Goal: Task Accomplishment & Management: Manage account settings

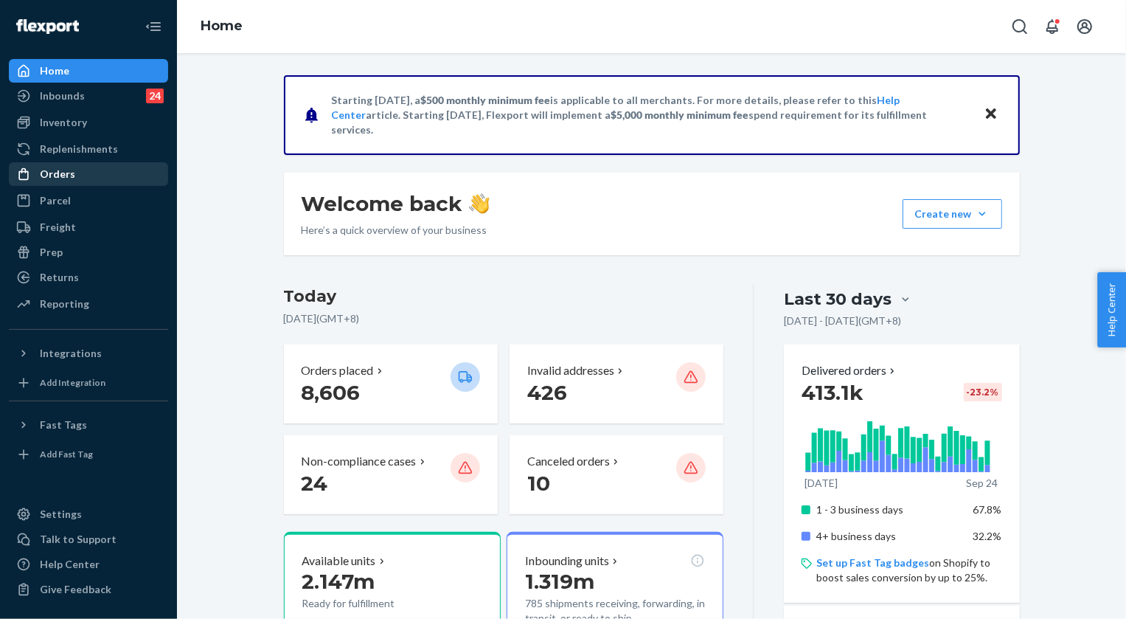
click at [58, 173] on div "Orders" at bounding box center [57, 174] width 35 height 15
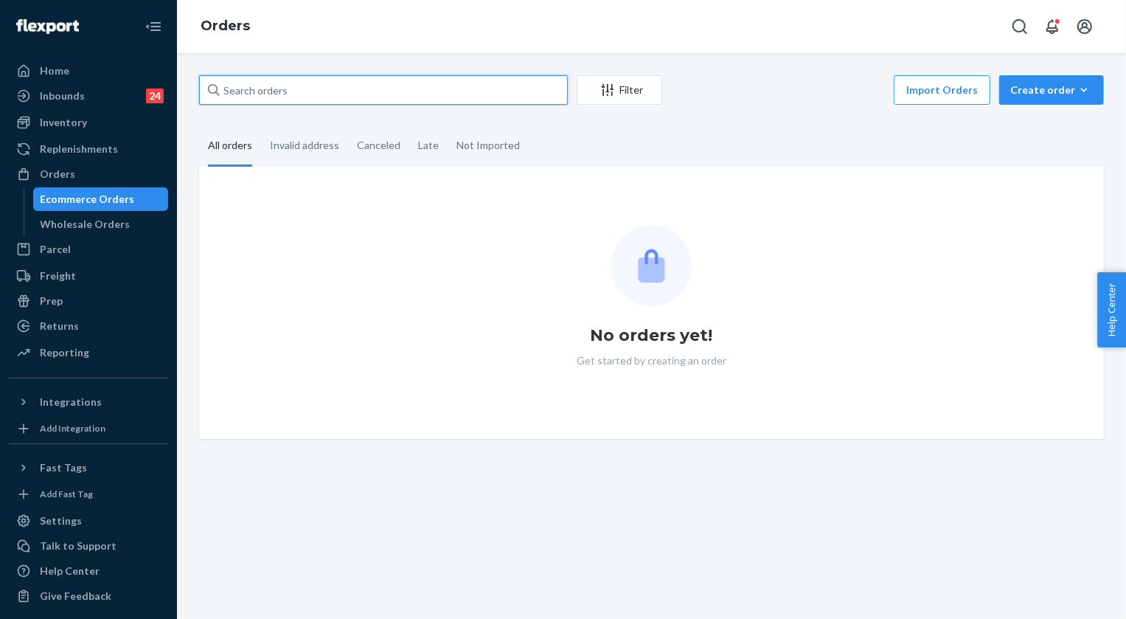
click at [319, 77] on input "text" at bounding box center [383, 89] width 369 height 29
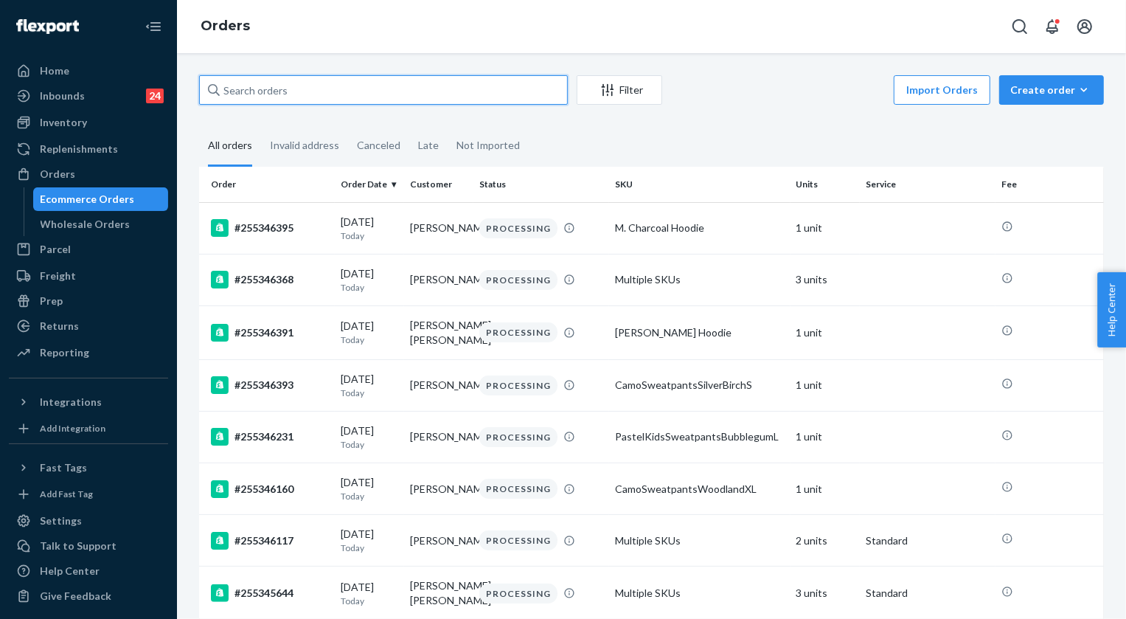
click at [314, 88] on input "text" at bounding box center [383, 89] width 369 height 29
paste input "255264800"
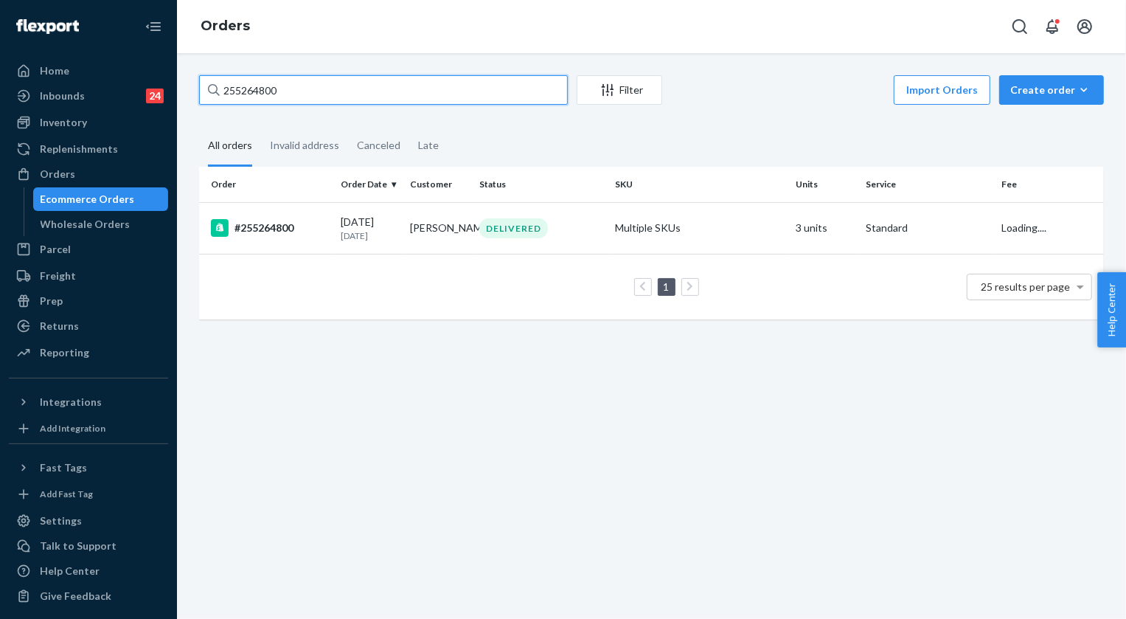
type input "255264800"
click at [516, 226] on div "DELIVERED" at bounding box center [513, 228] width 69 height 20
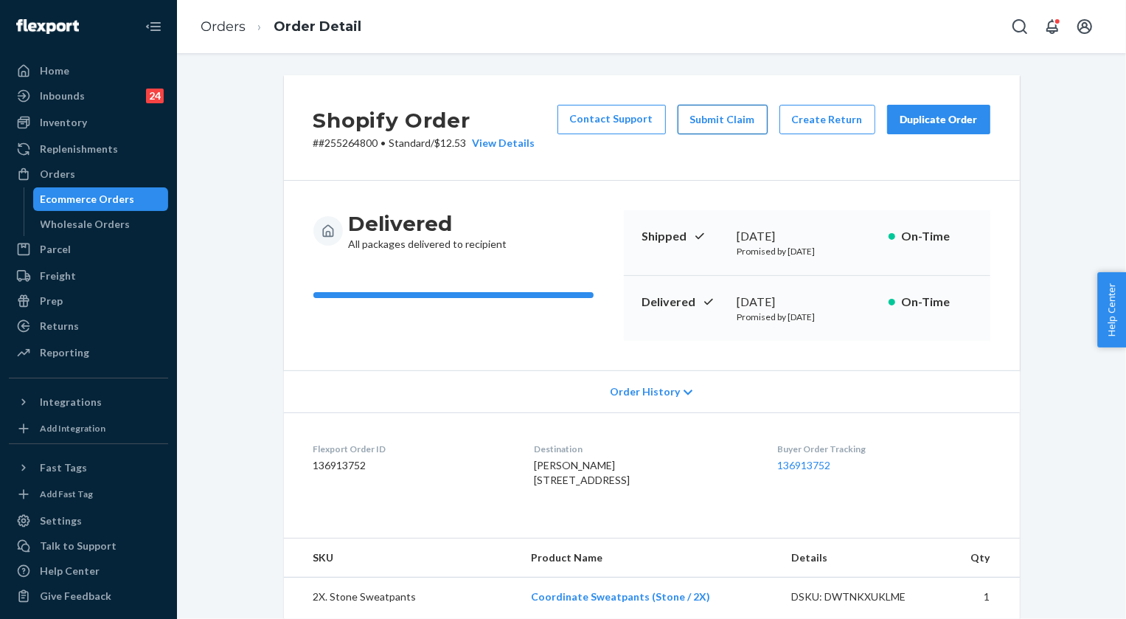
click at [743, 124] on button "Submit Claim" at bounding box center [723, 119] width 90 height 29
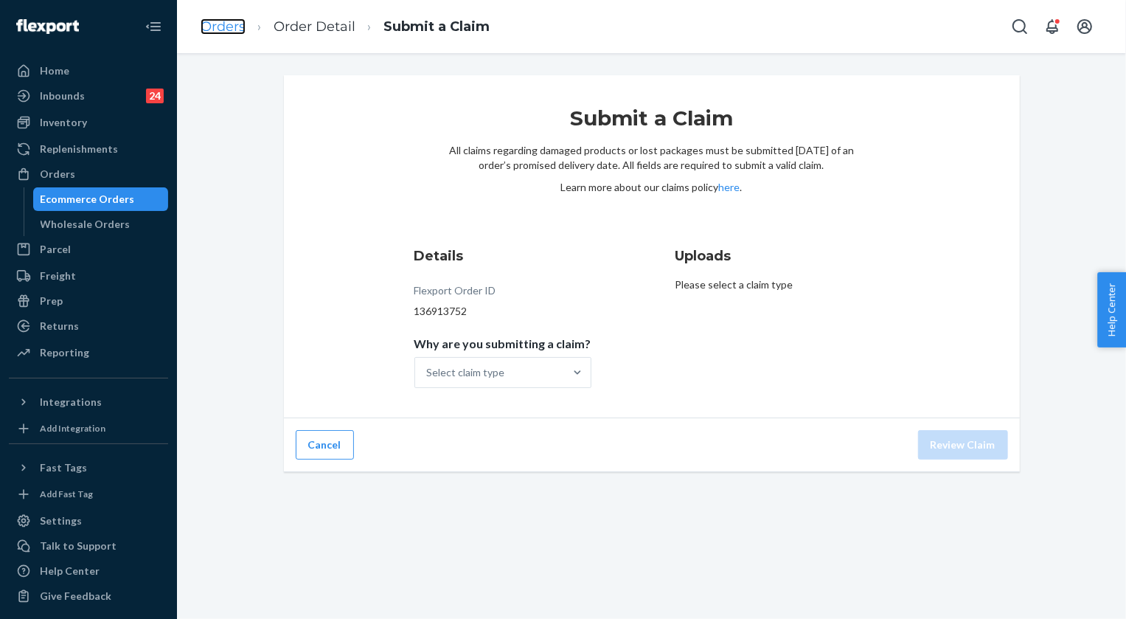
click at [221, 19] on link "Orders" at bounding box center [223, 26] width 45 height 16
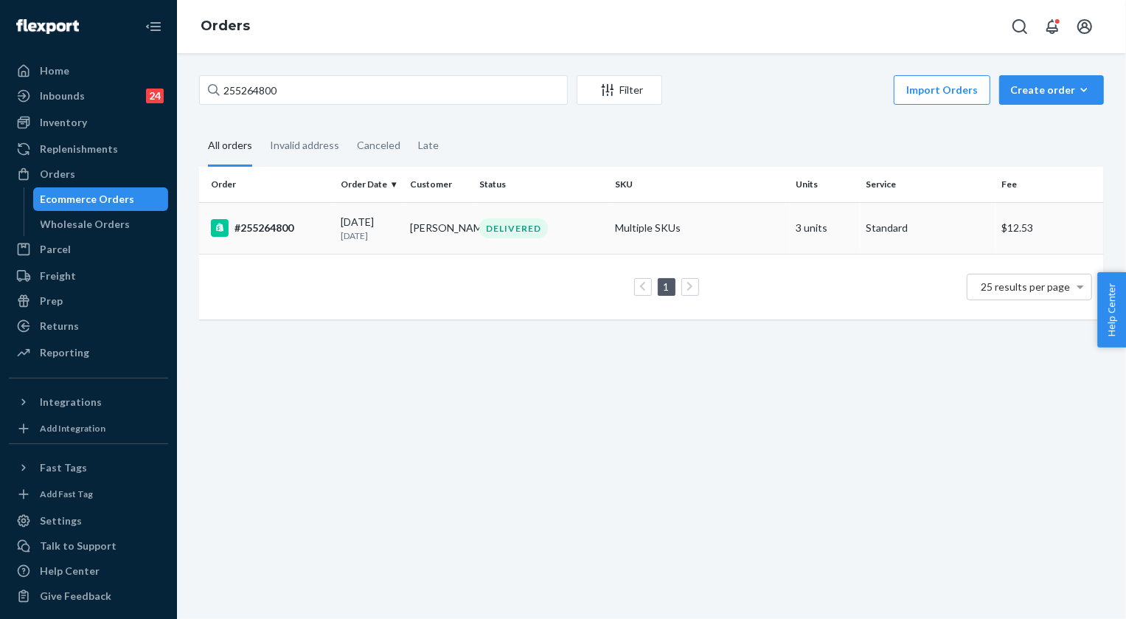
click at [541, 226] on div "DELIVERED" at bounding box center [513, 228] width 69 height 20
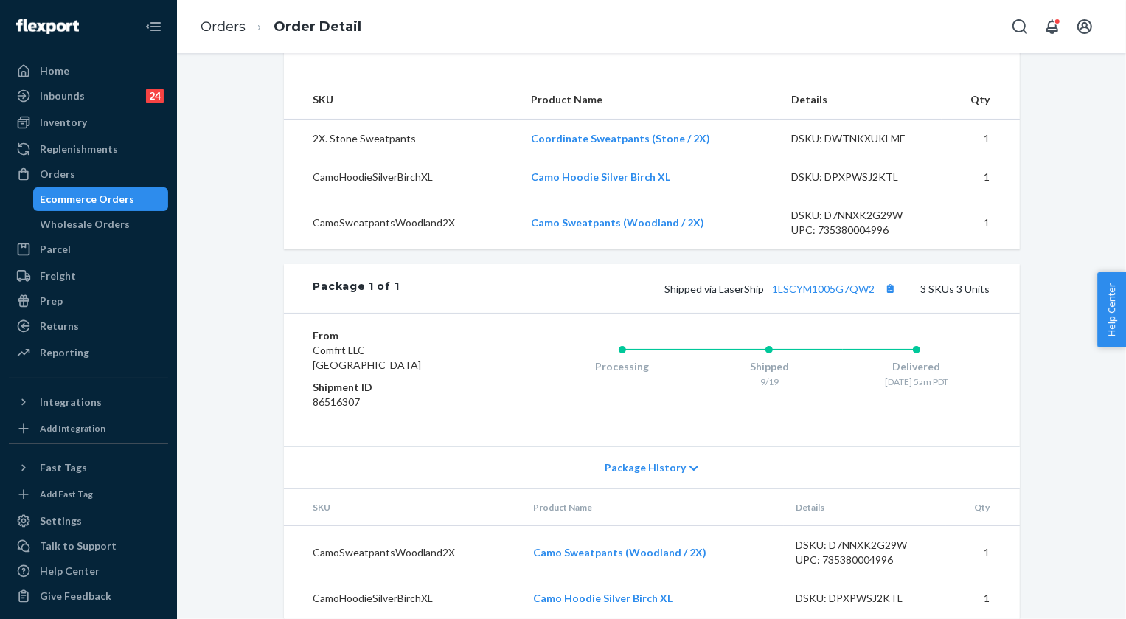
scroll to position [335, 0]
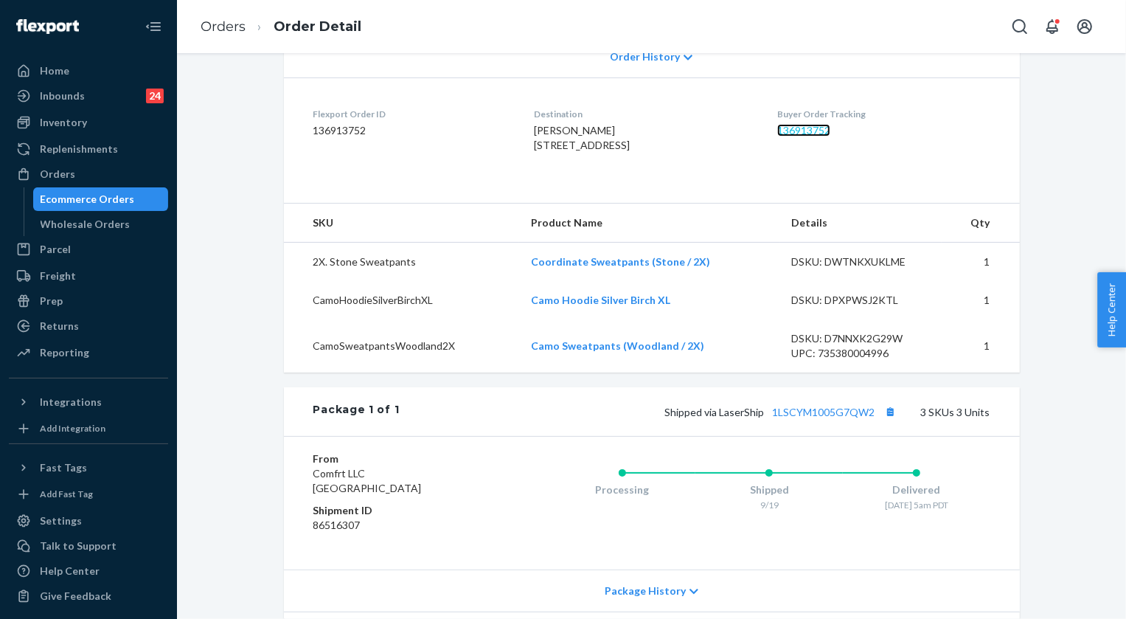
click at [807, 125] on link "136913752" at bounding box center [803, 130] width 53 height 13
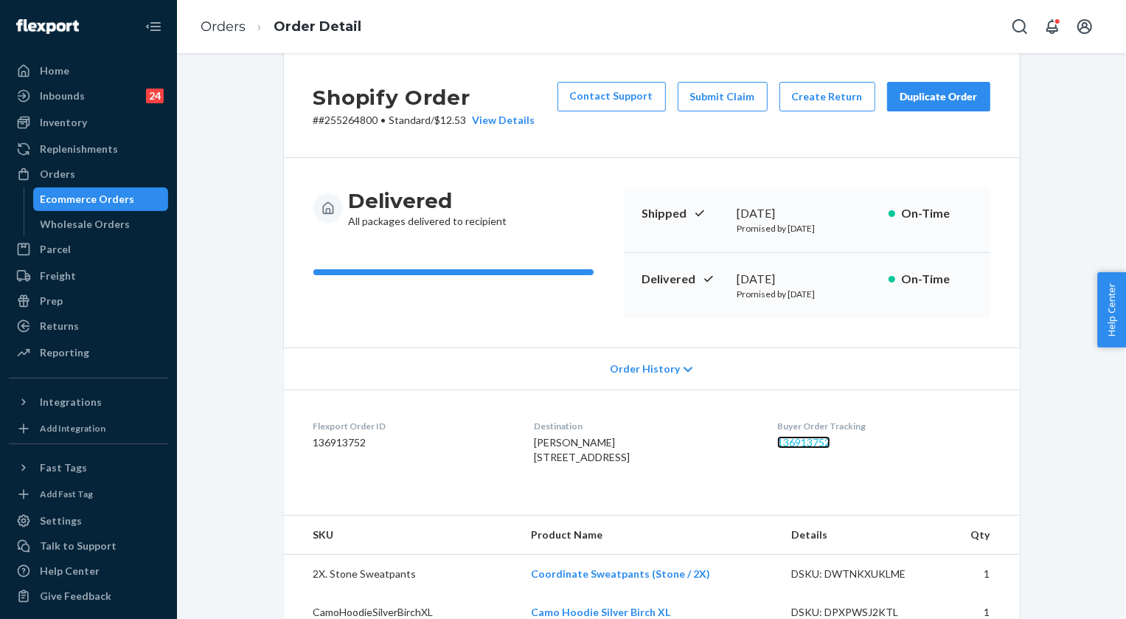
scroll to position [0, 0]
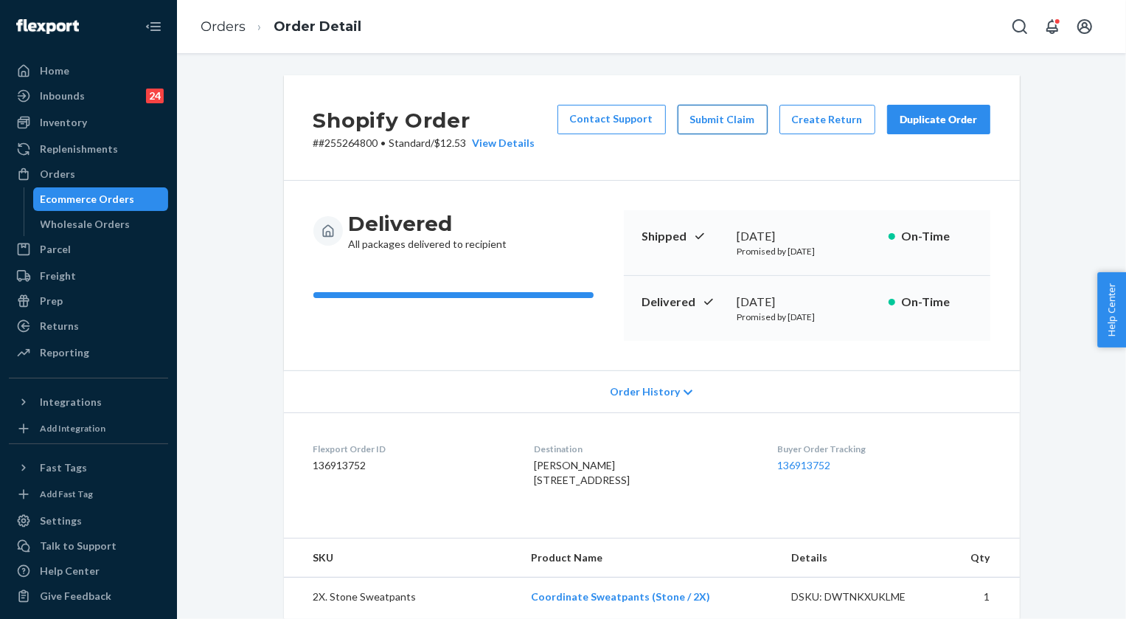
click at [735, 127] on button "Submit Claim" at bounding box center [723, 119] width 90 height 29
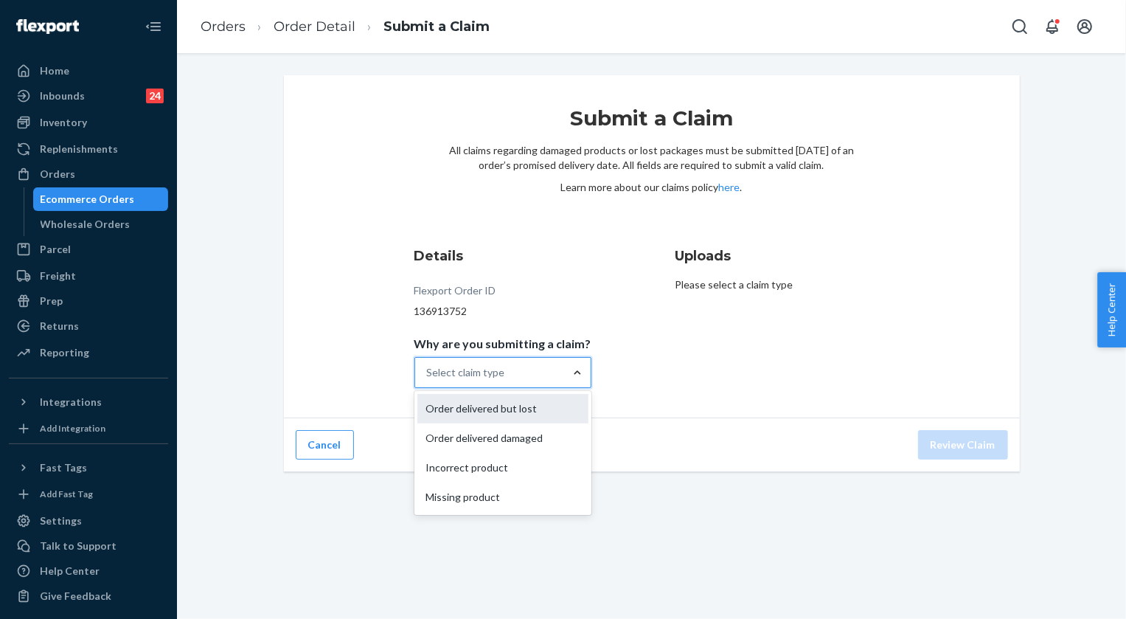
click at [522, 412] on div "Order delivered but lost" at bounding box center [502, 408] width 171 height 29
click at [428, 380] on input "Why are you submitting a claim? option Order delivered but lost focused, 0 of 4…" at bounding box center [427, 372] width 1 height 15
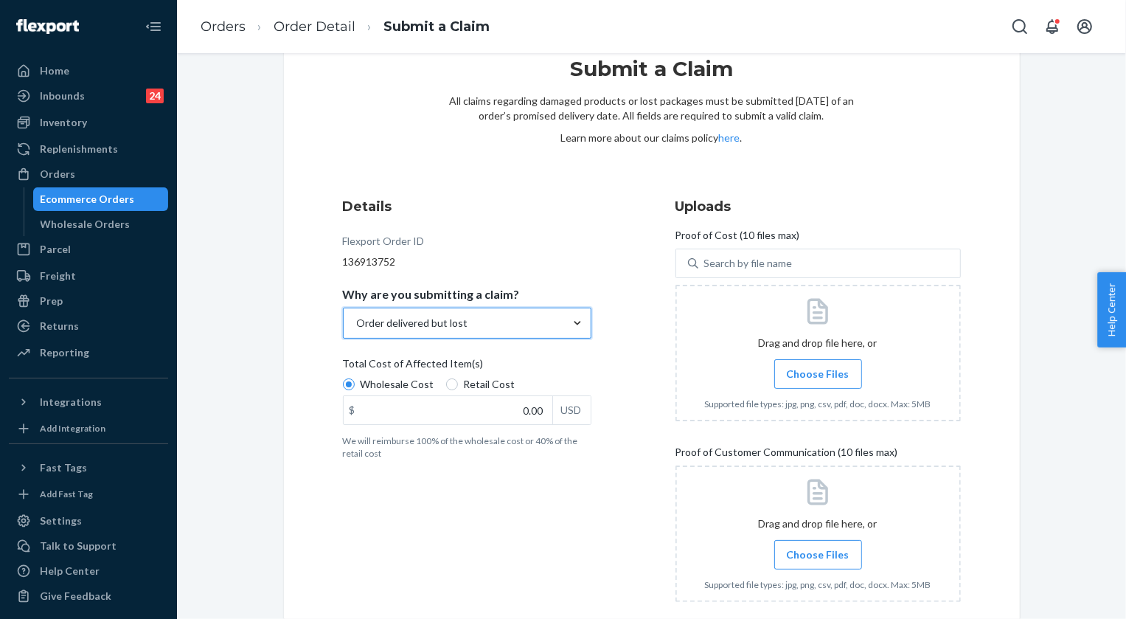
scroll to position [128, 0]
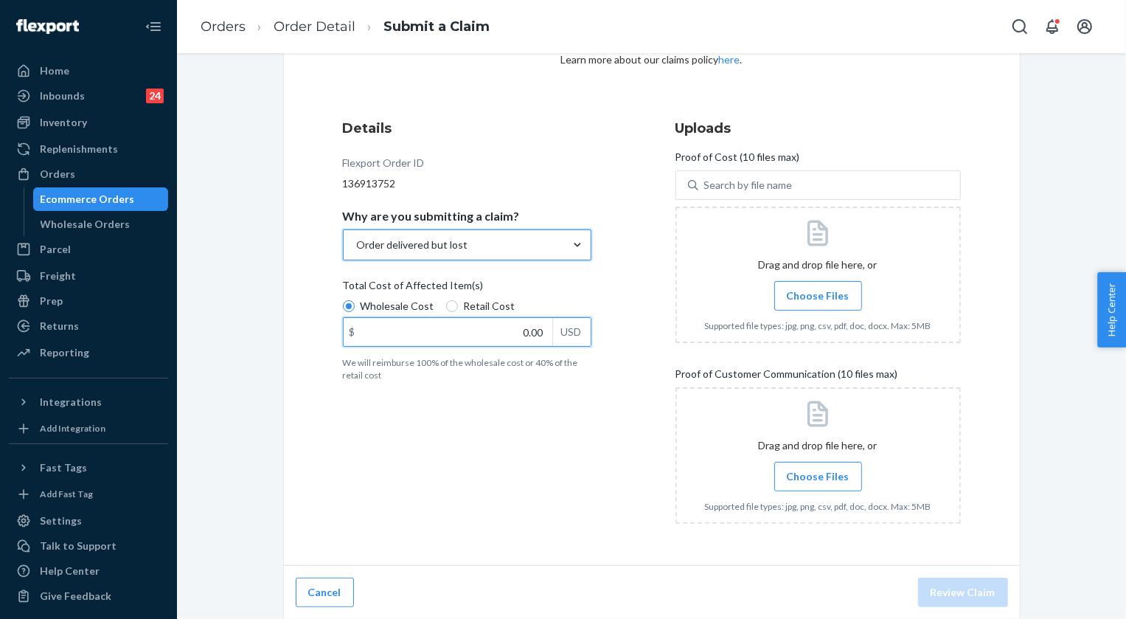
click at [510, 338] on input "0.00" at bounding box center [448, 332] width 209 height 28
type input "119.00"
click at [828, 295] on span "Choose Files" at bounding box center [818, 295] width 63 height 15
click at [819, 295] on input "Choose Files" at bounding box center [818, 296] width 1 height 16
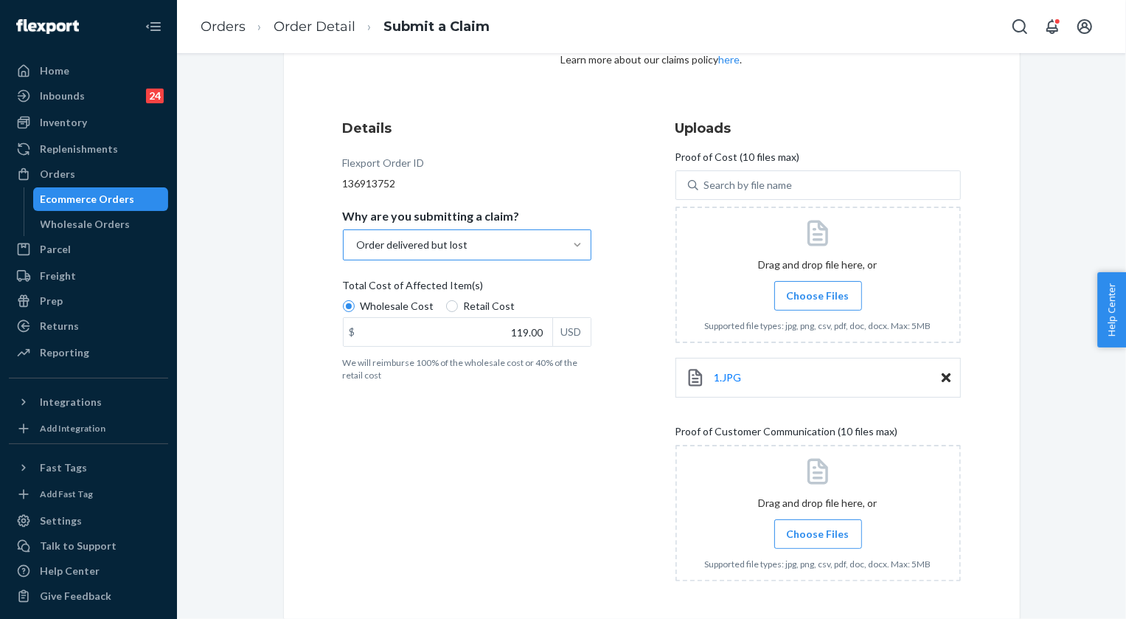
click at [809, 299] on span "Choose Files" at bounding box center [818, 295] width 63 height 15
click at [818, 299] on input "Choose Files" at bounding box center [818, 296] width 1 height 16
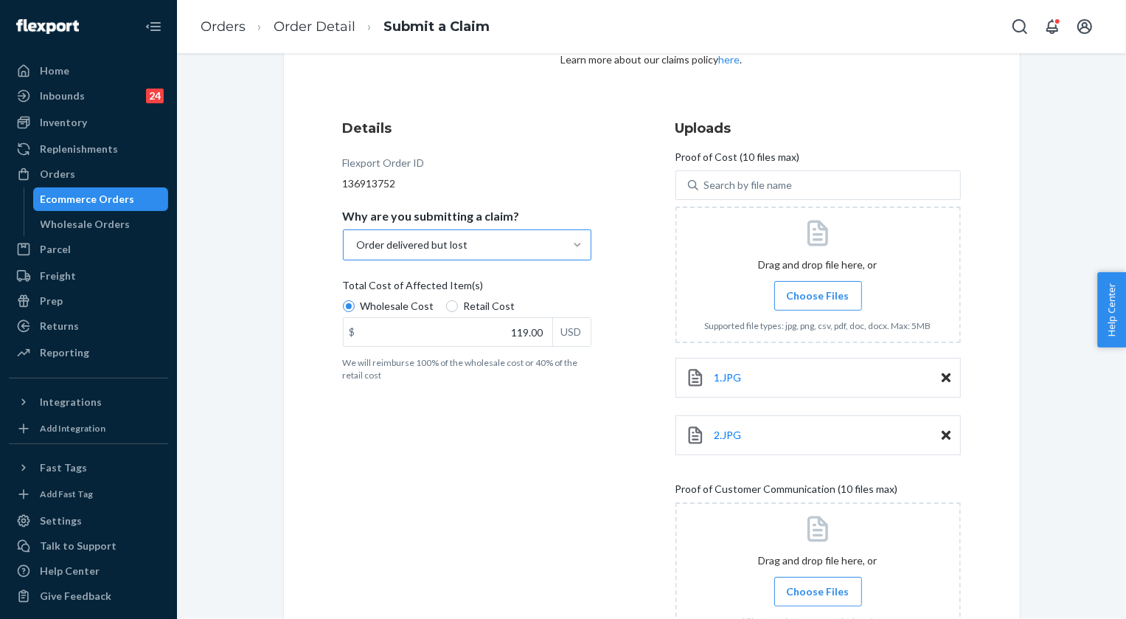
click at [831, 295] on span "Choose Files" at bounding box center [818, 295] width 63 height 15
click at [819, 295] on input "Choose Files" at bounding box center [818, 296] width 1 height 16
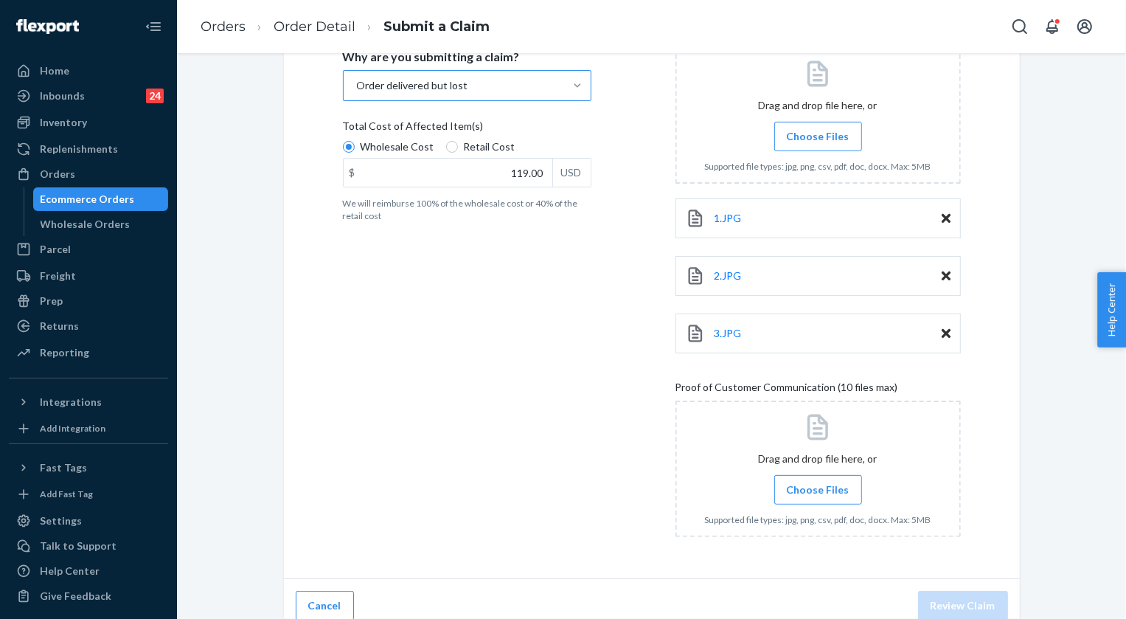
scroll to position [299, 0]
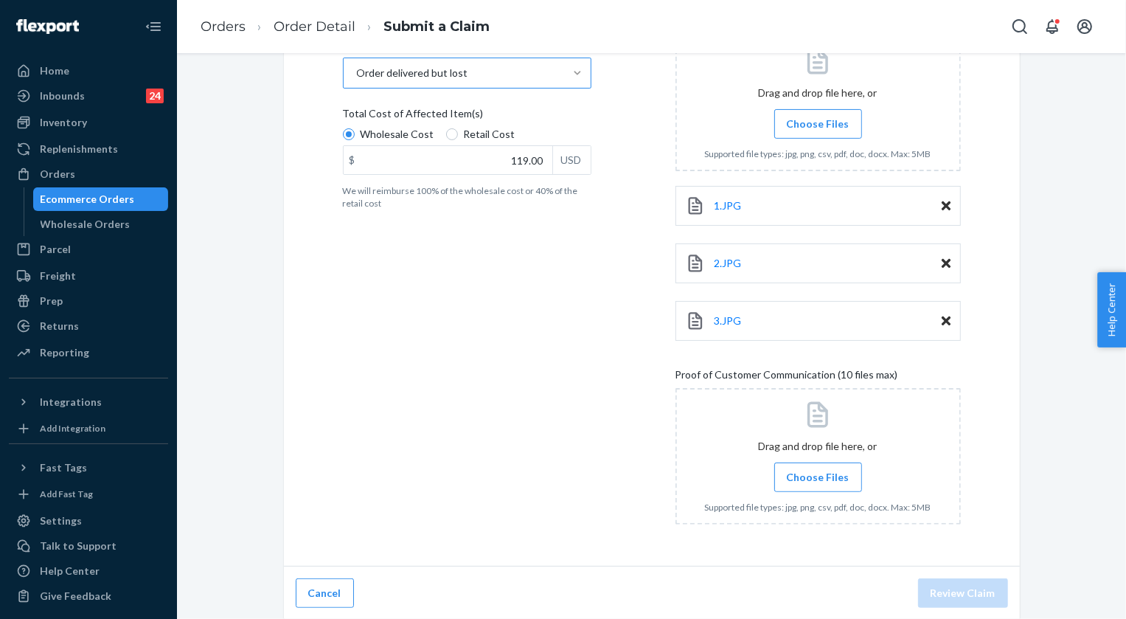
click at [822, 482] on span "Choose Files" at bounding box center [818, 477] width 63 height 15
click at [819, 482] on input "Choose Files" at bounding box center [818, 477] width 1 height 16
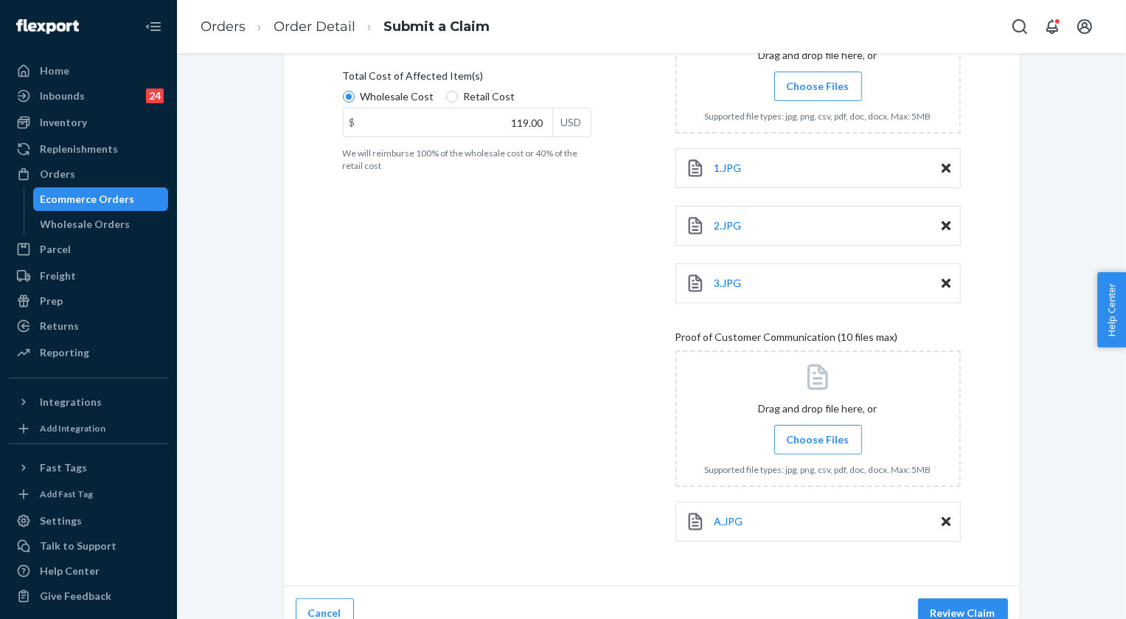
scroll to position [357, 0]
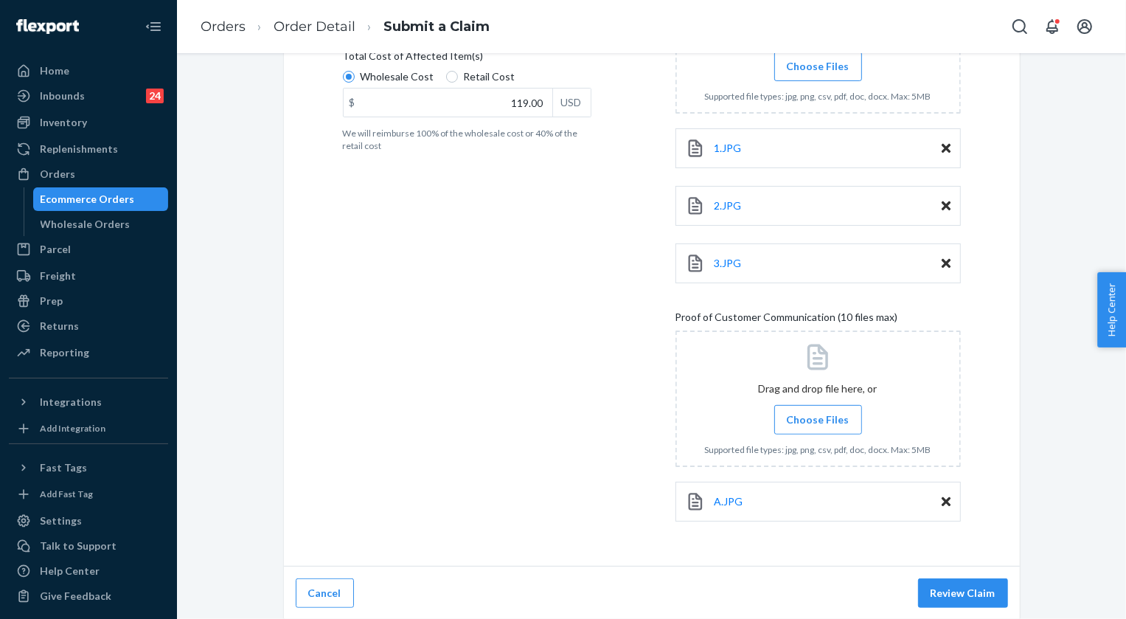
click at [818, 418] on input "Choose Files" at bounding box center [818, 420] width 1 height 16
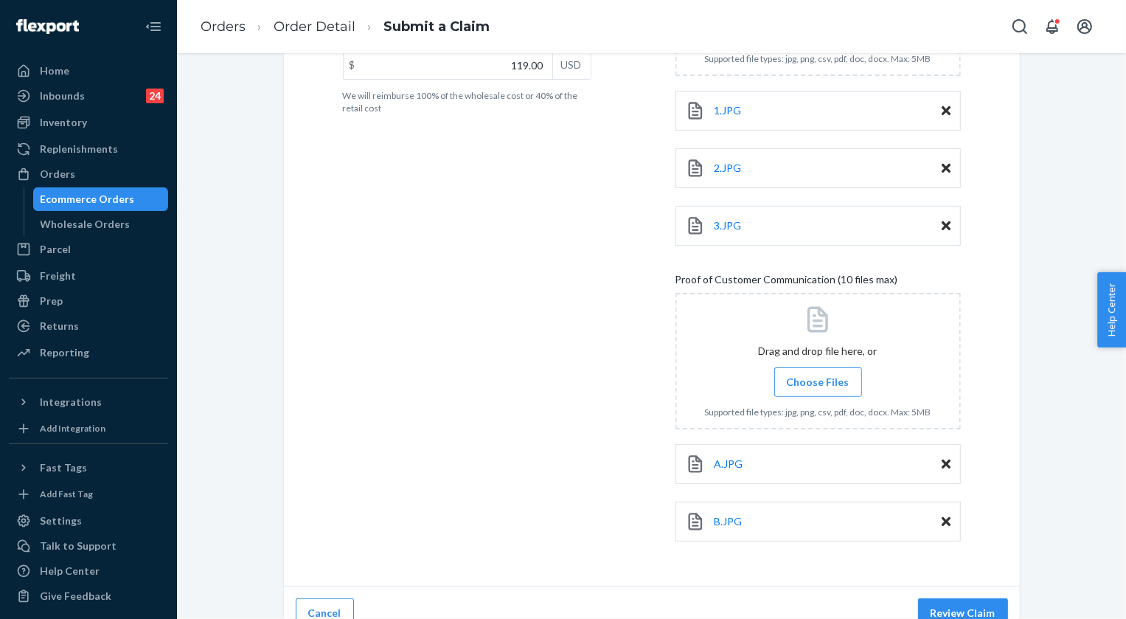
scroll to position [414, 0]
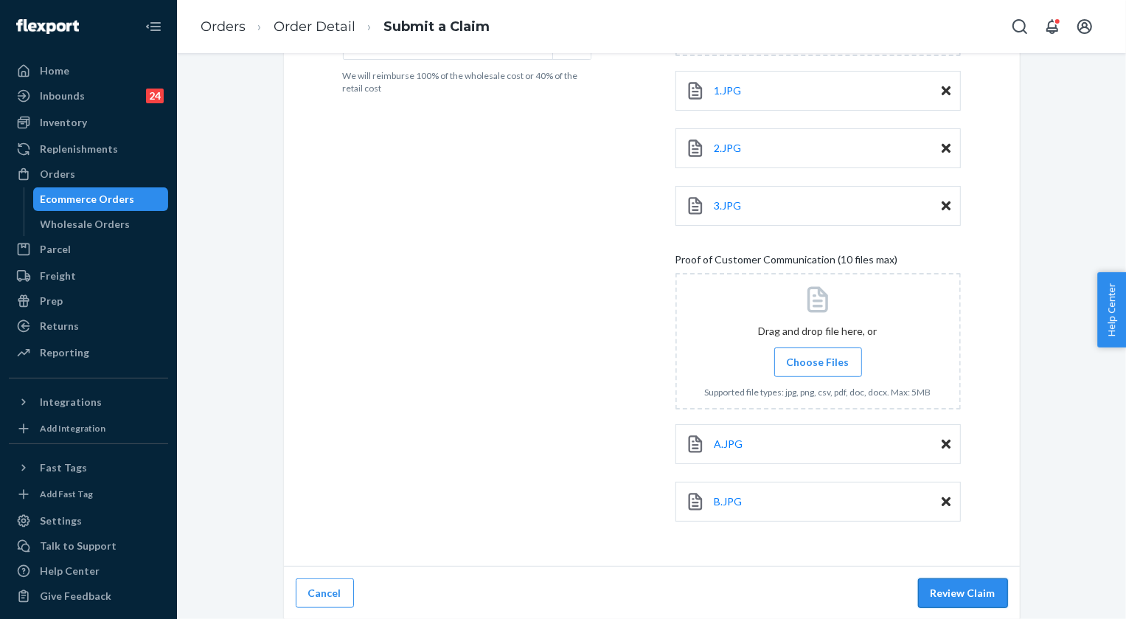
click at [973, 586] on button "Review Claim" at bounding box center [963, 592] width 90 height 29
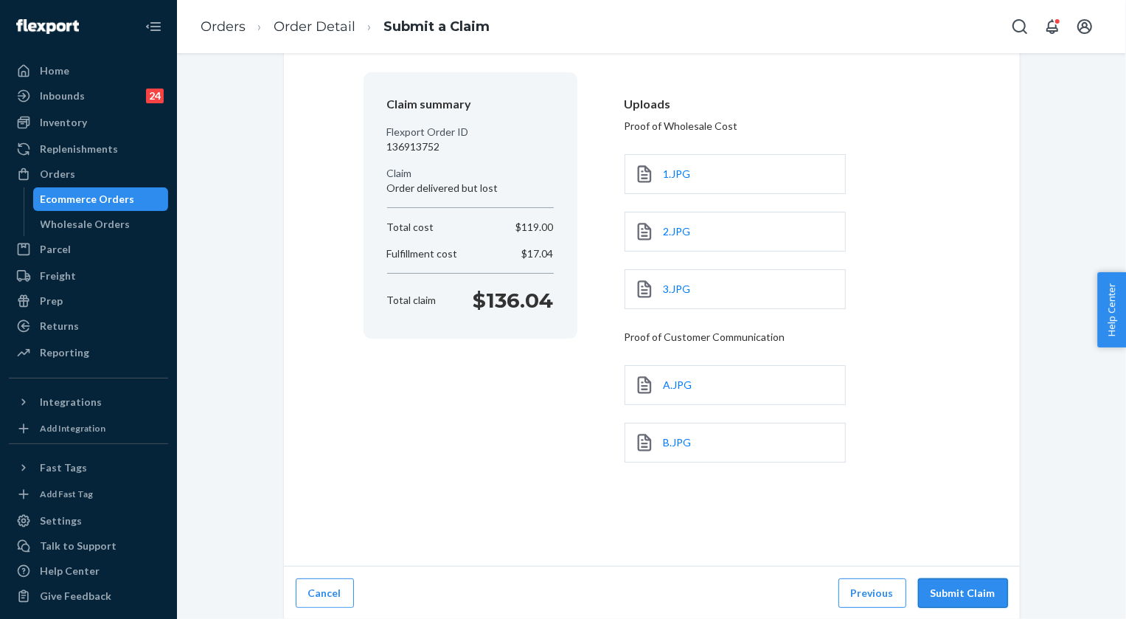
click at [955, 593] on button "Submit Claim" at bounding box center [963, 592] width 90 height 29
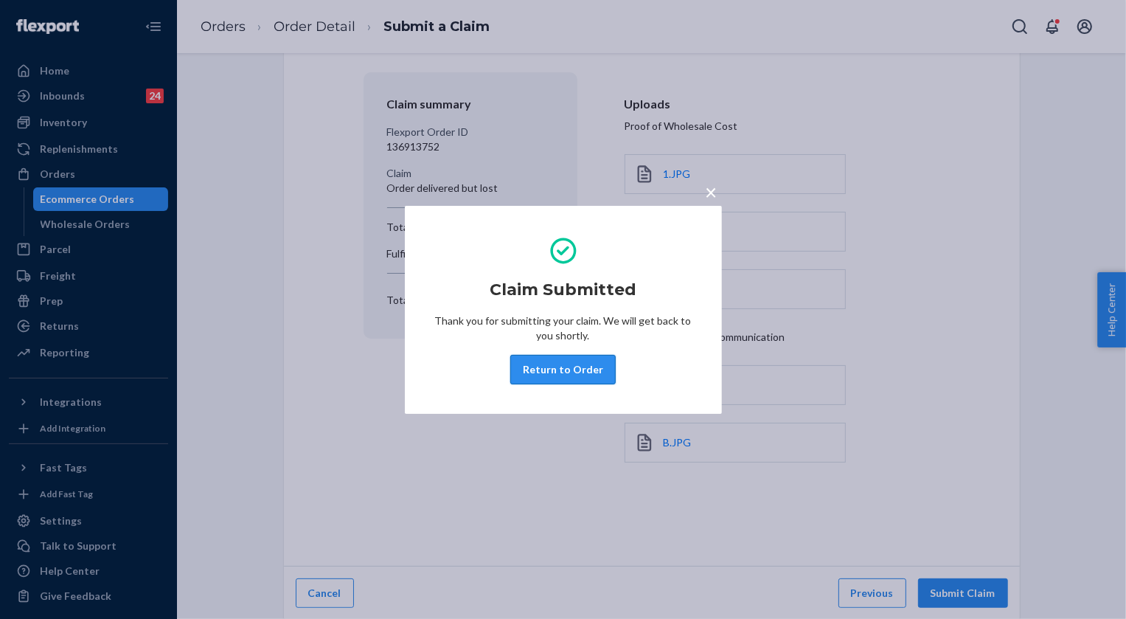
click at [558, 367] on button "Return to Order" at bounding box center [562, 369] width 105 height 29
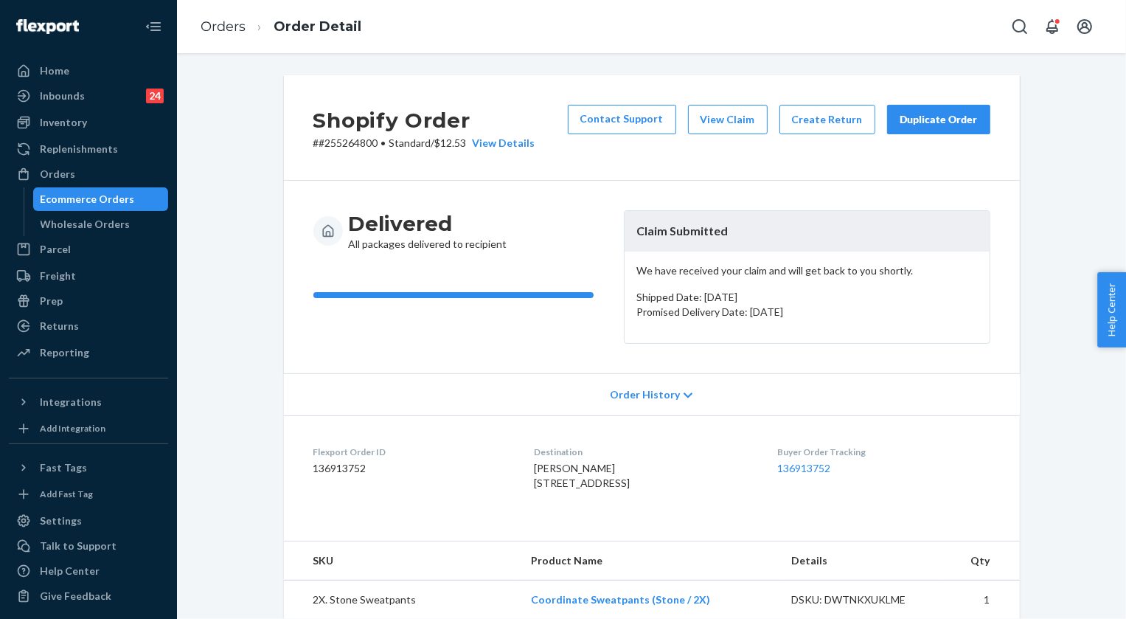
click at [340, 142] on p "# #255264800 • Standard / $12.53 View Details" at bounding box center [424, 143] width 222 height 15
copy p "255264800"
click at [230, 29] on link "Orders" at bounding box center [223, 26] width 45 height 16
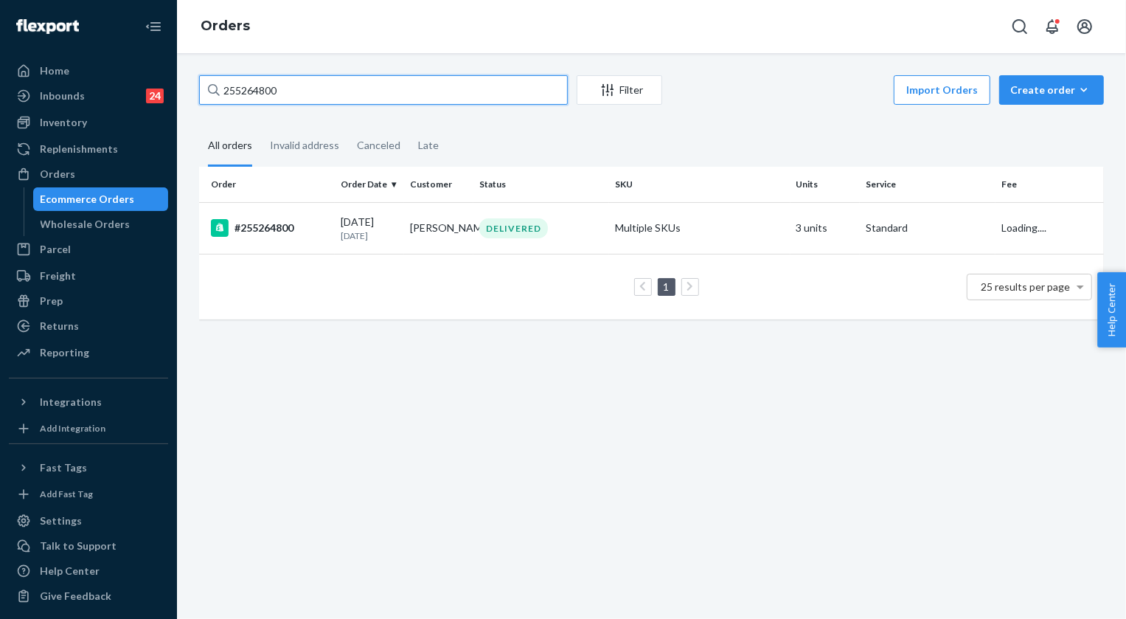
click at [311, 95] on input "255264800" at bounding box center [383, 89] width 369 height 29
paste input "78298"
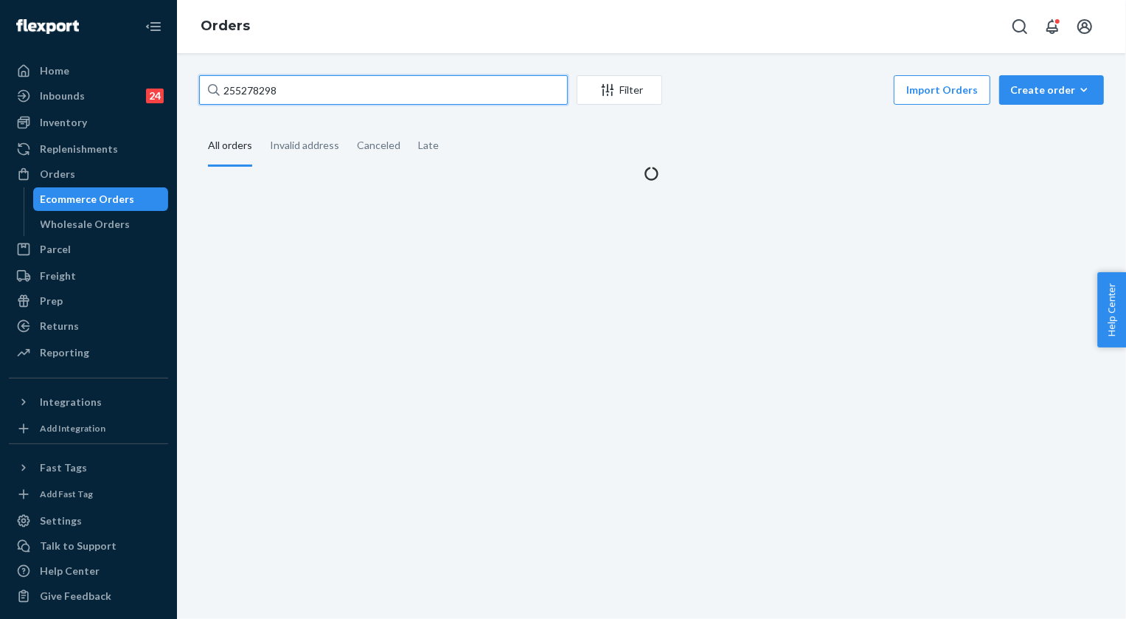
type input "255278298"
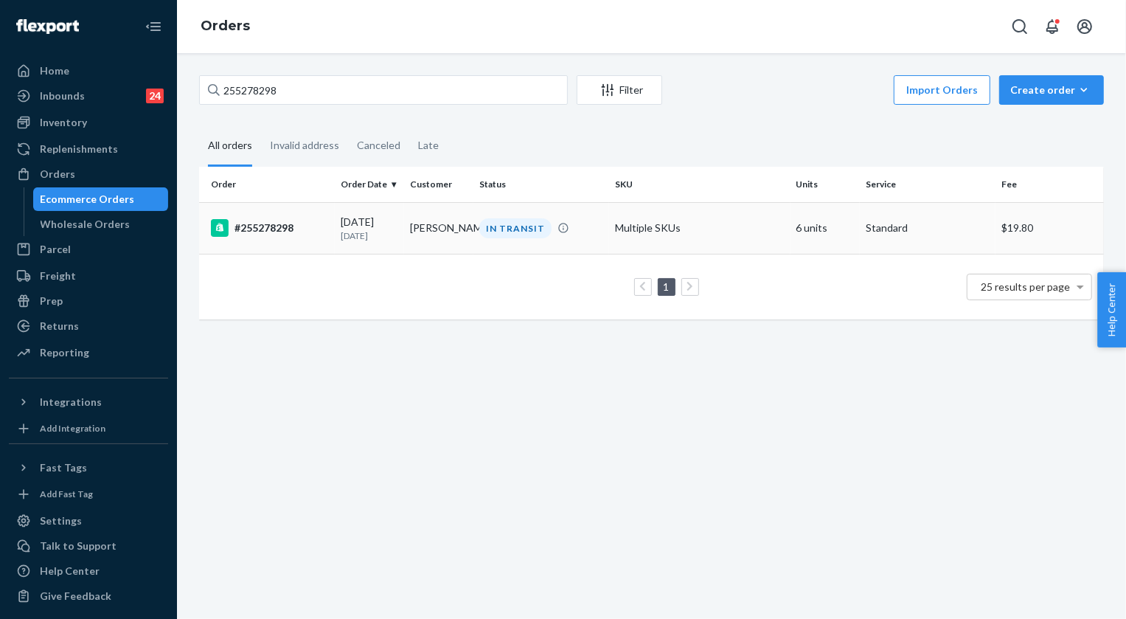
click at [520, 223] on div "IN TRANSIT" at bounding box center [515, 228] width 72 height 20
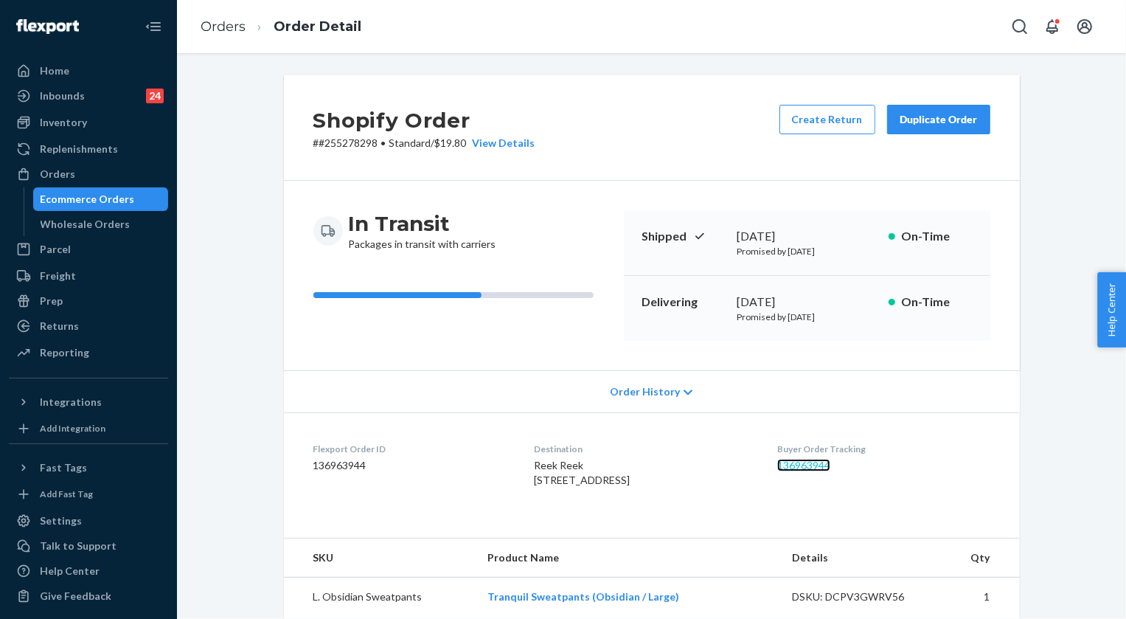
click at [796, 459] on link "136963944" at bounding box center [803, 465] width 53 height 13
click at [239, 27] on link "Orders" at bounding box center [223, 26] width 45 height 16
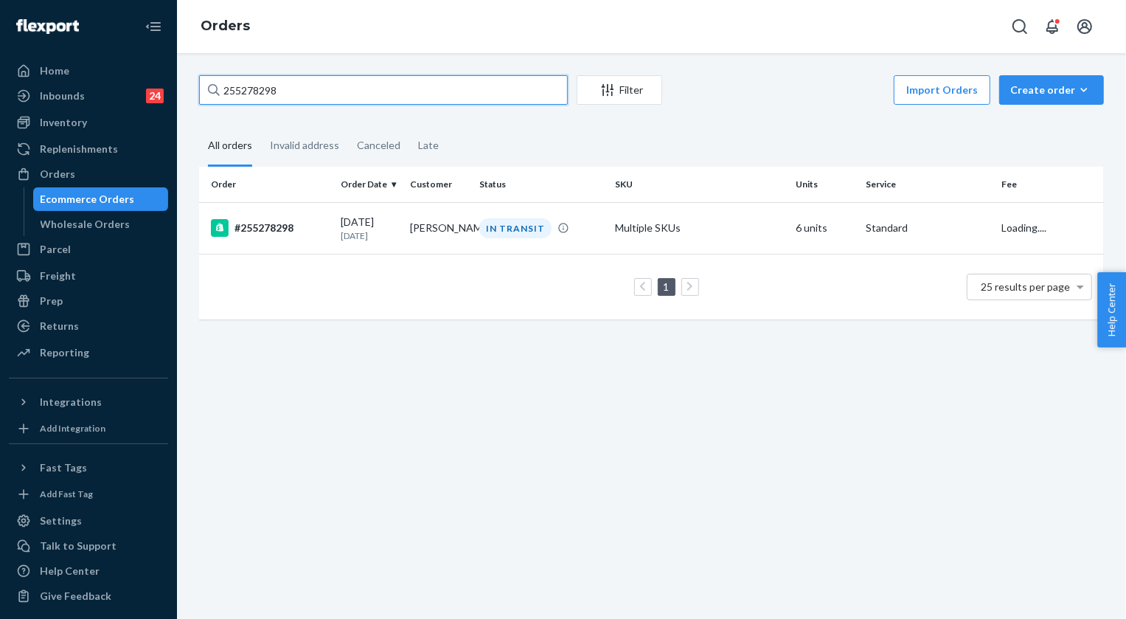
click at [313, 88] on input "255278298" at bounding box center [383, 89] width 369 height 29
paste input "111303"
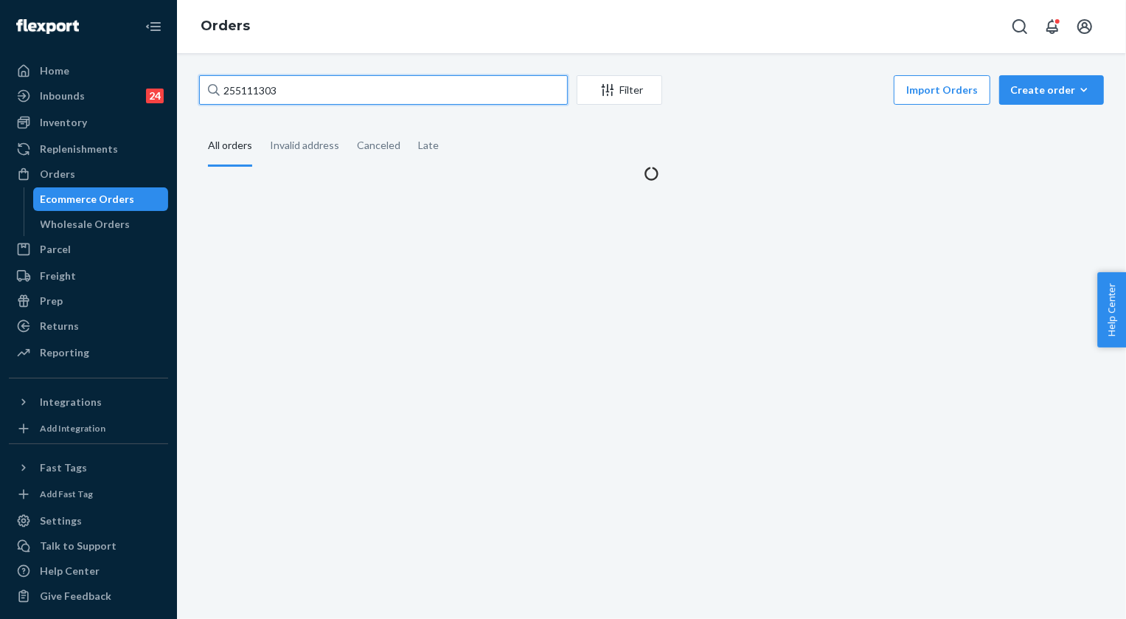
type input "255111303"
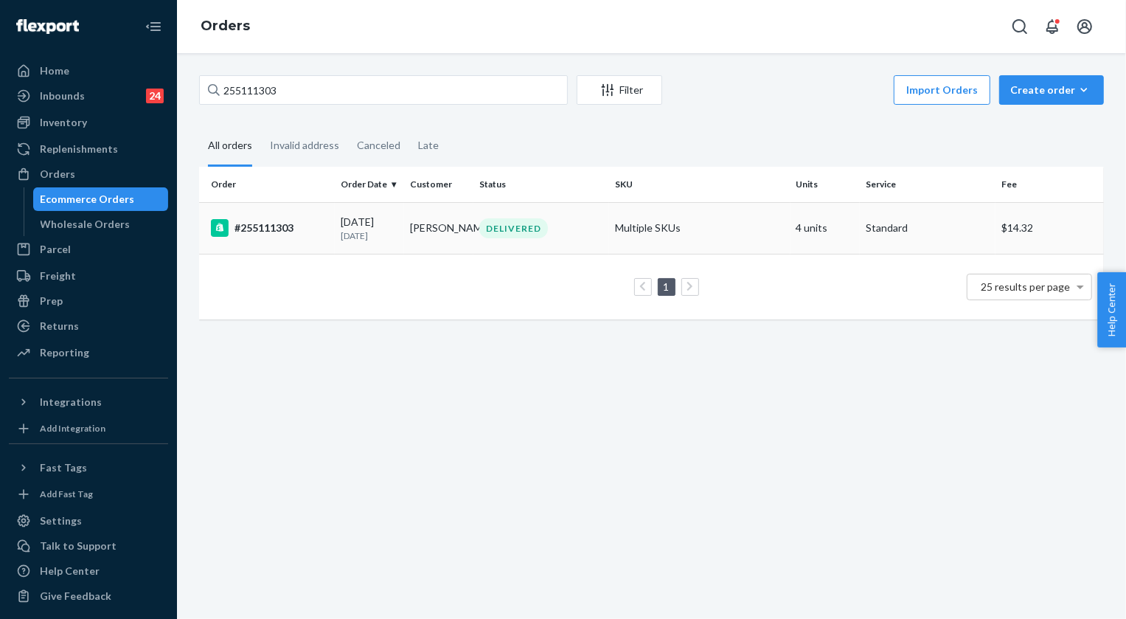
click at [526, 237] on div "DELIVERED" at bounding box center [513, 228] width 69 height 20
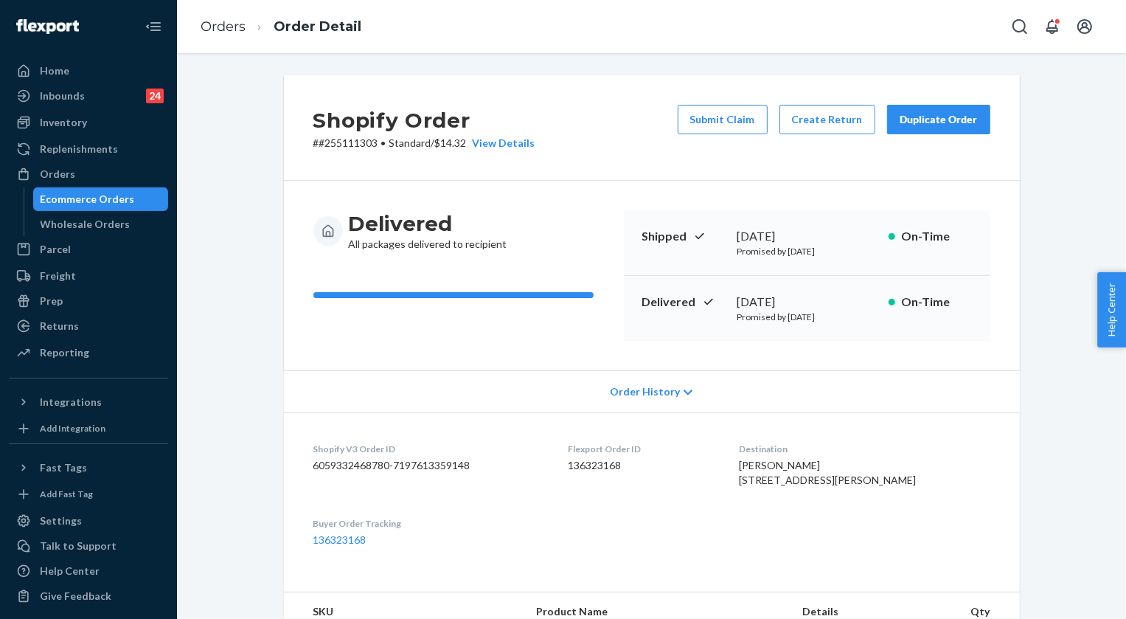
scroll to position [133, 0]
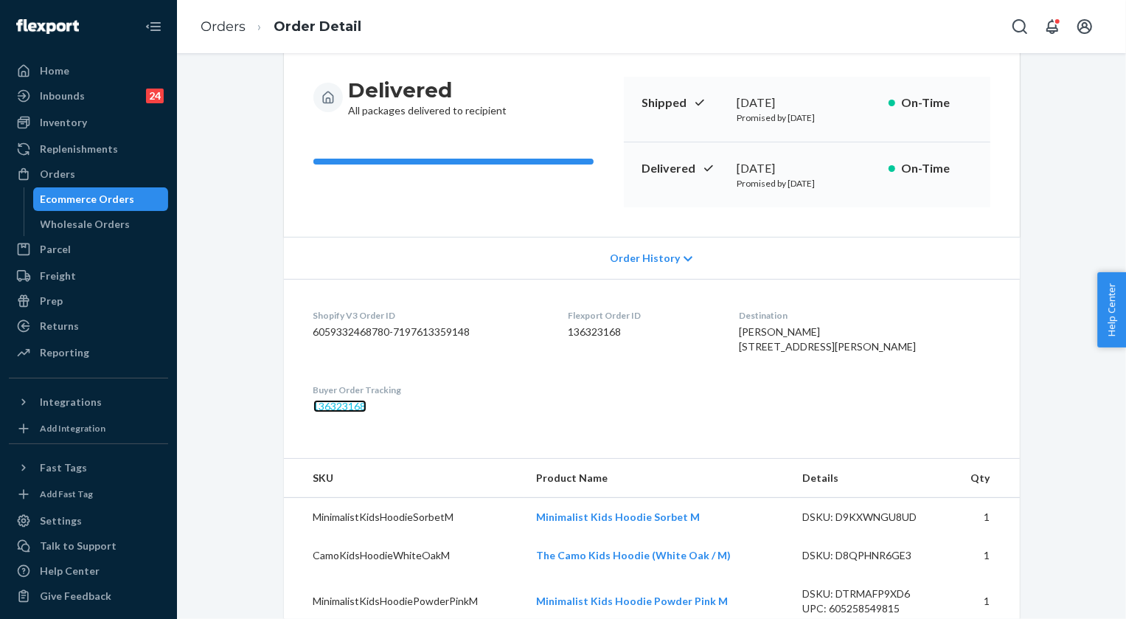
click at [328, 412] on link "136323168" at bounding box center [339, 406] width 53 height 13
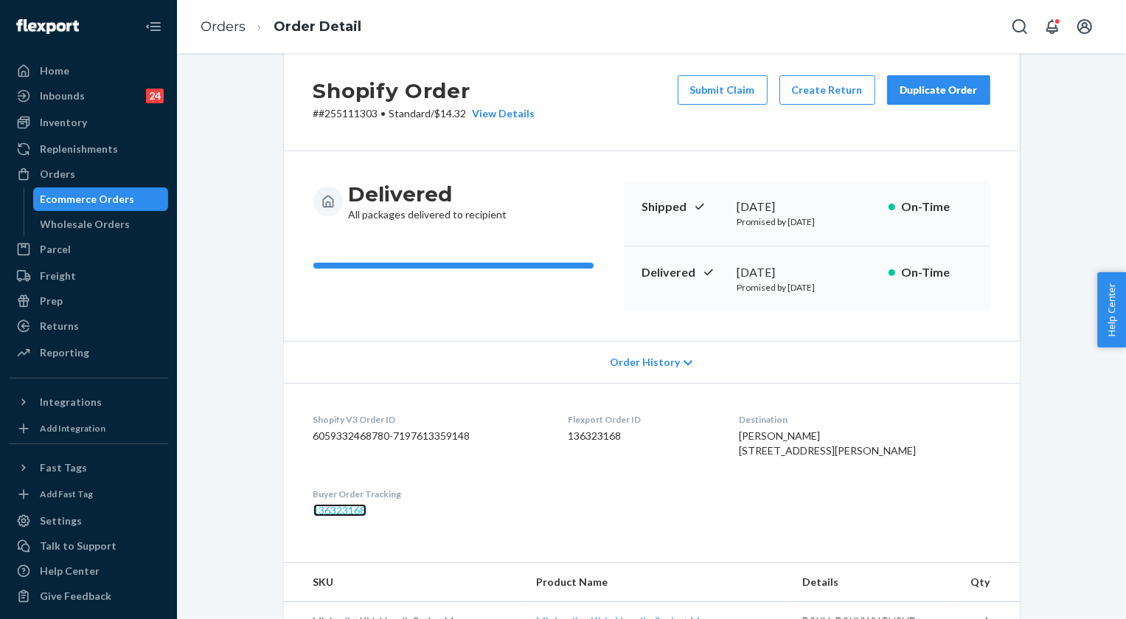
scroll to position [0, 0]
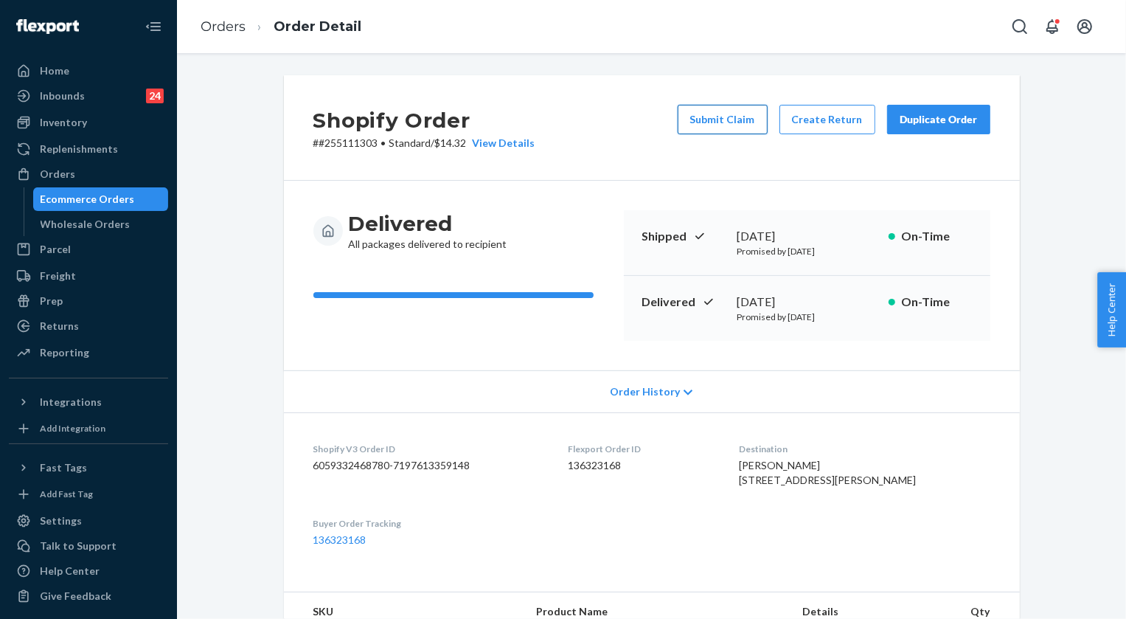
click at [718, 122] on button "Submit Claim" at bounding box center [723, 119] width 90 height 29
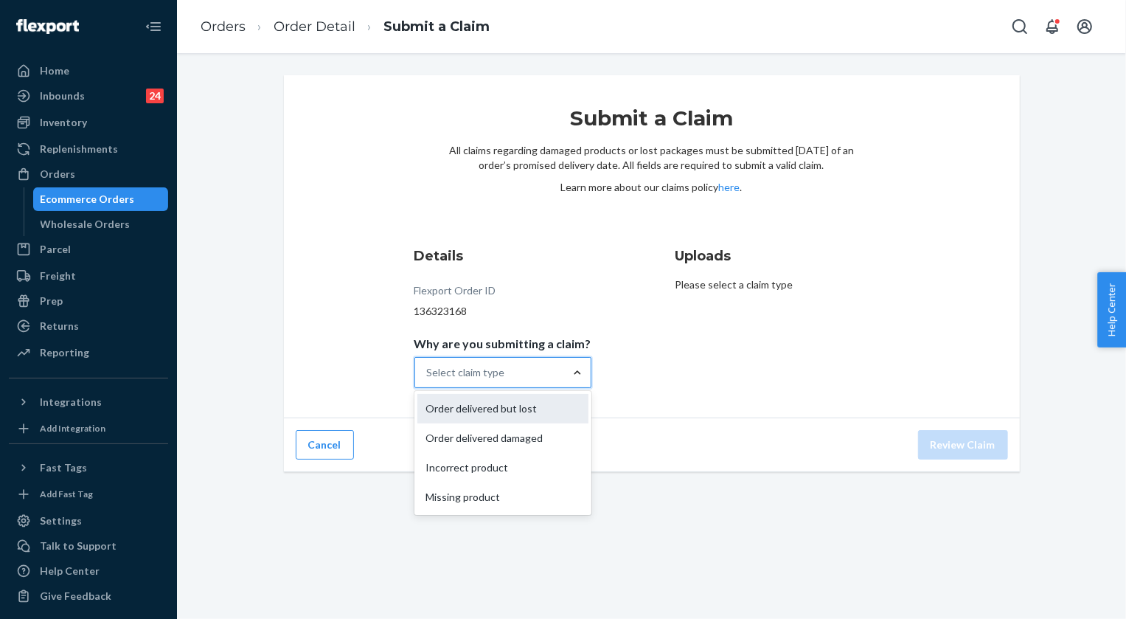
click at [494, 410] on div "Order delivered but lost" at bounding box center [502, 408] width 171 height 29
click at [428, 380] on input "Why are you submitting a claim? option Order delivered but lost focused, 1 of 4…" at bounding box center [427, 372] width 1 height 15
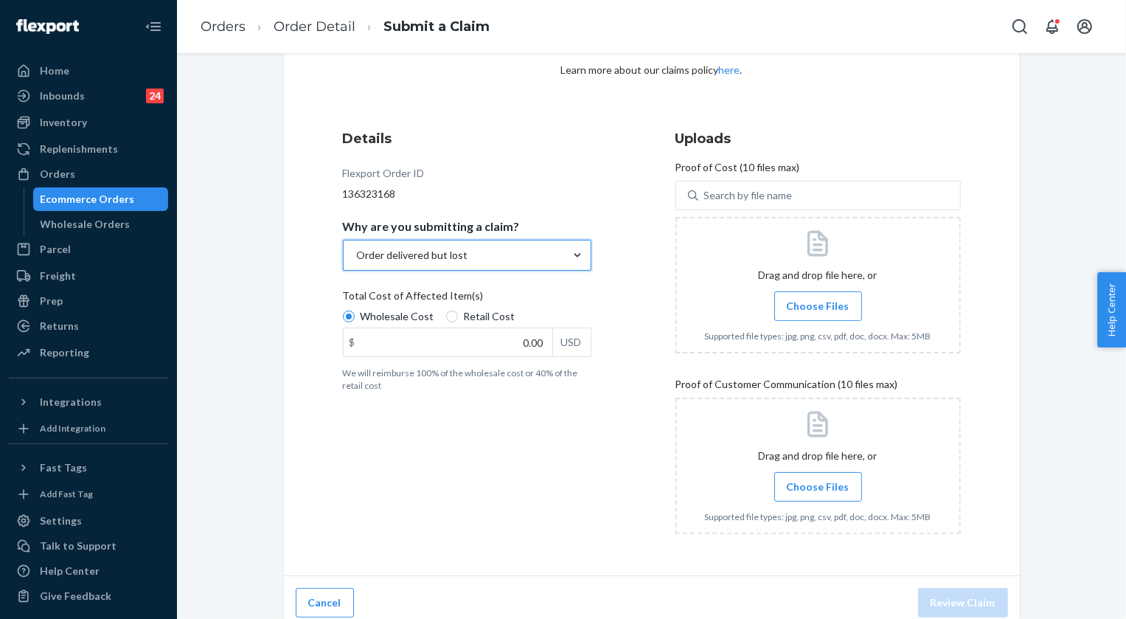
scroll to position [128, 0]
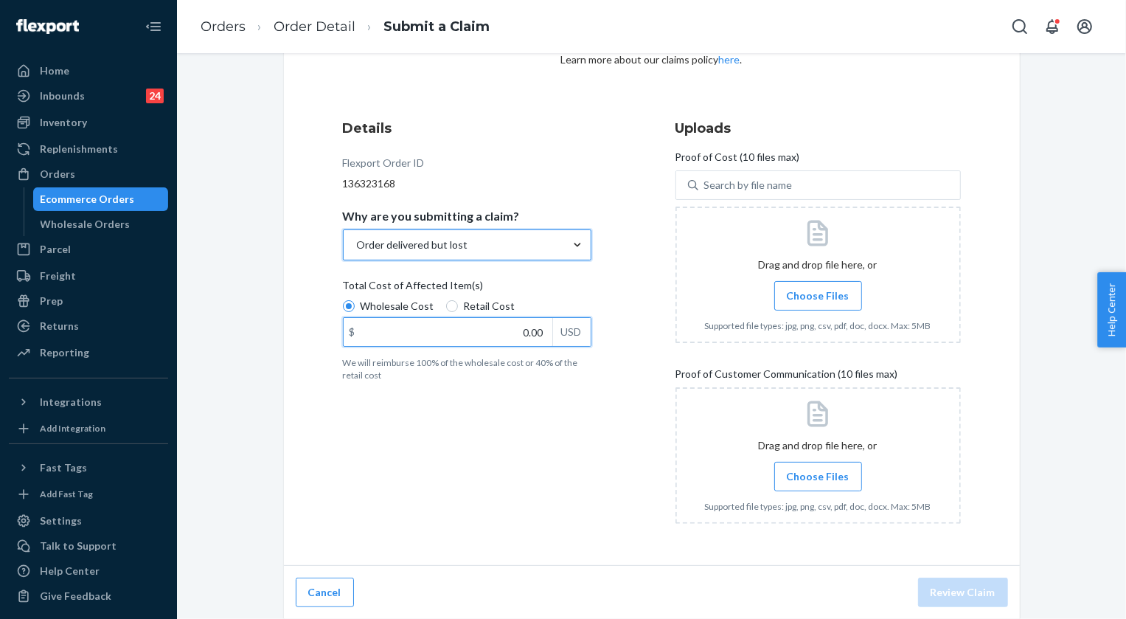
click at [530, 332] on input "0.00" at bounding box center [448, 332] width 209 height 28
type input "159.00"
click at [816, 294] on span "Choose Files" at bounding box center [818, 295] width 63 height 15
click at [818, 294] on input "Choose Files" at bounding box center [818, 296] width 1 height 16
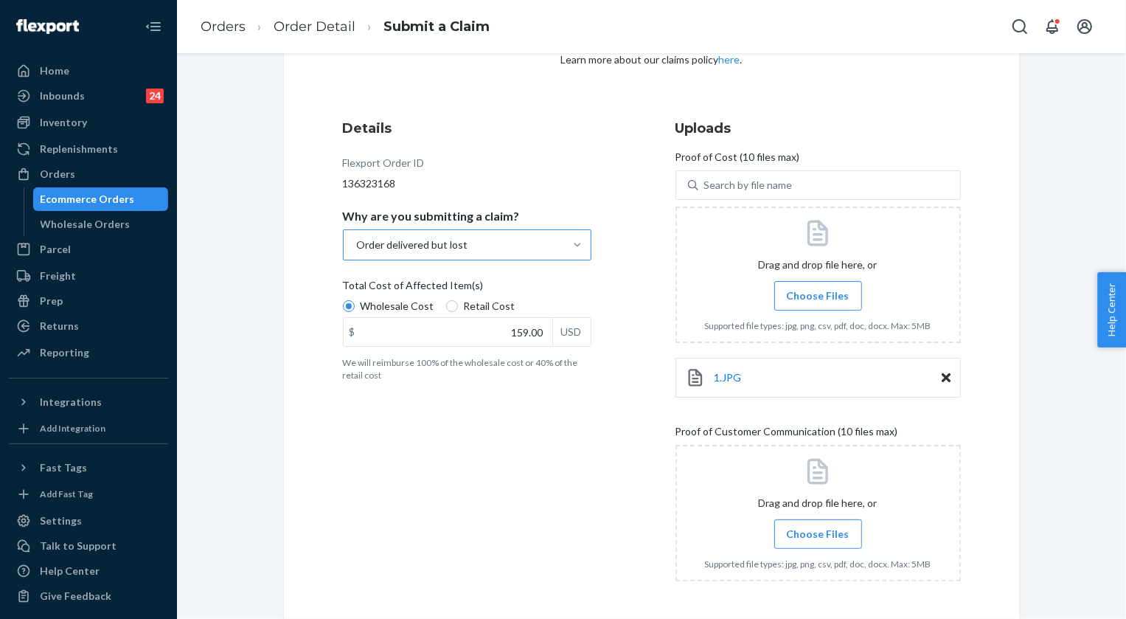
click at [826, 283] on label "Choose Files" at bounding box center [818, 295] width 88 height 29
click at [819, 288] on input "Choose Files" at bounding box center [818, 296] width 1 height 16
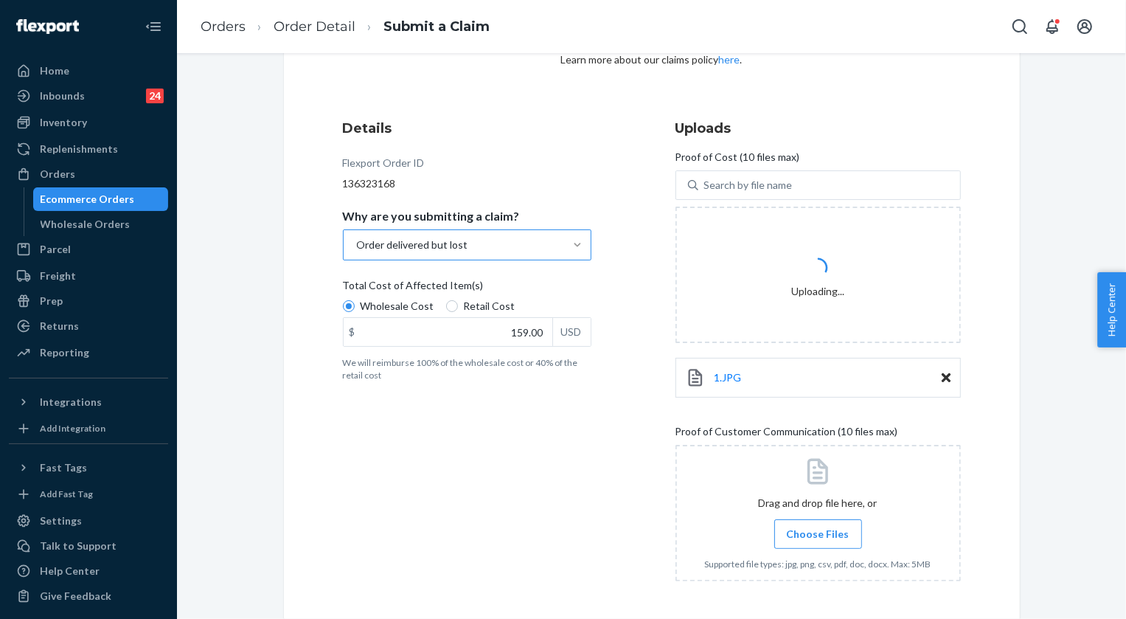
click at [830, 524] on label "Choose Files" at bounding box center [818, 533] width 88 height 29
click at [819, 526] on input "Choose Files" at bounding box center [818, 534] width 1 height 16
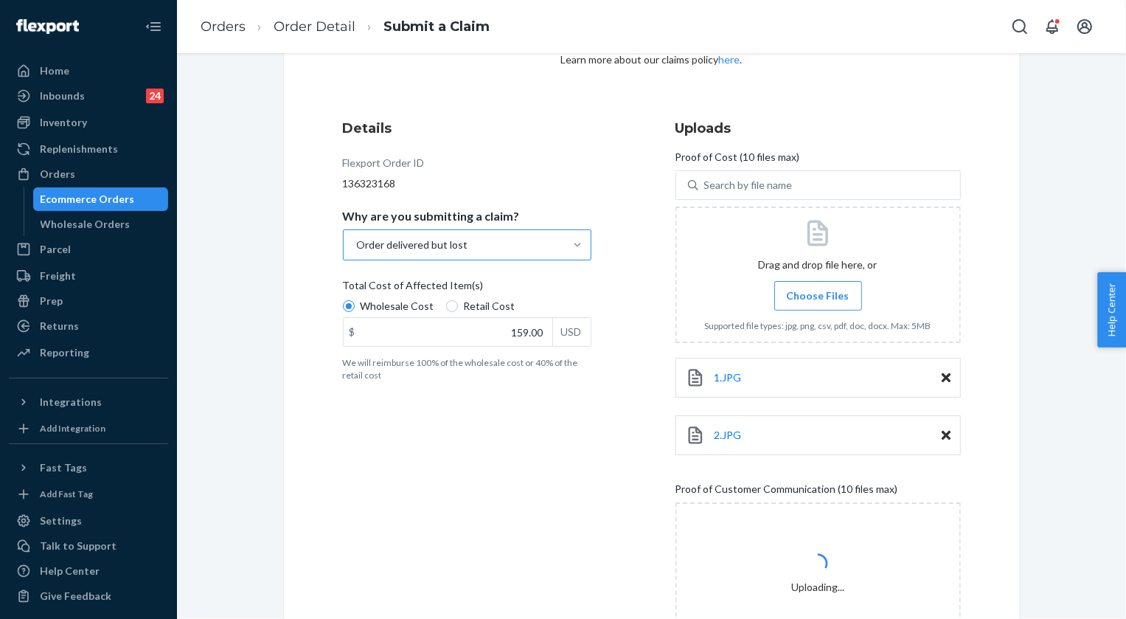
click at [813, 289] on span "Choose Files" at bounding box center [818, 295] width 63 height 15
click at [818, 289] on input "Choose Files" at bounding box center [818, 296] width 1 height 16
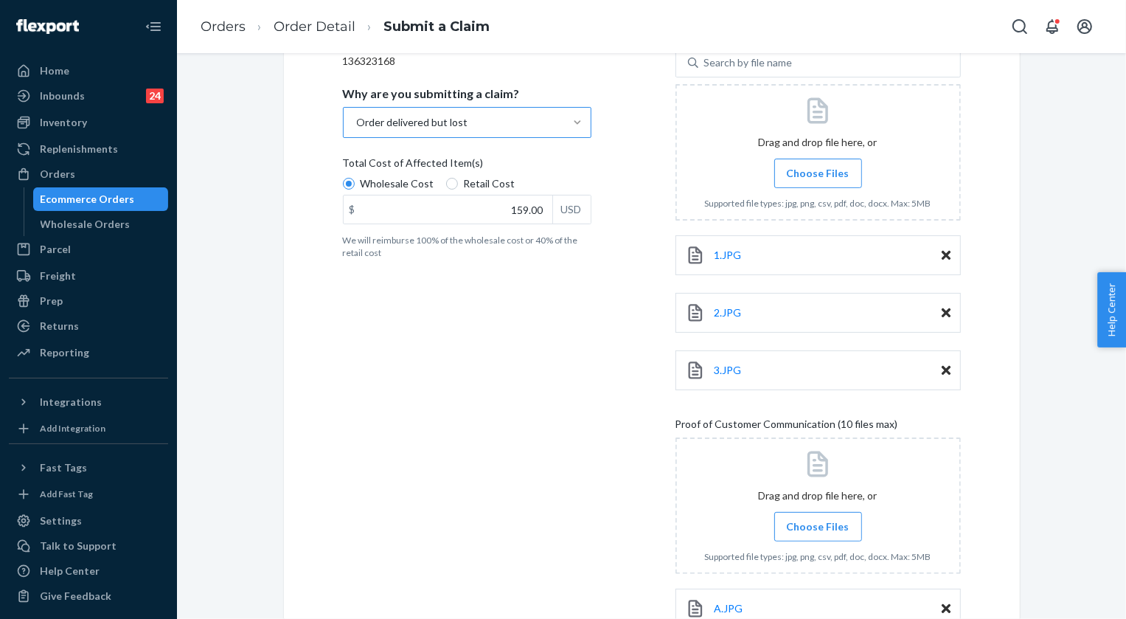
scroll to position [262, 0]
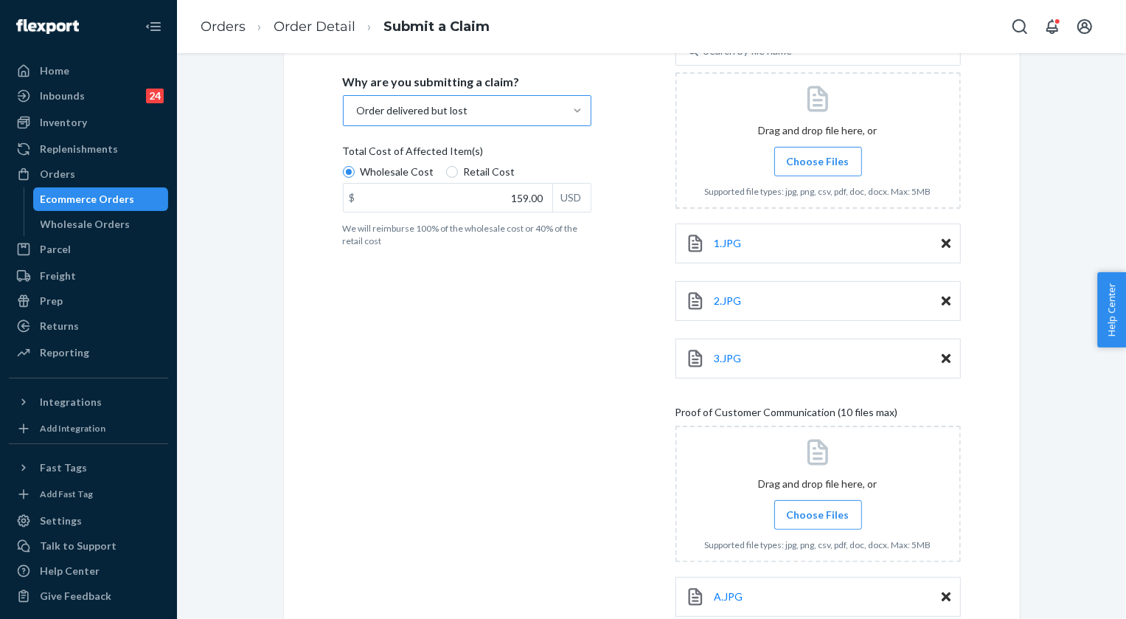
click at [804, 518] on span "Choose Files" at bounding box center [818, 514] width 63 height 15
click at [818, 518] on input "Choose Files" at bounding box center [818, 515] width 1 height 16
click at [824, 162] on span "Choose Files" at bounding box center [818, 161] width 63 height 15
click at [819, 162] on input "Choose Files" at bounding box center [818, 161] width 1 height 16
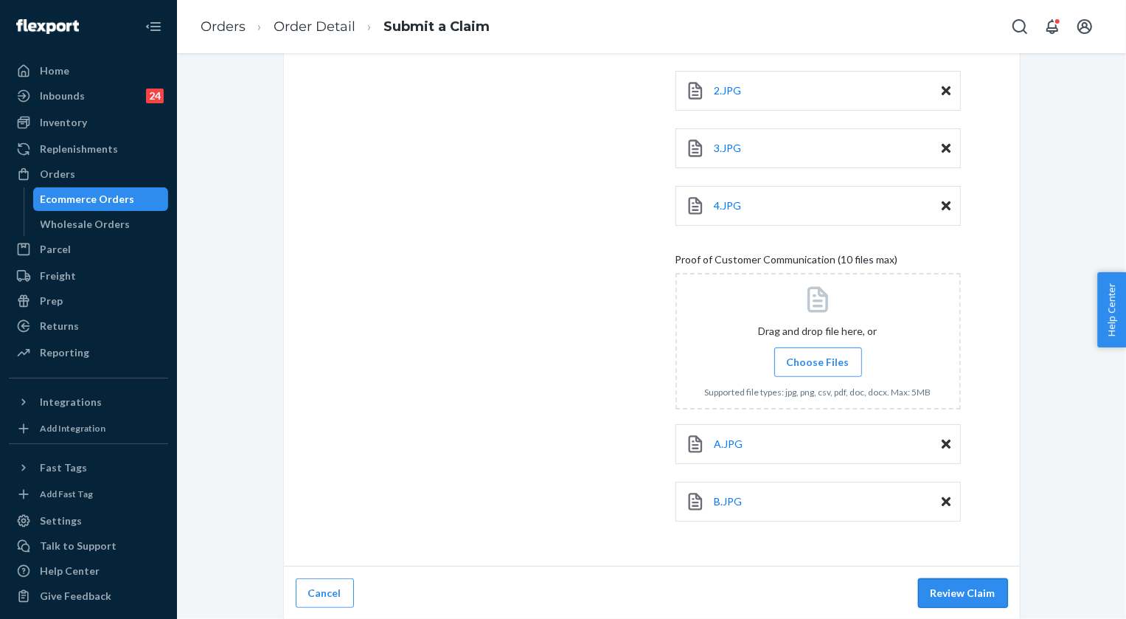
click at [982, 601] on button "Review Claim" at bounding box center [963, 592] width 90 height 29
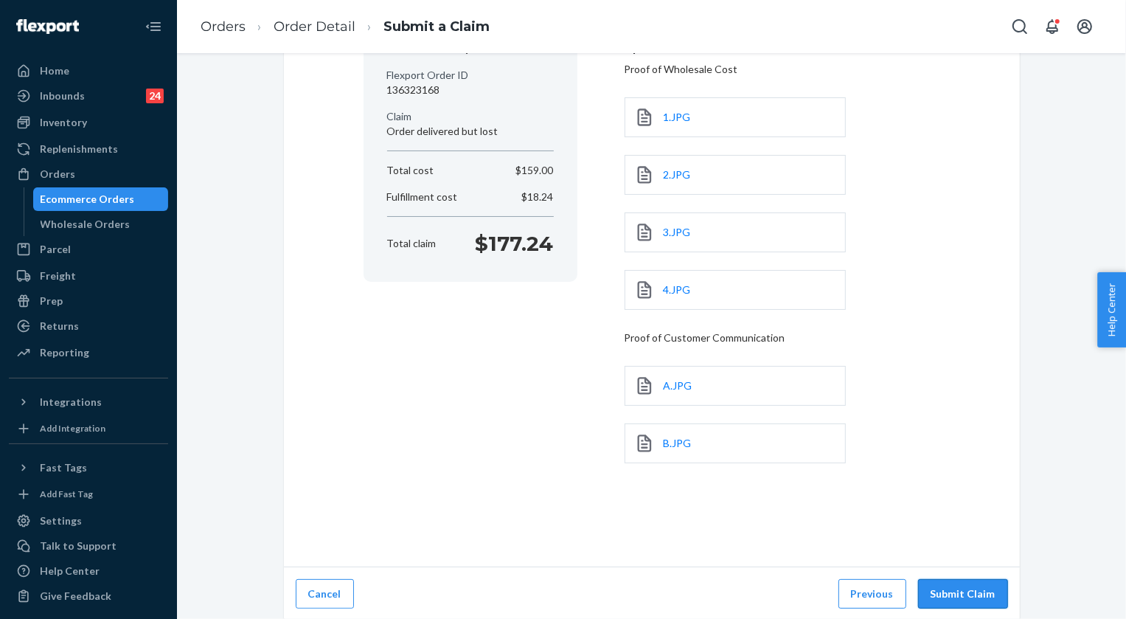
click at [981, 597] on button "Submit Claim" at bounding box center [963, 593] width 90 height 29
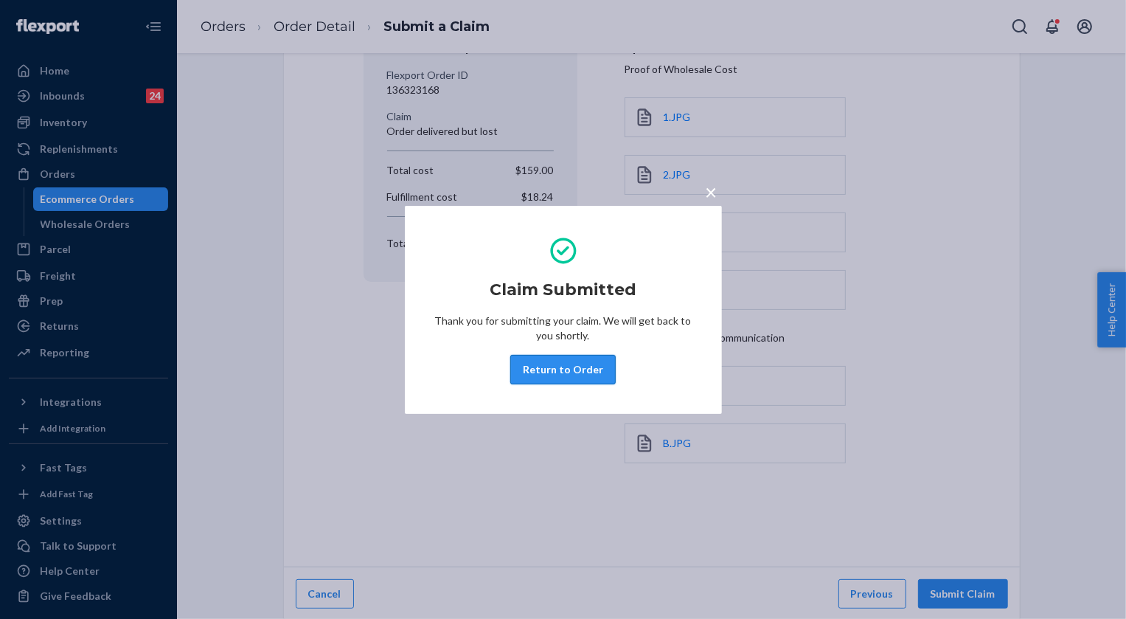
click at [561, 375] on button "Return to Order" at bounding box center [562, 369] width 105 height 29
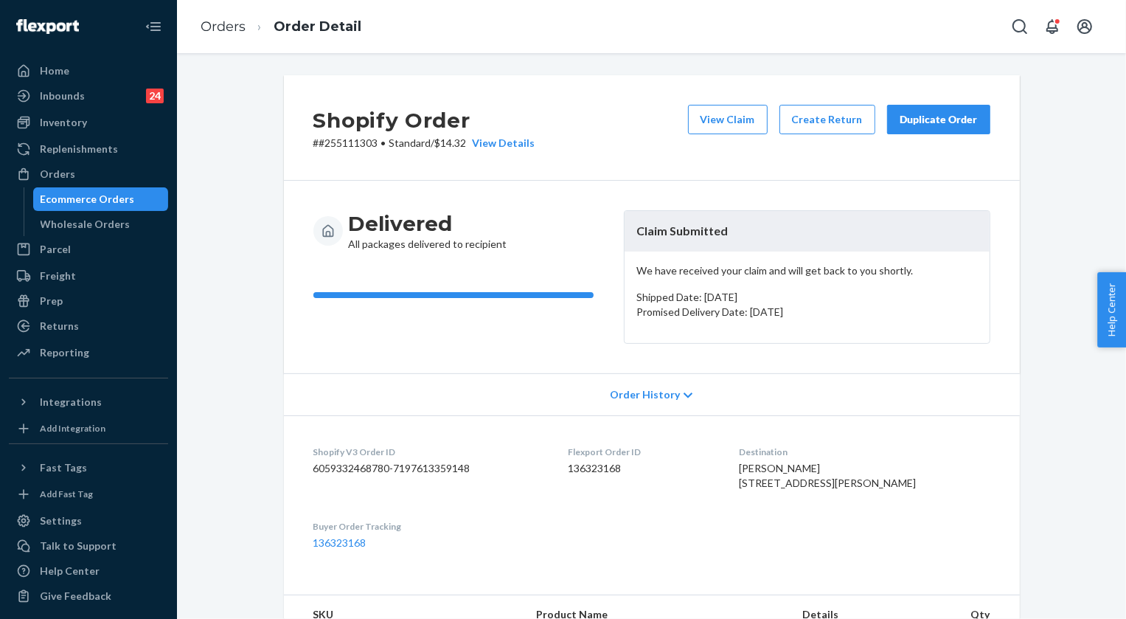
click at [348, 145] on p "# #255111303 • Standard / $14.32 View Details" at bounding box center [424, 143] width 222 height 15
copy p "255111303"
click at [223, 29] on link "Orders" at bounding box center [223, 26] width 45 height 16
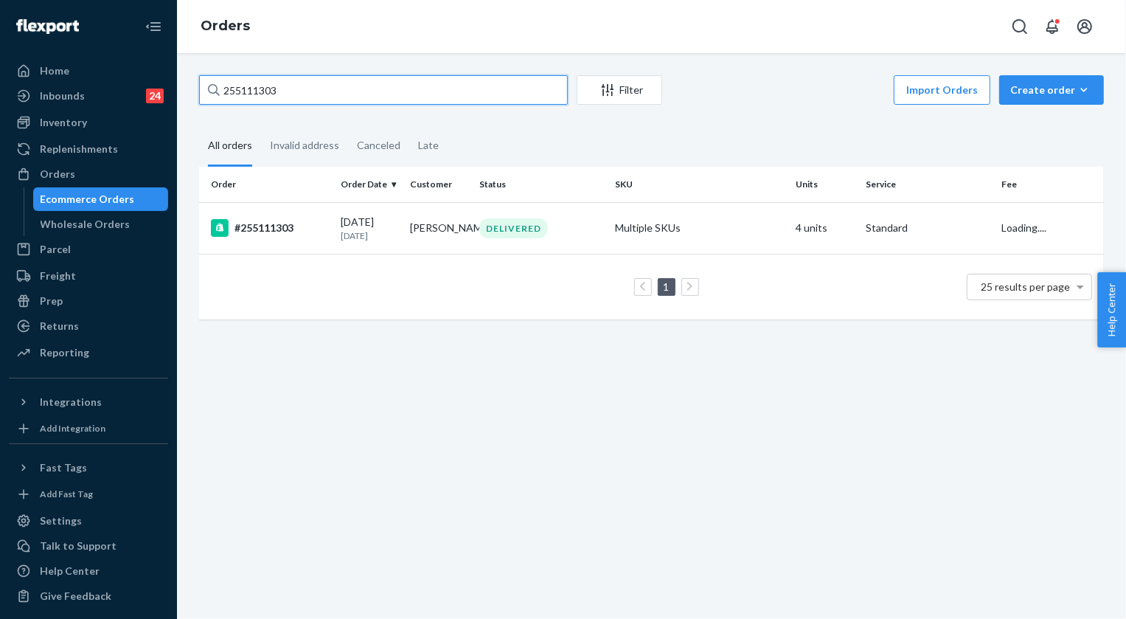
click at [333, 93] on input "255111303" at bounding box center [383, 89] width 369 height 29
paste input "260582"
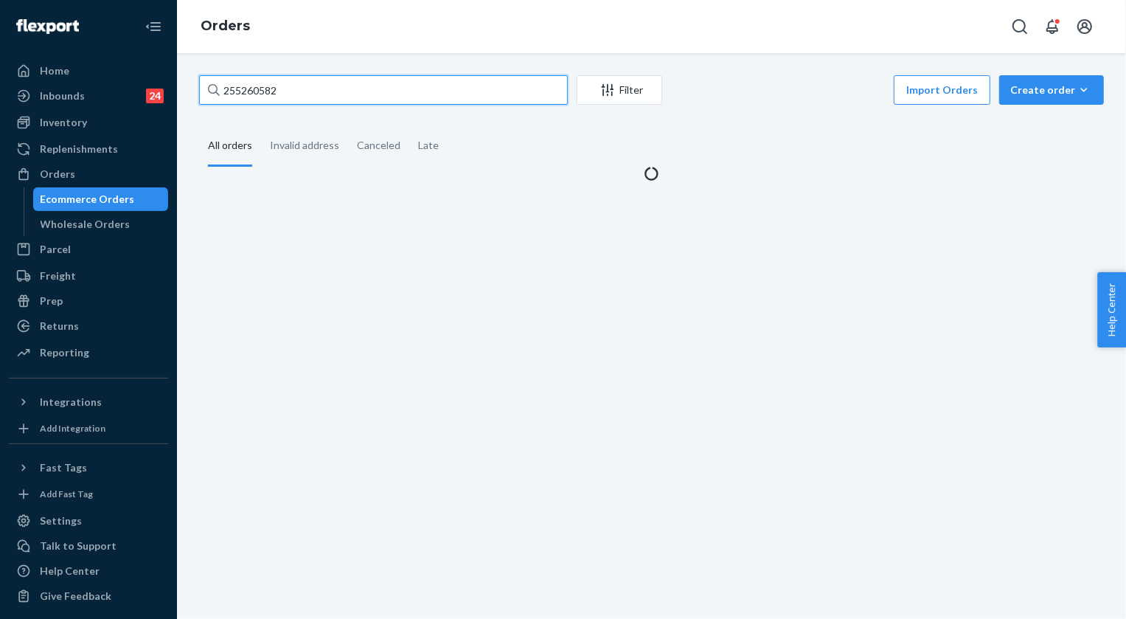
type input "255260582"
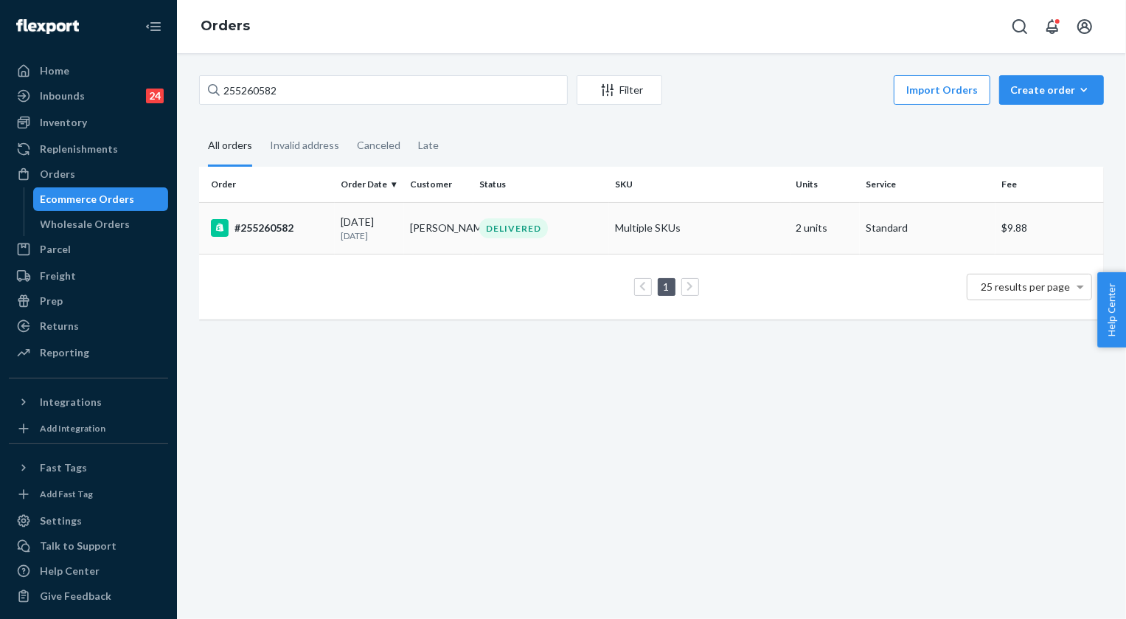
click at [507, 229] on div "DELIVERED" at bounding box center [513, 228] width 69 height 20
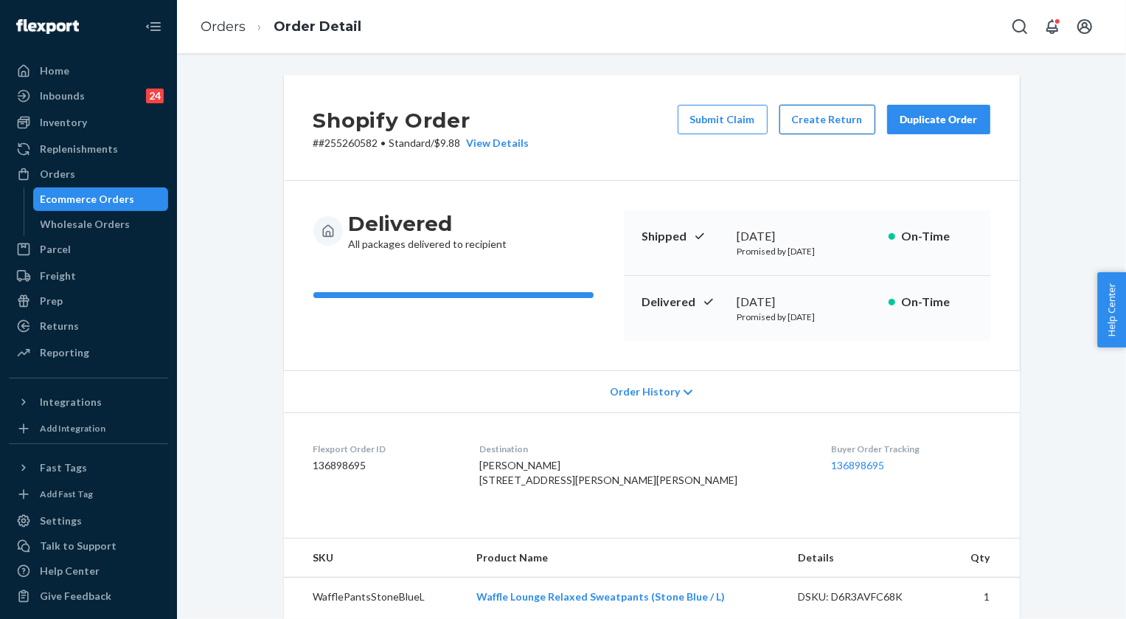
click at [844, 118] on button "Create Return" at bounding box center [828, 119] width 96 height 29
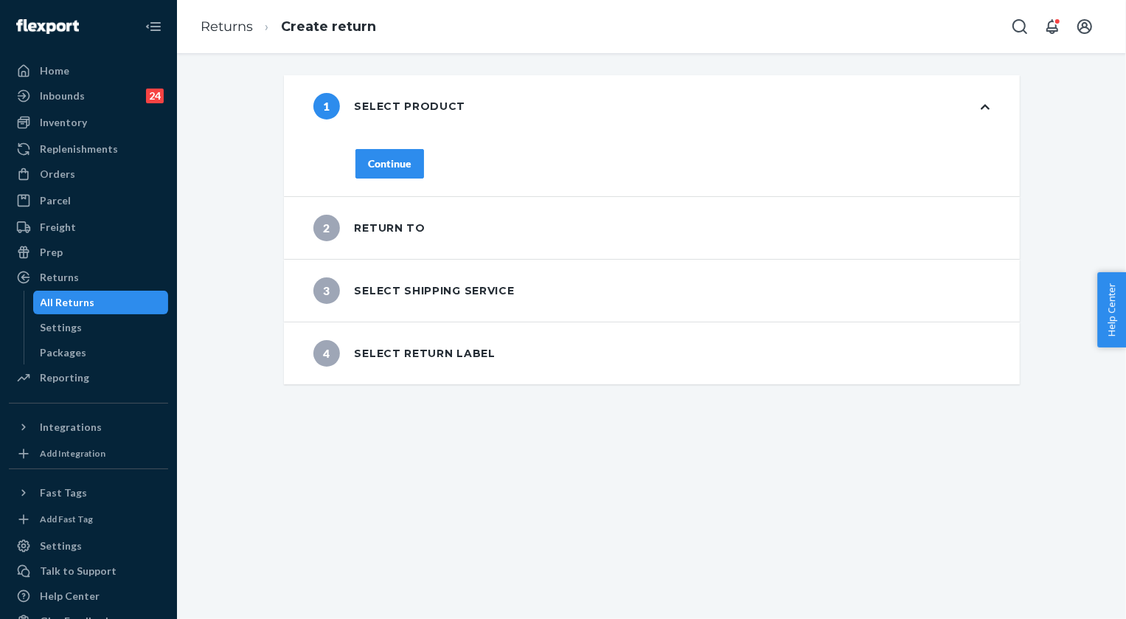
click at [391, 166] on div "Continue" at bounding box center [390, 163] width 44 height 15
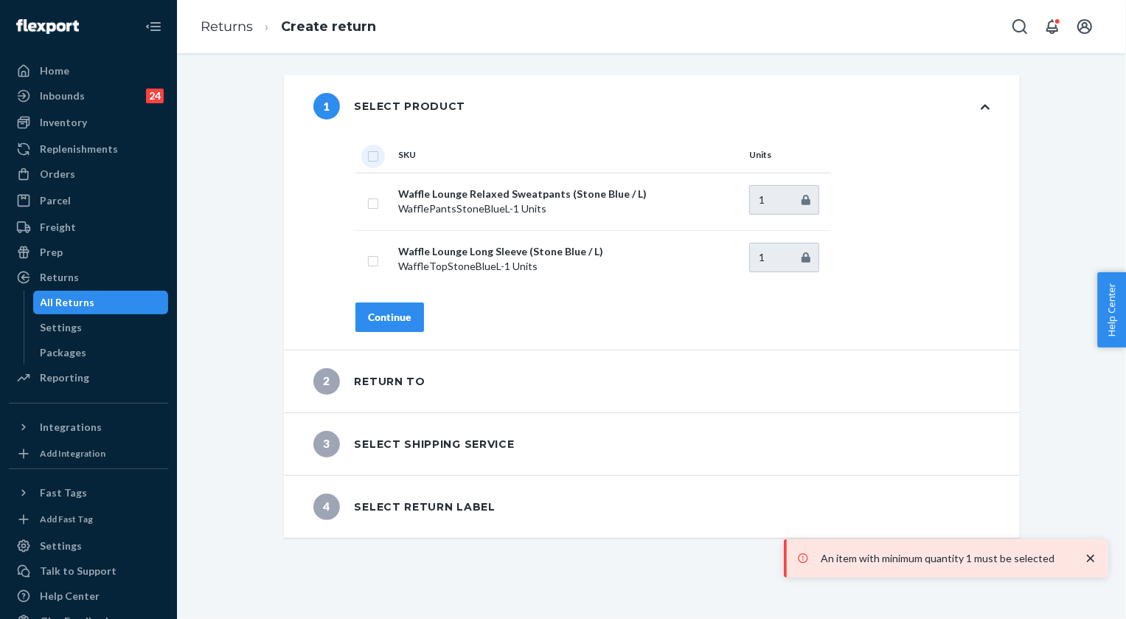
click at [372, 155] on input "checkbox" at bounding box center [373, 154] width 12 height 15
checkbox input "true"
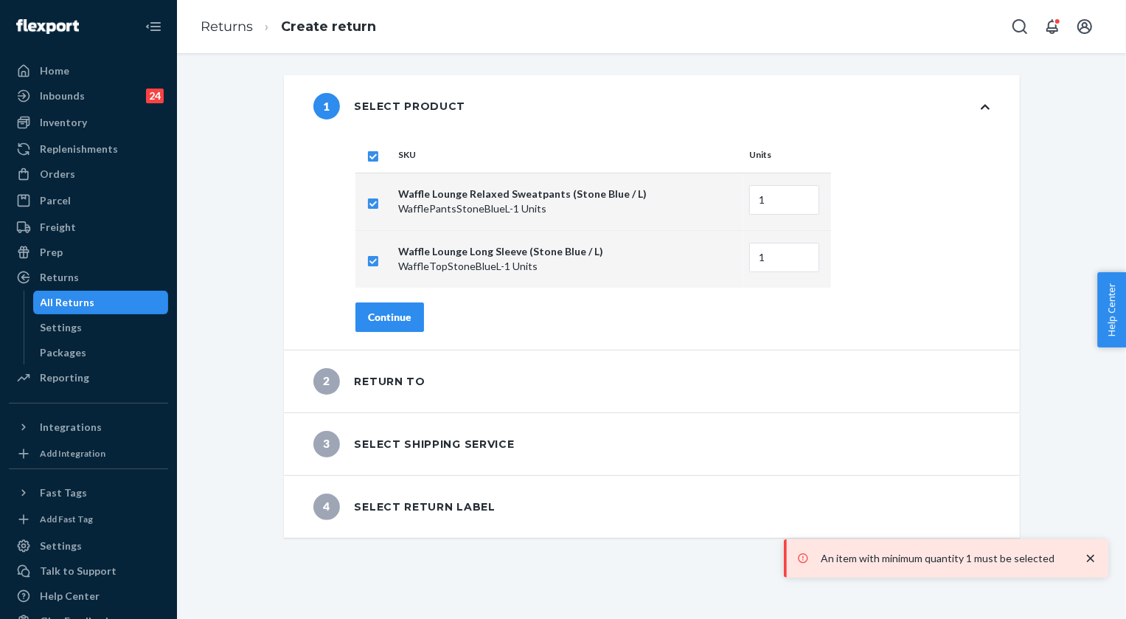
click at [380, 316] on div "Continue" at bounding box center [390, 317] width 44 height 15
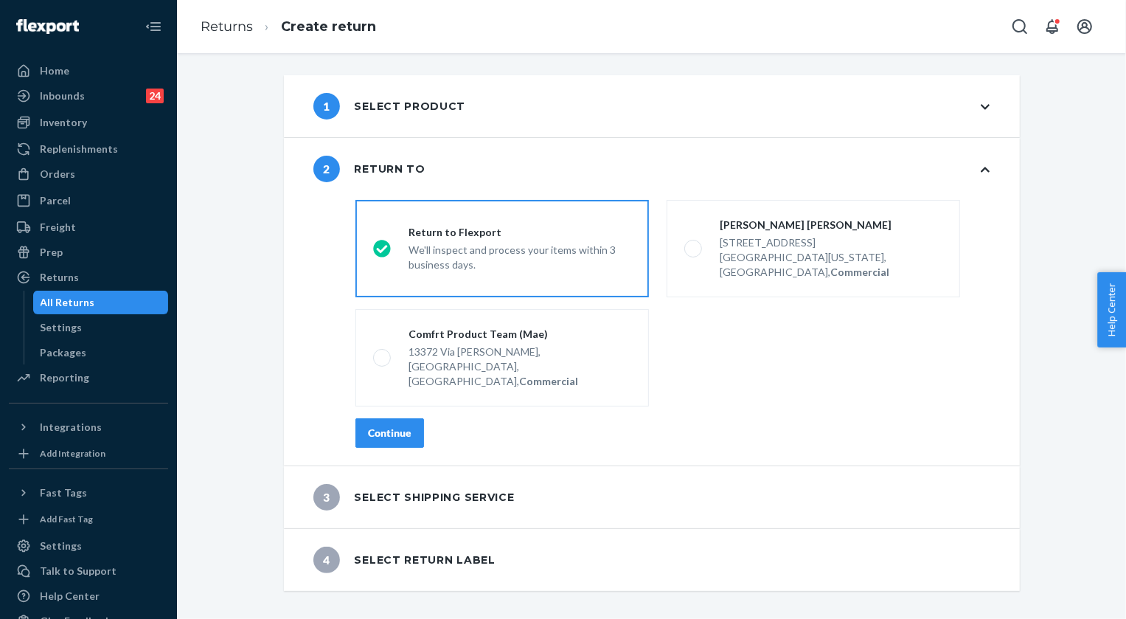
click at [420, 418] on div "Continue" at bounding box center [672, 432] width 634 height 29
click at [368, 426] on div "Continue" at bounding box center [390, 433] width 44 height 15
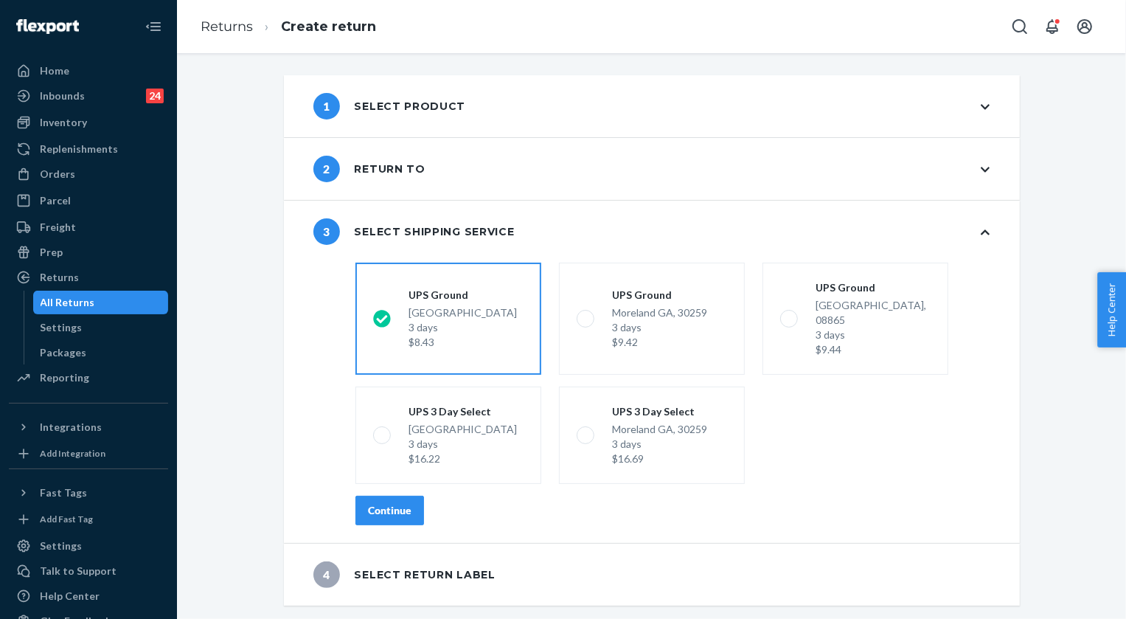
click at [400, 503] on div "Continue" at bounding box center [390, 510] width 44 height 15
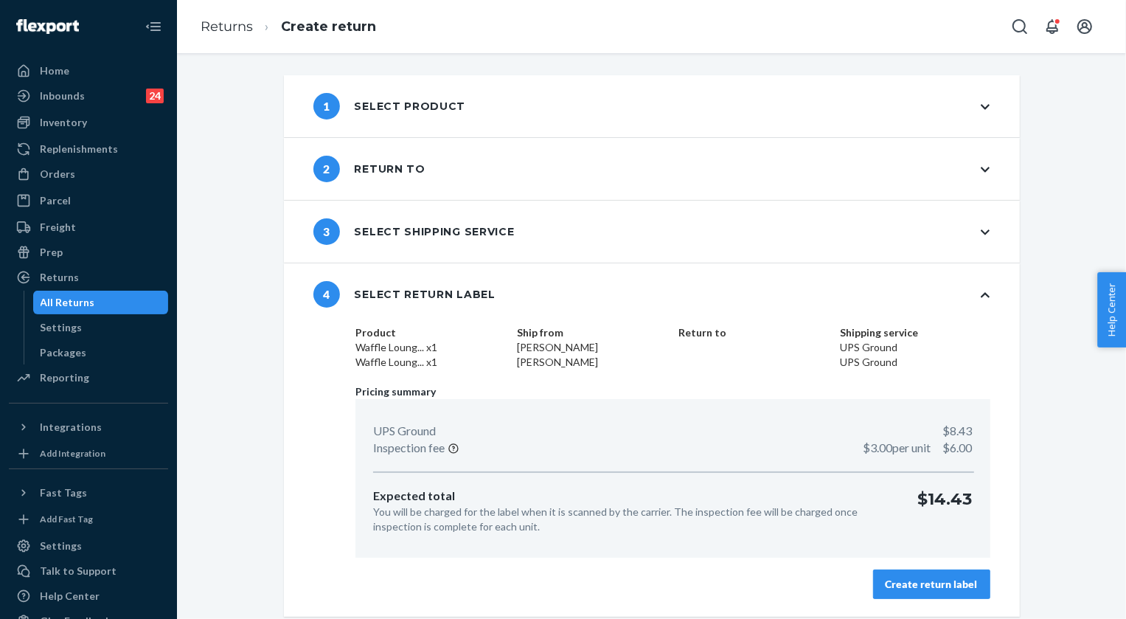
click at [908, 589] on div "Create return label" at bounding box center [932, 584] width 92 height 15
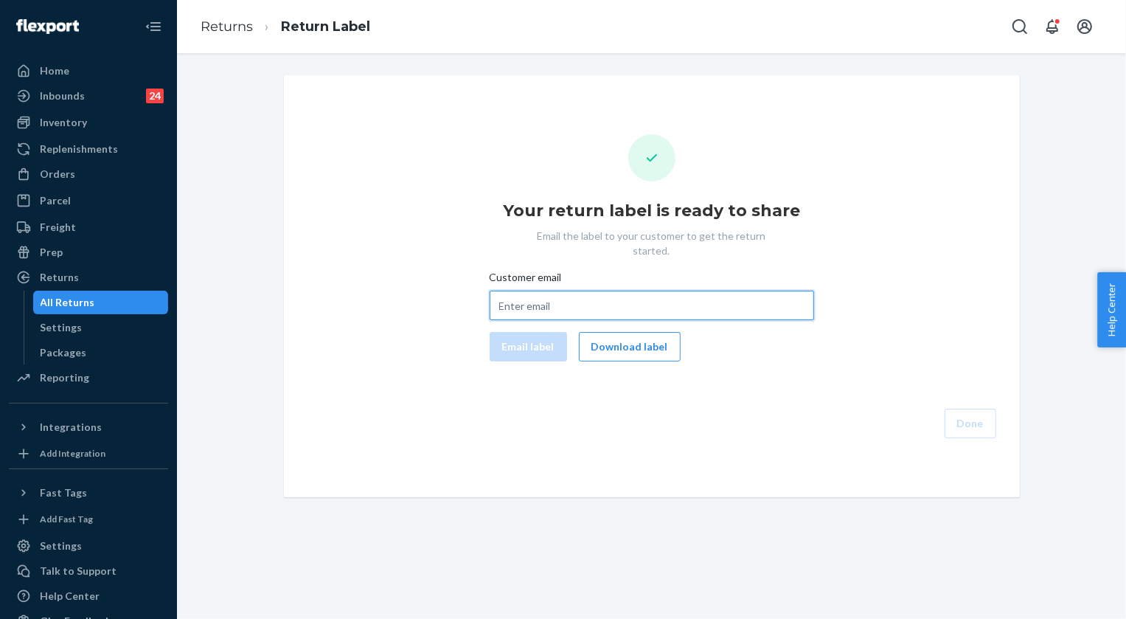
click at [544, 291] on input "Customer email" at bounding box center [652, 305] width 324 height 29
paste input "[EMAIL_ADDRESS][DOMAIN_NAME]"
type input "[EMAIL_ADDRESS][DOMAIN_NAME]"
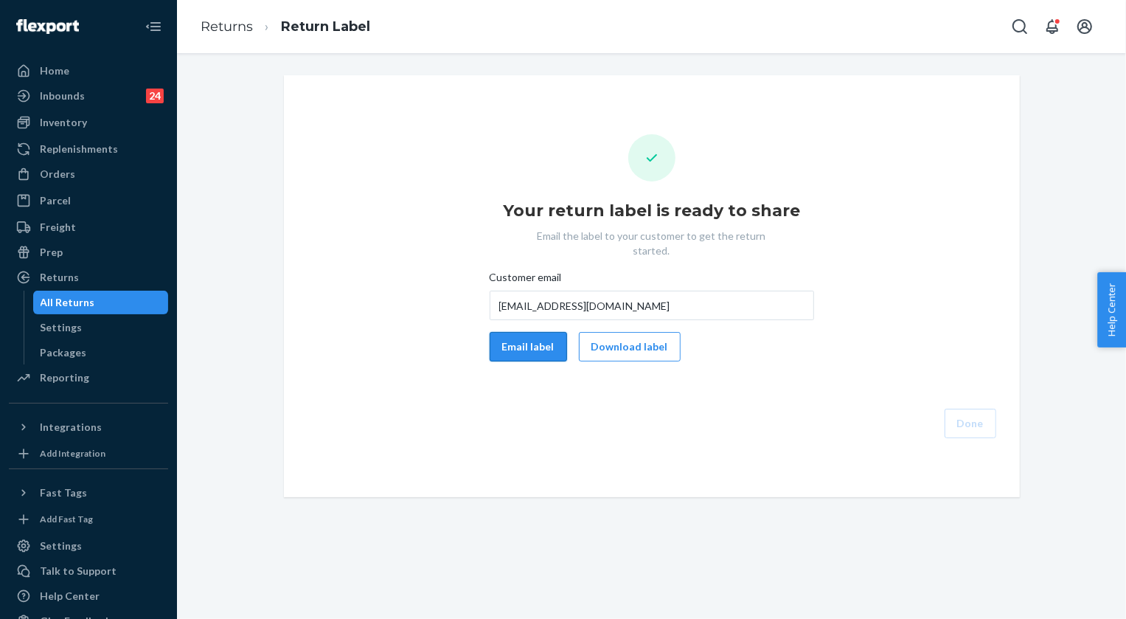
click at [527, 335] on button "Email label" at bounding box center [528, 346] width 77 height 29
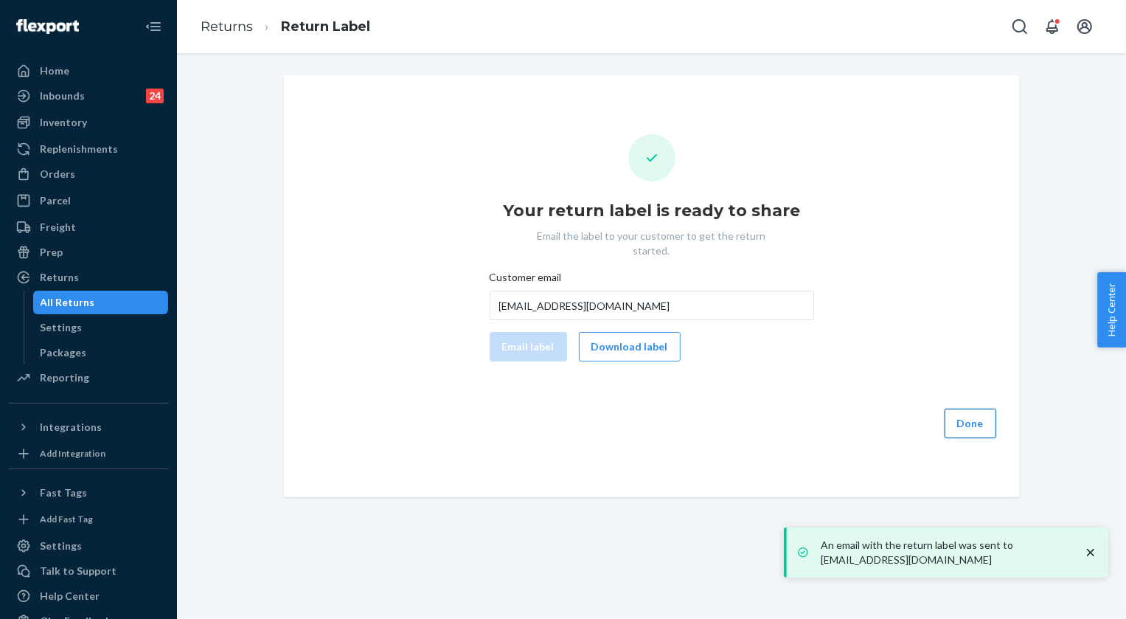
click at [973, 409] on button "Done" at bounding box center [971, 423] width 52 height 29
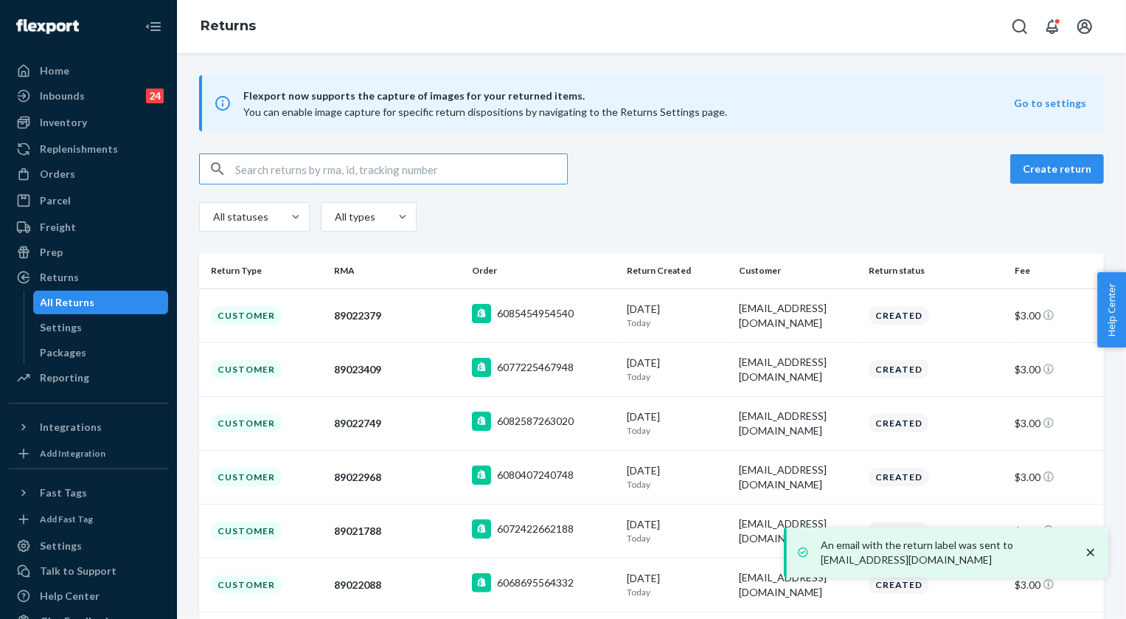
click at [317, 161] on input "text" at bounding box center [401, 168] width 332 height 29
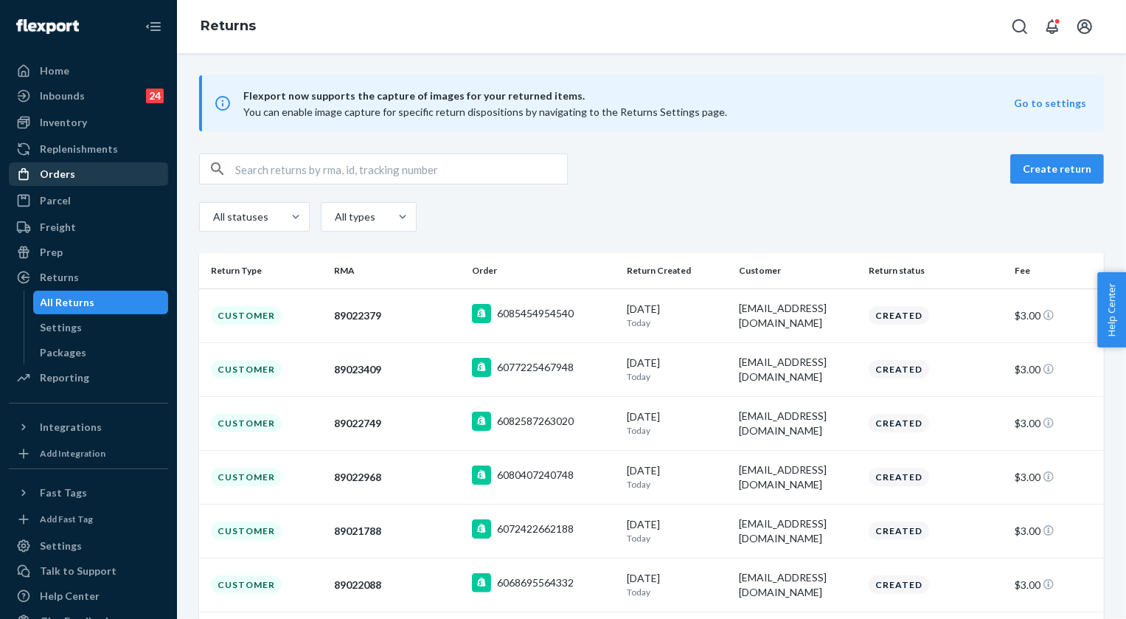
click at [74, 176] on div "Orders" at bounding box center [88, 174] width 156 height 21
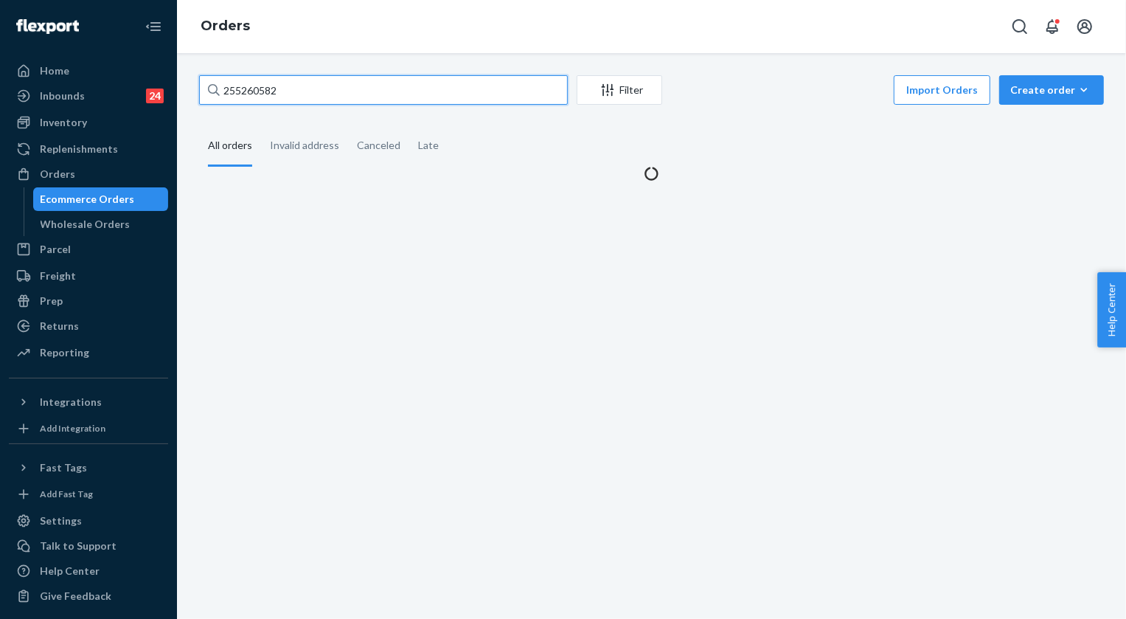
click at [358, 86] on input "255260582" at bounding box center [383, 89] width 369 height 29
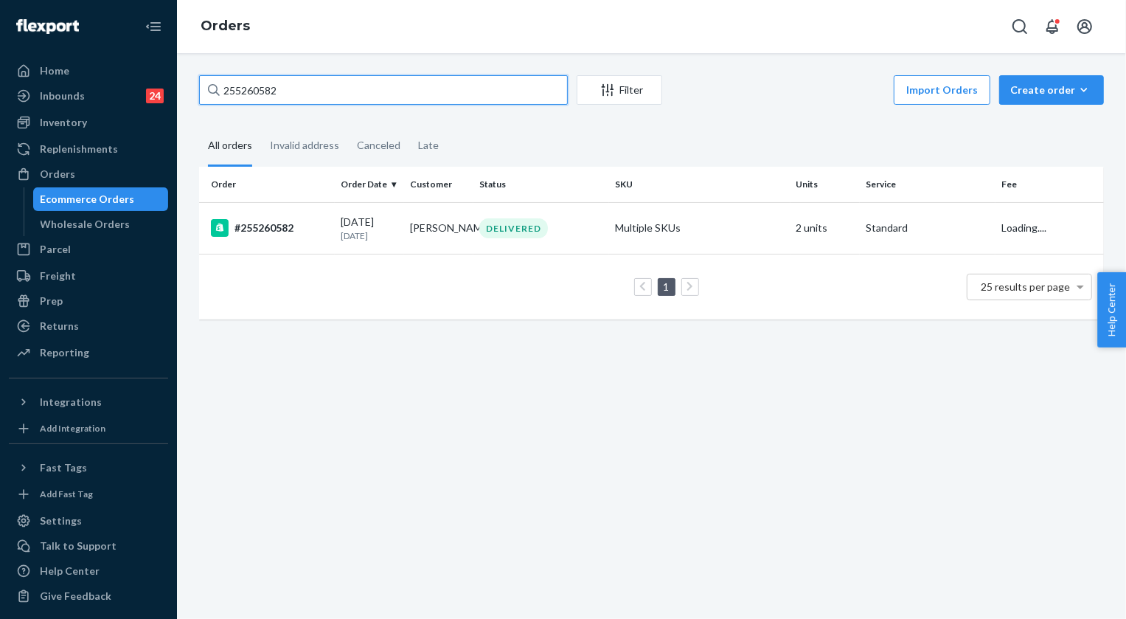
click at [357, 86] on input "255260582" at bounding box center [383, 89] width 369 height 29
paste input "30558"
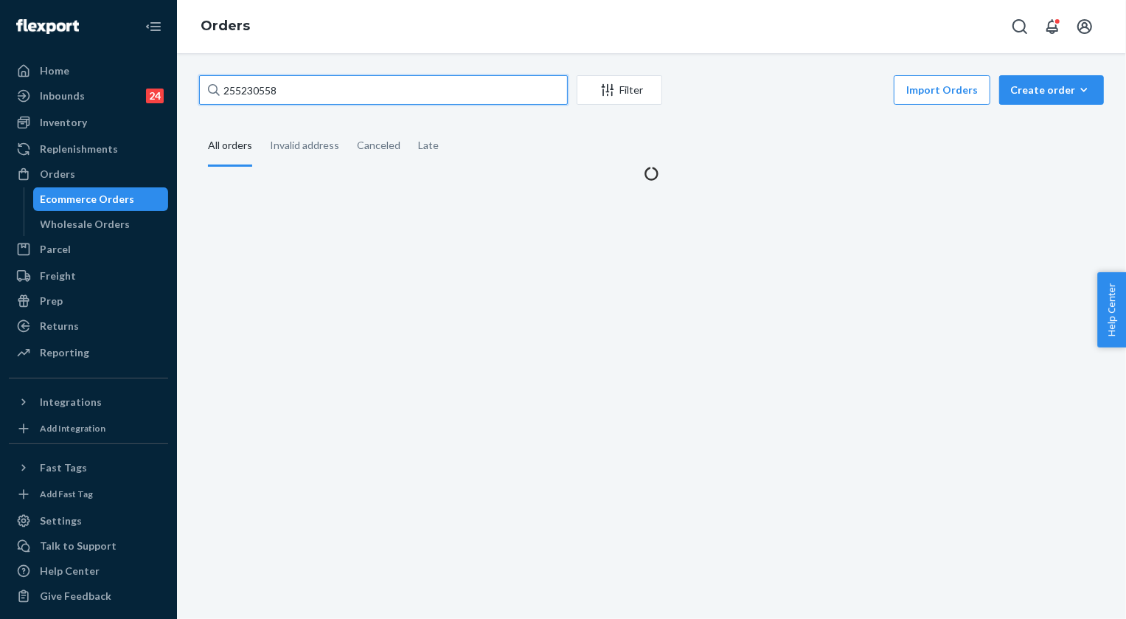
type input "255230558"
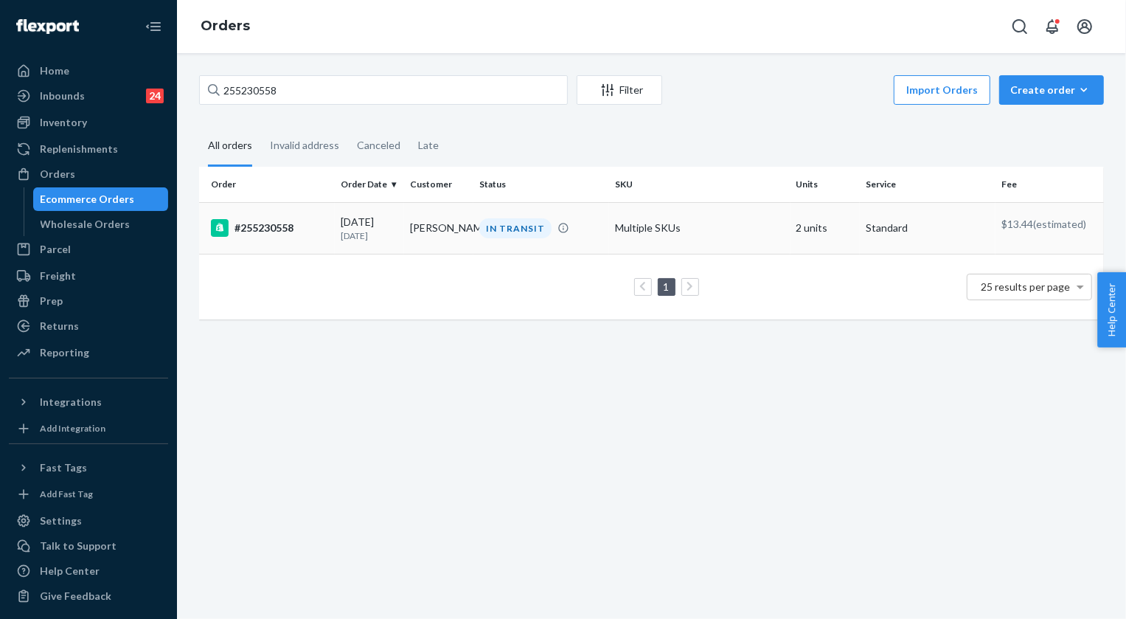
click at [507, 232] on div "IN TRANSIT" at bounding box center [515, 228] width 72 height 20
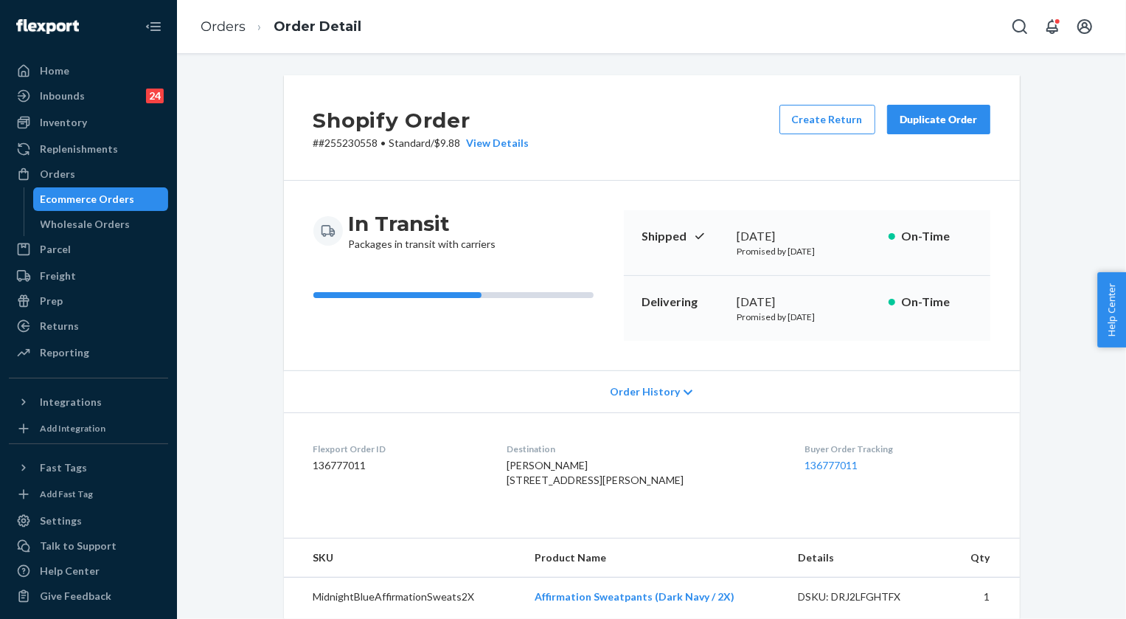
scroll to position [133, 0]
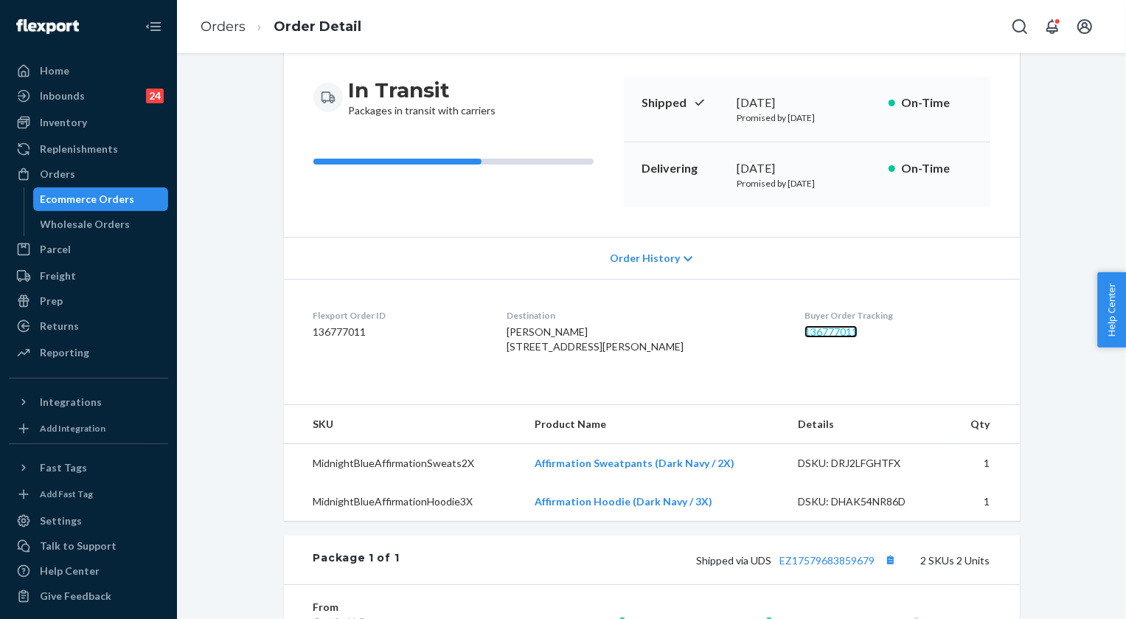
click at [819, 330] on link "136777011" at bounding box center [831, 331] width 53 height 13
click at [214, 28] on link "Orders" at bounding box center [223, 26] width 45 height 16
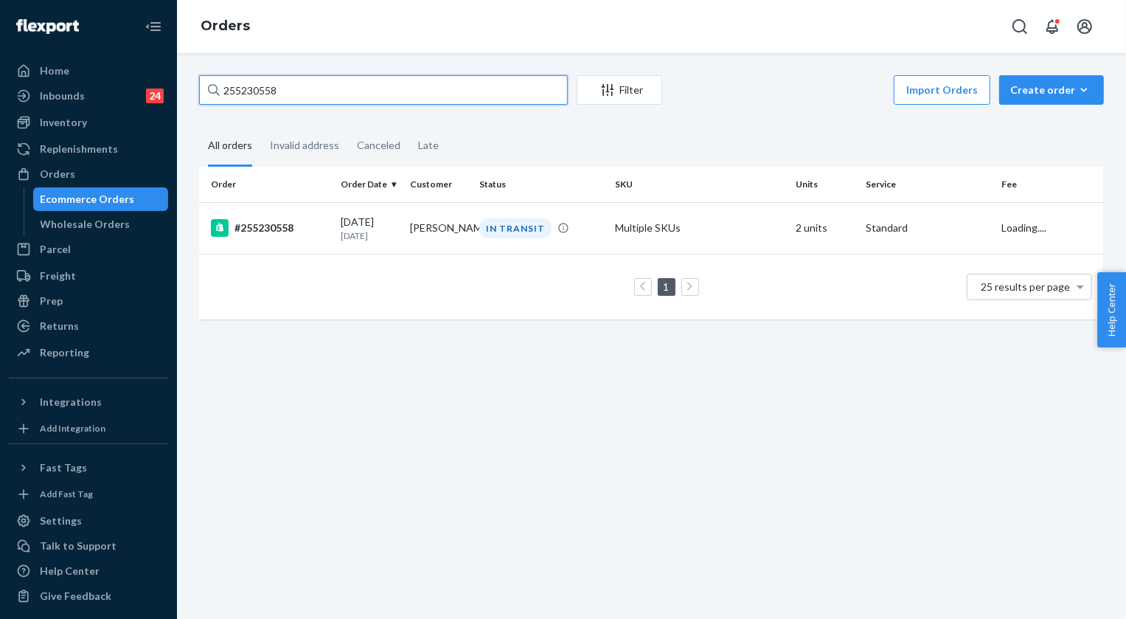
click at [296, 103] on input "255230558" at bounding box center [383, 89] width 369 height 29
paste input "3893274"
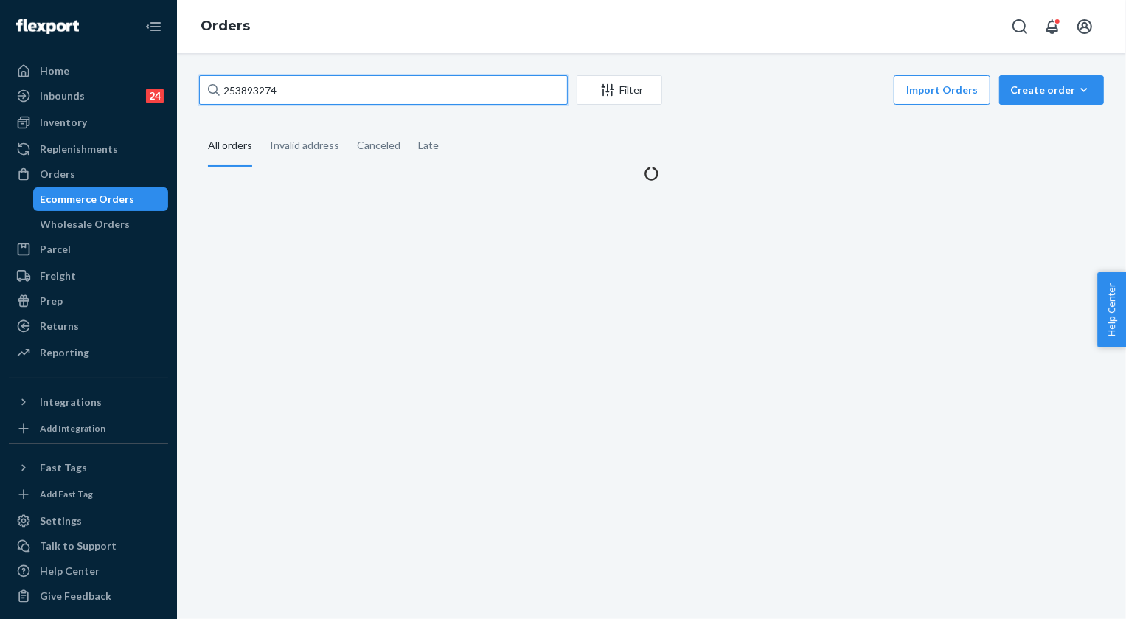
type input "253893274"
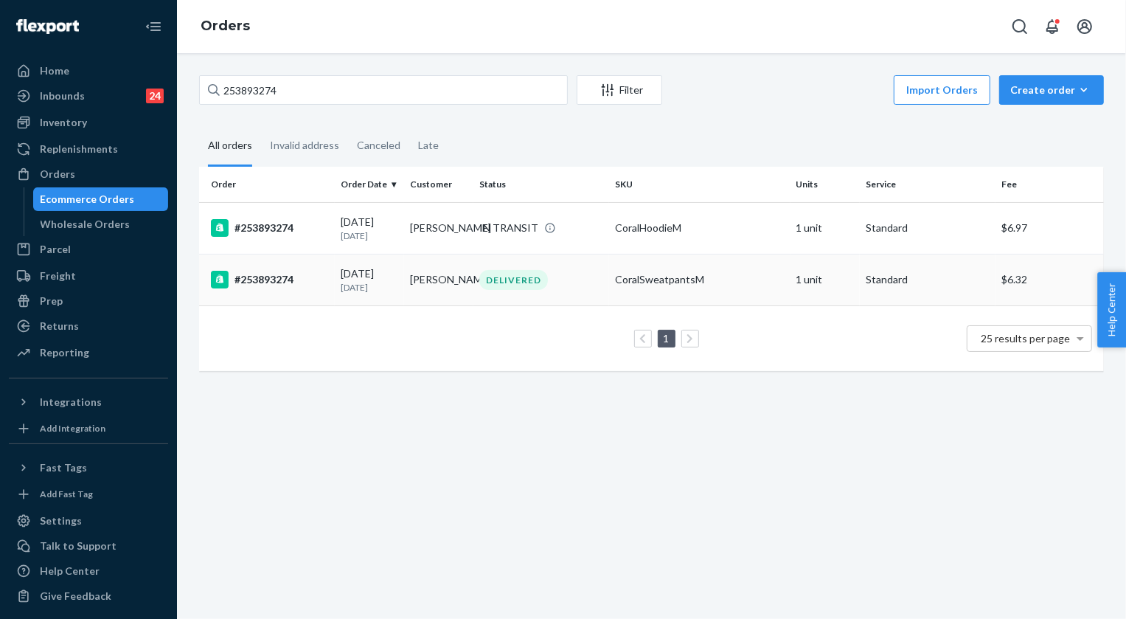
click at [597, 280] on div "DELIVERED" at bounding box center [541, 280] width 130 height 20
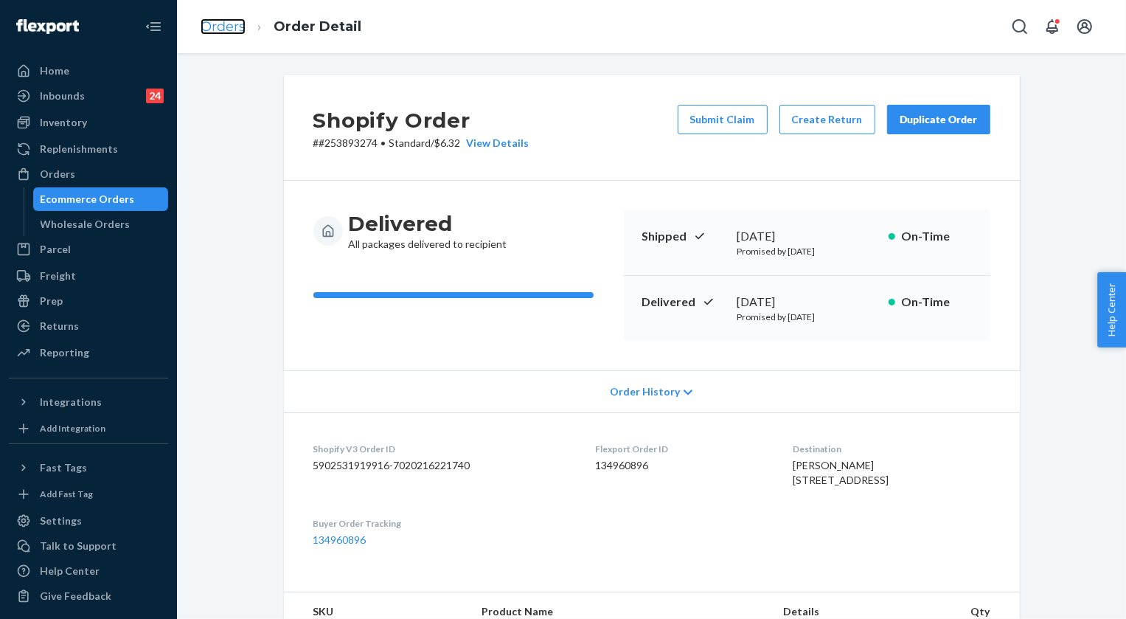
click at [238, 25] on link "Orders" at bounding box center [223, 26] width 45 height 16
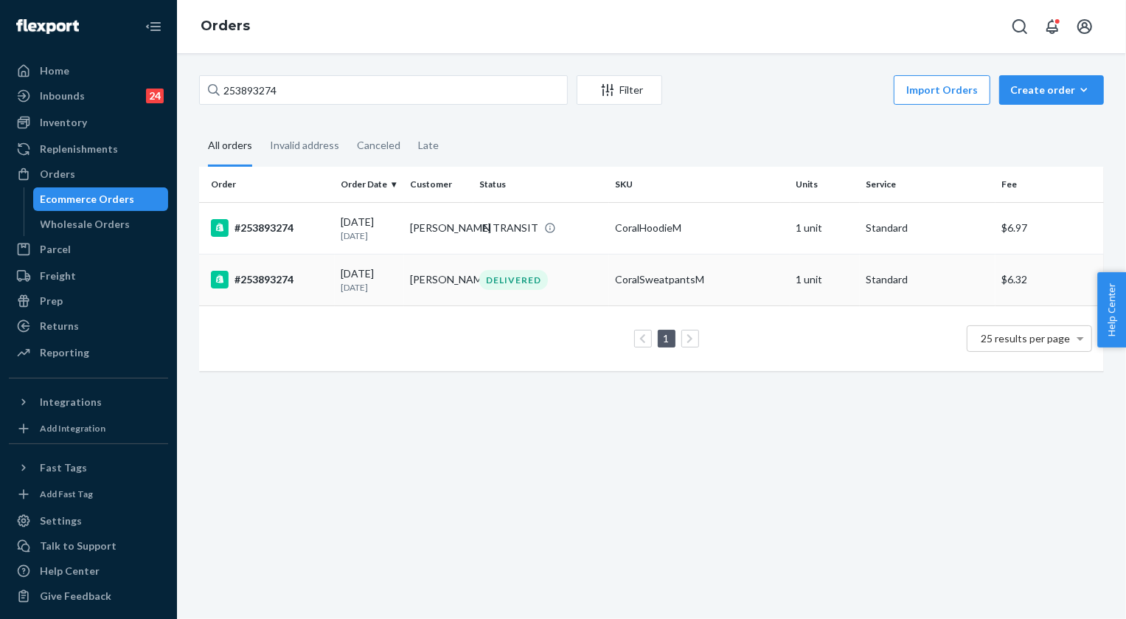
click at [511, 286] on div "DELIVERED" at bounding box center [513, 280] width 69 height 20
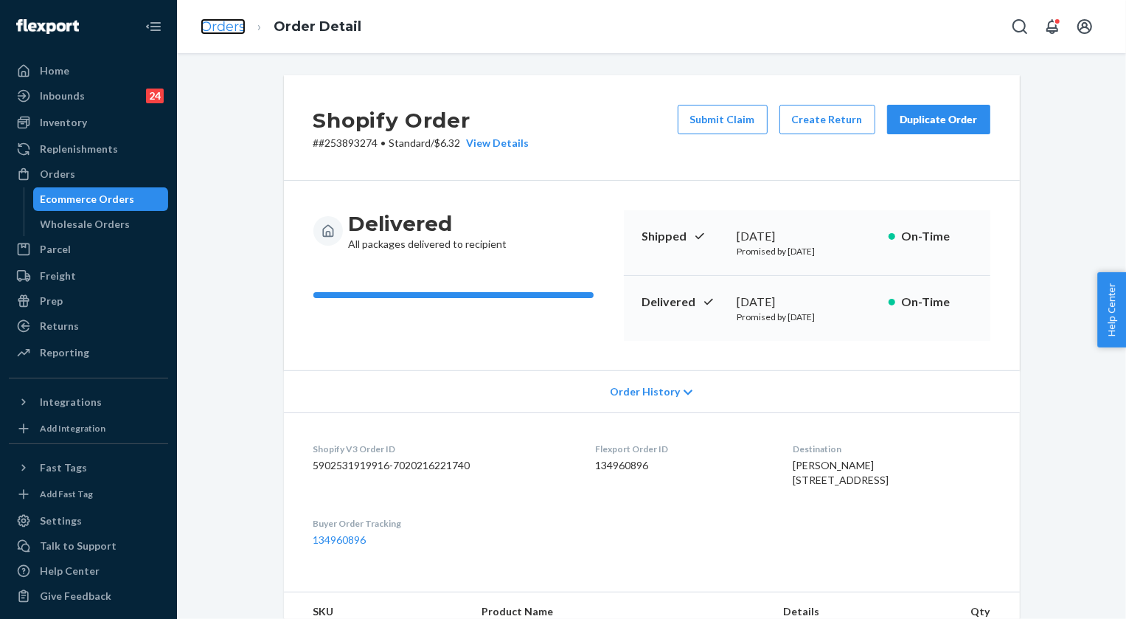
click at [229, 27] on link "Orders" at bounding box center [223, 26] width 45 height 16
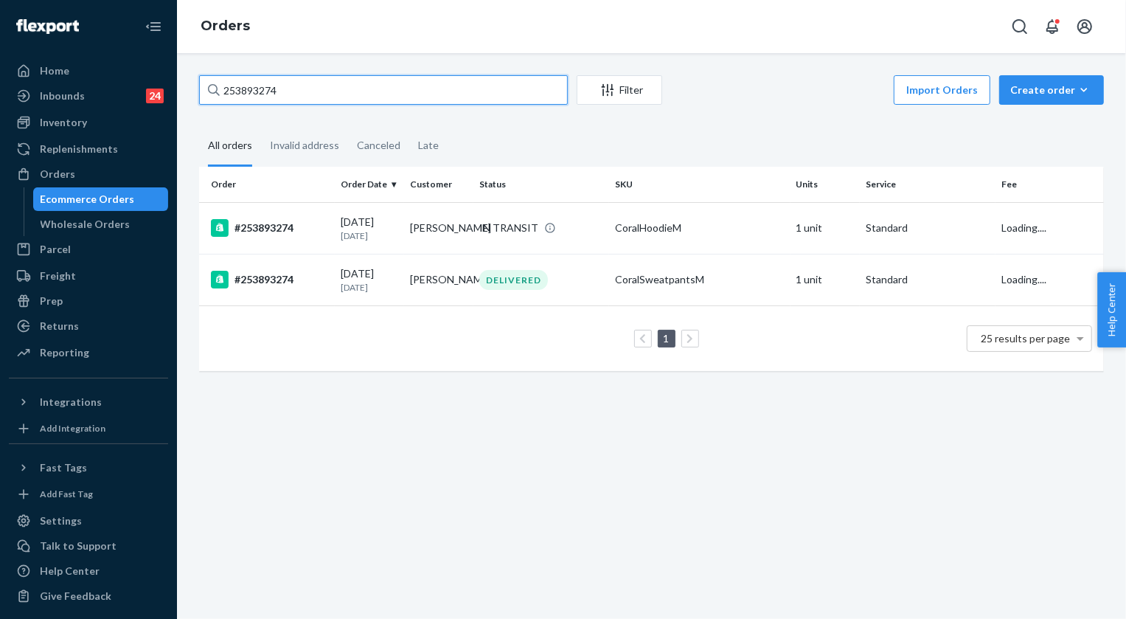
click at [305, 88] on input "253893274" at bounding box center [383, 89] width 369 height 29
paste input "5208523"
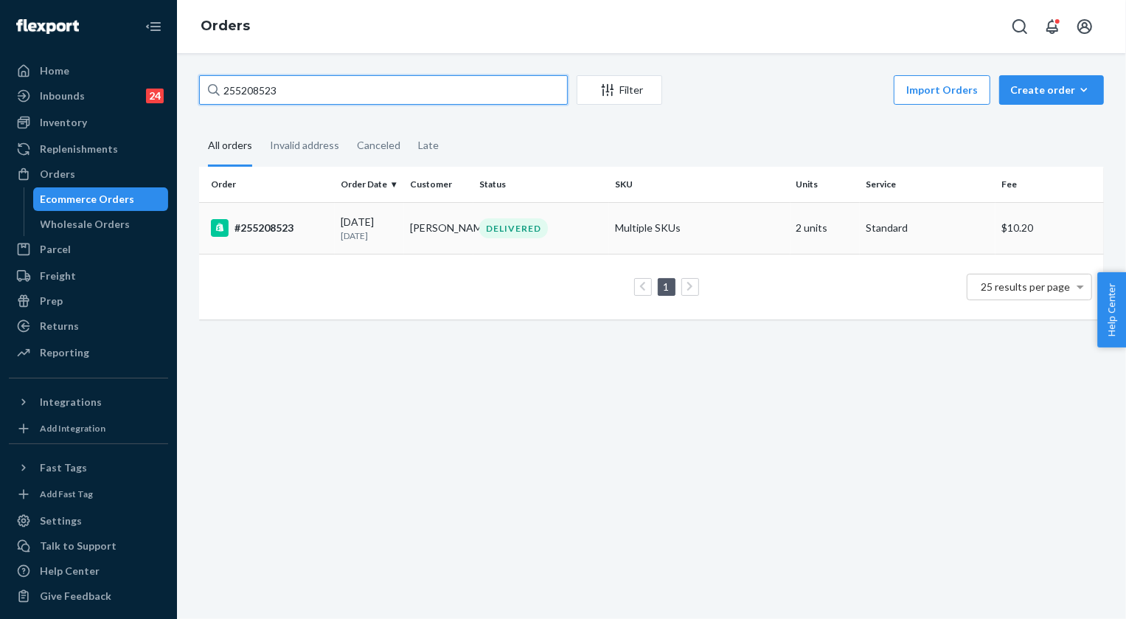
type input "255208523"
click at [519, 236] on div "DELIVERED" at bounding box center [513, 228] width 69 height 20
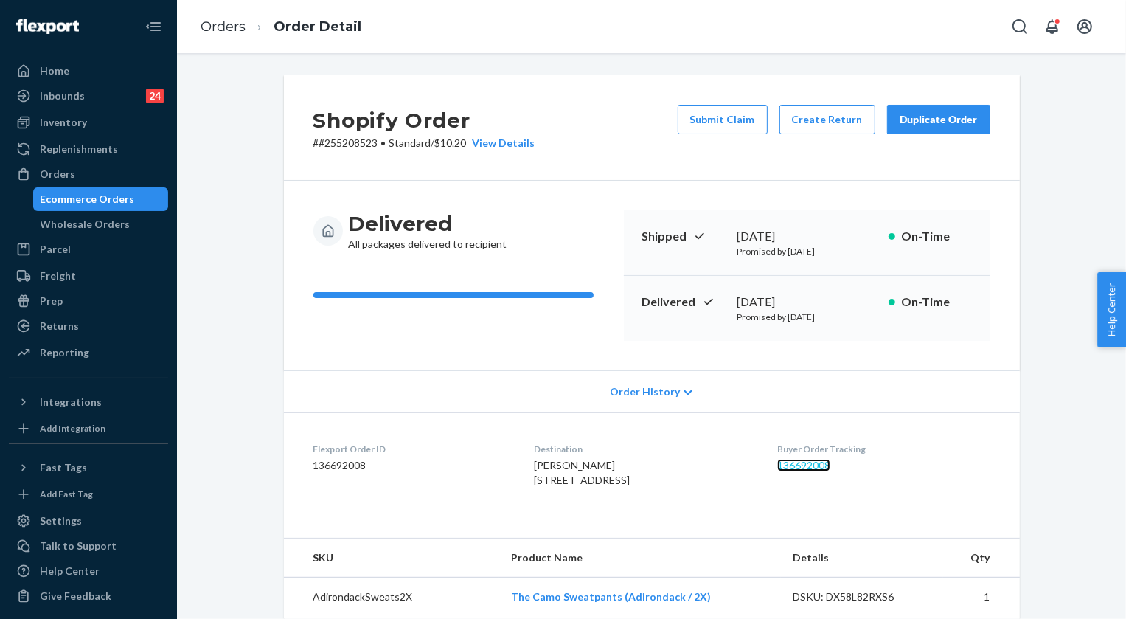
click at [830, 464] on link "136692008" at bounding box center [803, 465] width 53 height 13
click at [229, 25] on link "Orders" at bounding box center [223, 26] width 45 height 16
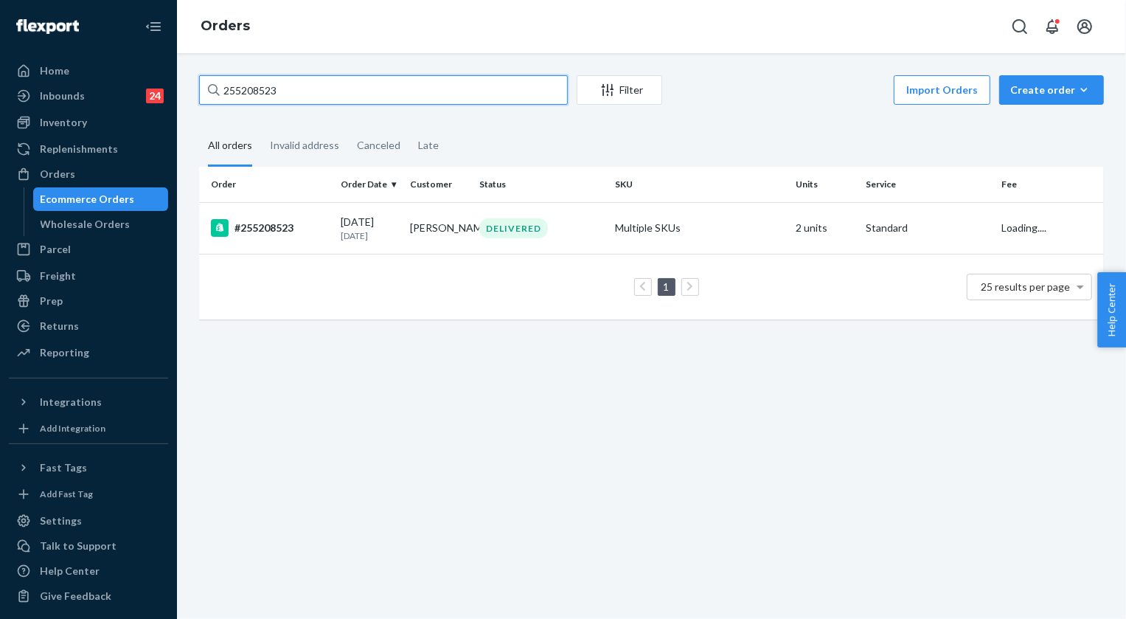
click at [358, 87] on input "255208523" at bounding box center [383, 89] width 369 height 29
paste input "79679"
type input "255279679"
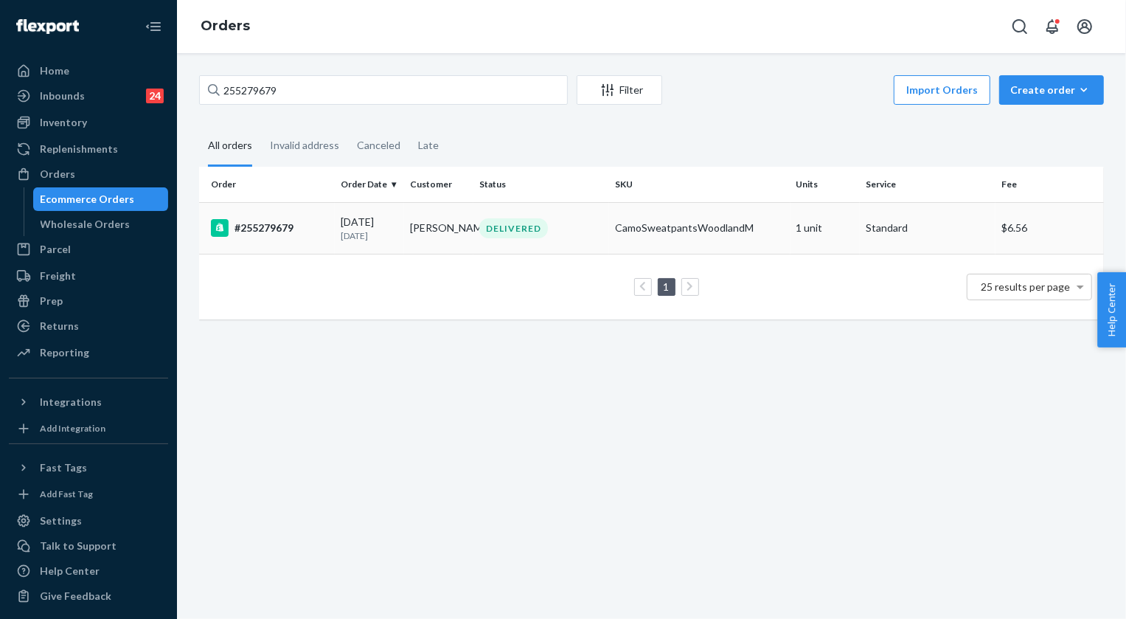
click at [516, 235] on div "DELIVERED" at bounding box center [513, 228] width 69 height 20
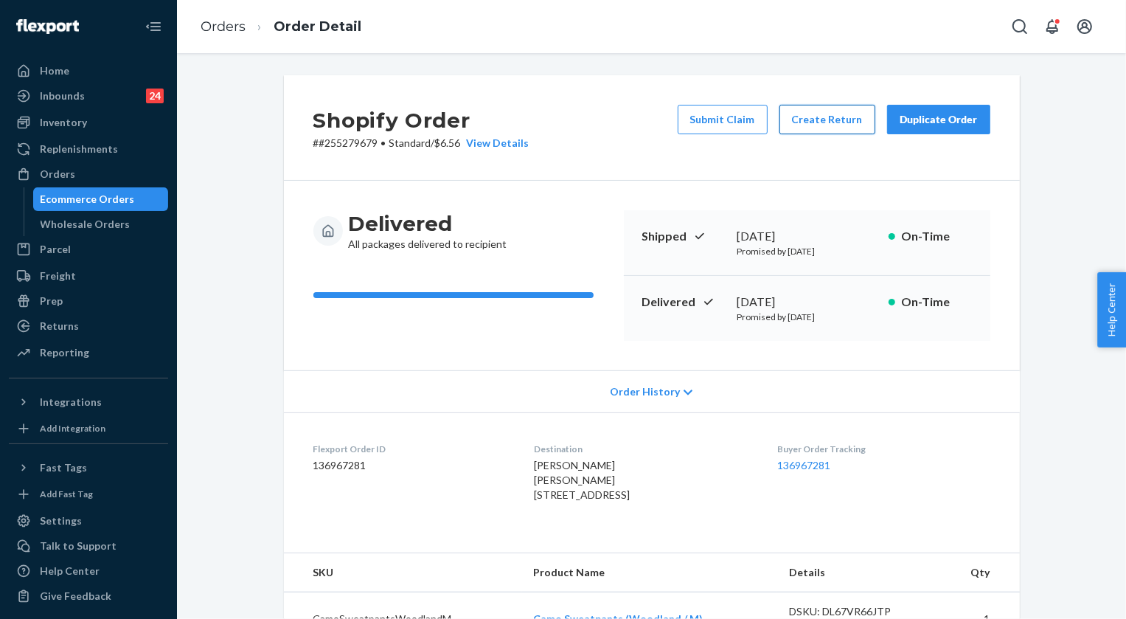
click at [834, 128] on button "Create Return" at bounding box center [828, 119] width 96 height 29
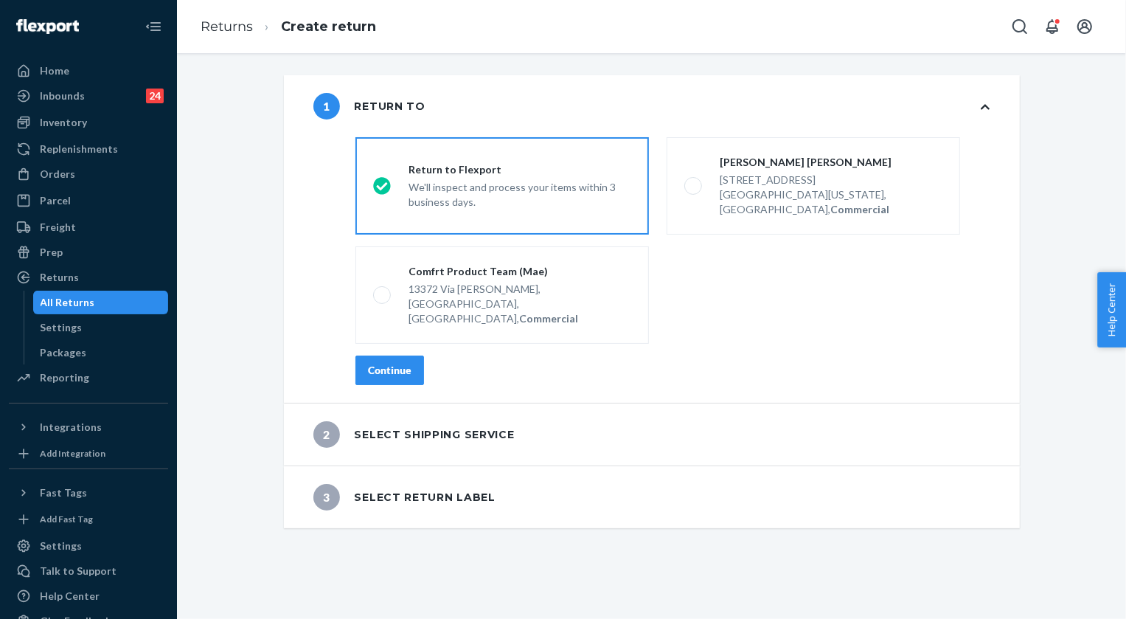
click at [368, 355] on button "Continue" at bounding box center [389, 369] width 69 height 29
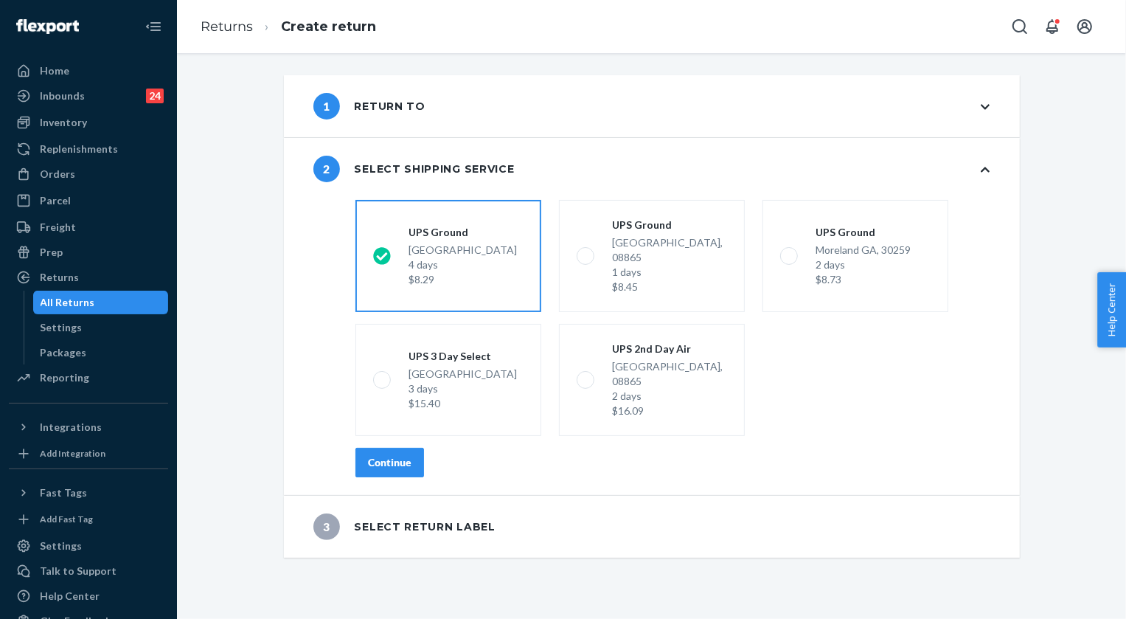
click at [389, 455] on div "Continue" at bounding box center [390, 462] width 44 height 15
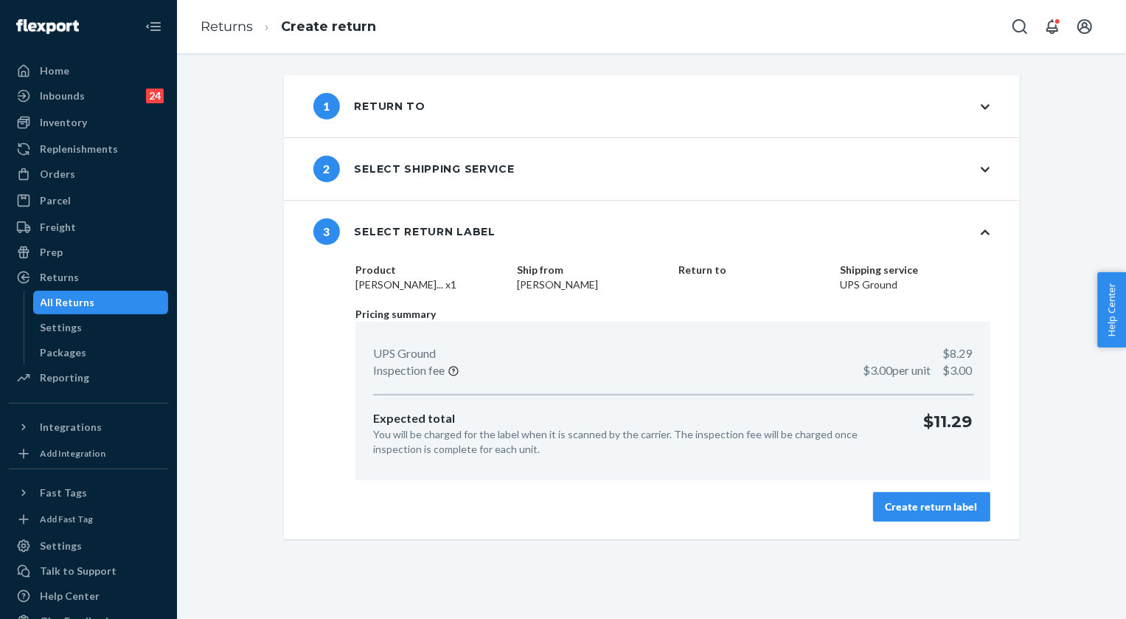
click at [895, 509] on div "Create return label" at bounding box center [932, 506] width 92 height 15
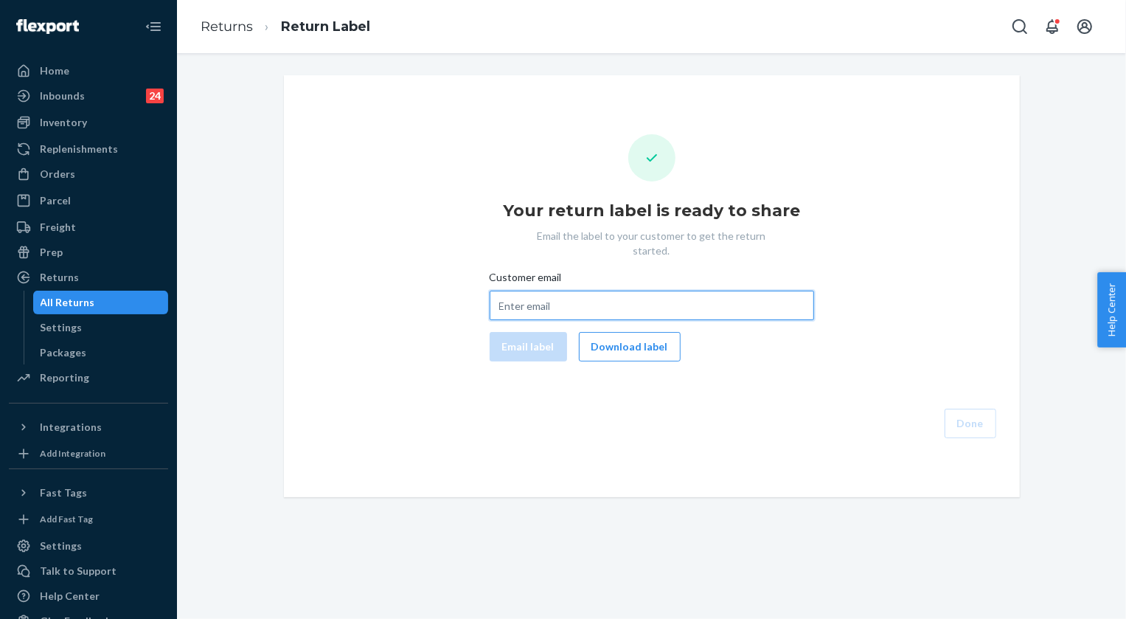
click at [527, 291] on input "Customer email" at bounding box center [652, 305] width 324 height 29
paste input "[PERSON_NAME][EMAIL_ADDRESS][DOMAIN_NAME]"
type input "[PERSON_NAME][EMAIL_ADDRESS][DOMAIN_NAME]"
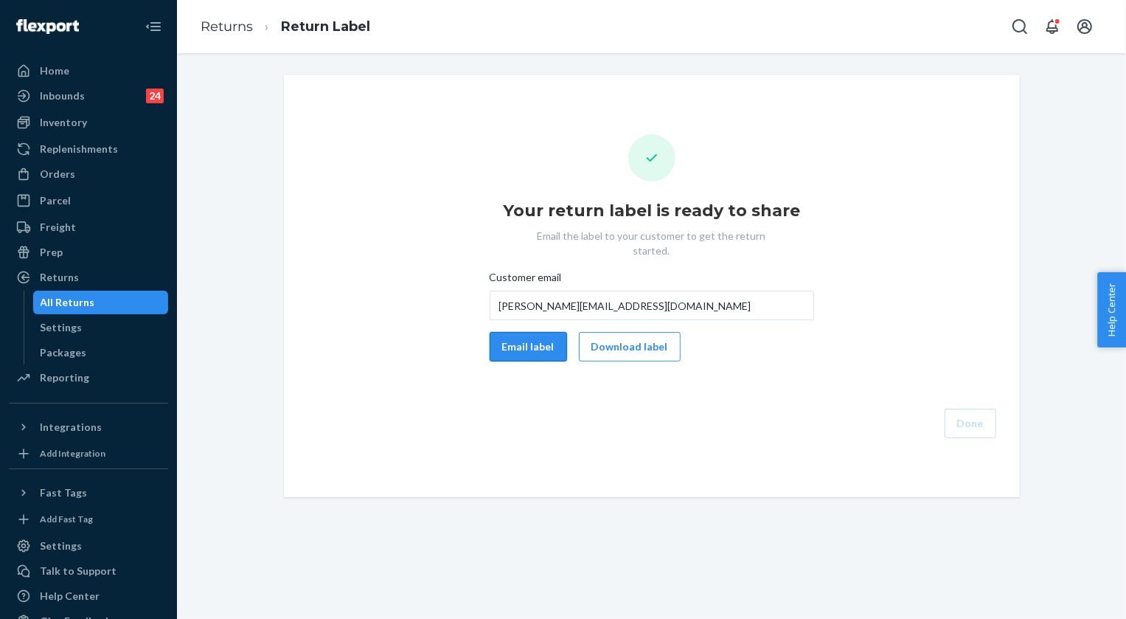
click at [516, 334] on button "Email label" at bounding box center [528, 346] width 77 height 29
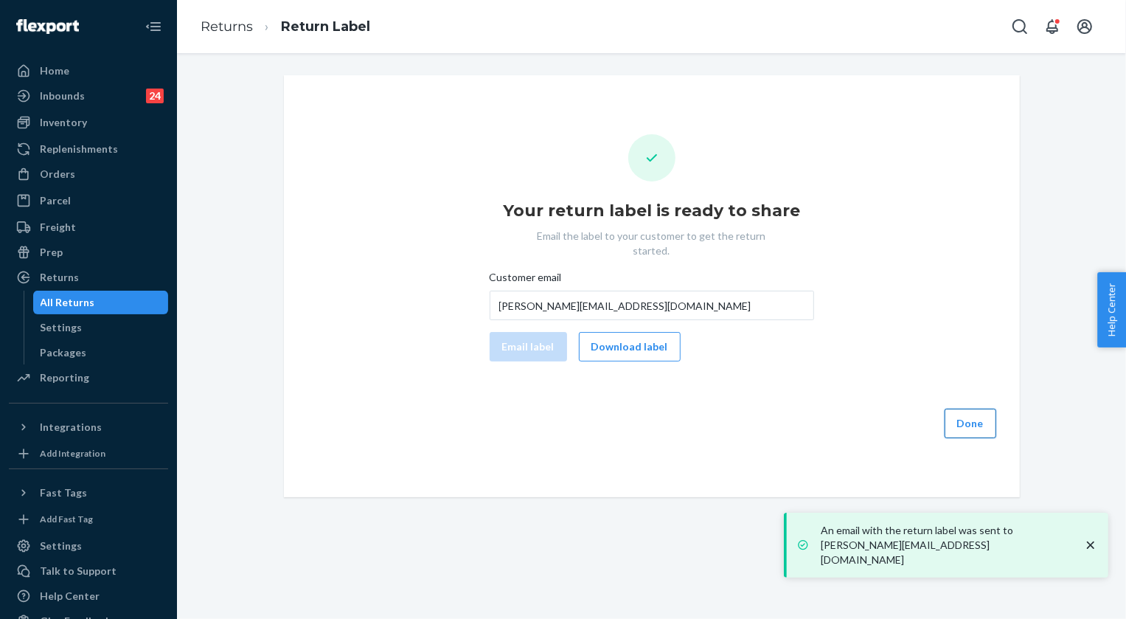
click at [959, 411] on button "Done" at bounding box center [971, 423] width 52 height 29
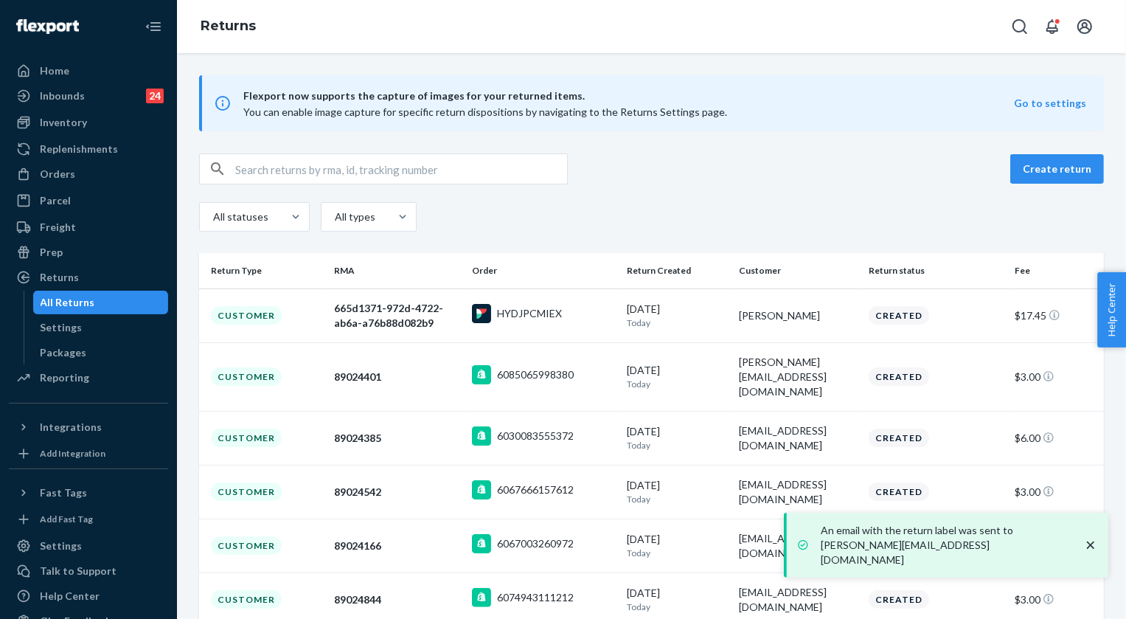
click at [60, 161] on ul "Home Inbounds 24 Shipping Plans Problems 24 Inventory Products Replenishments O…" at bounding box center [88, 225] width 159 height 332
click at [60, 176] on div "Orders" at bounding box center [57, 174] width 35 height 15
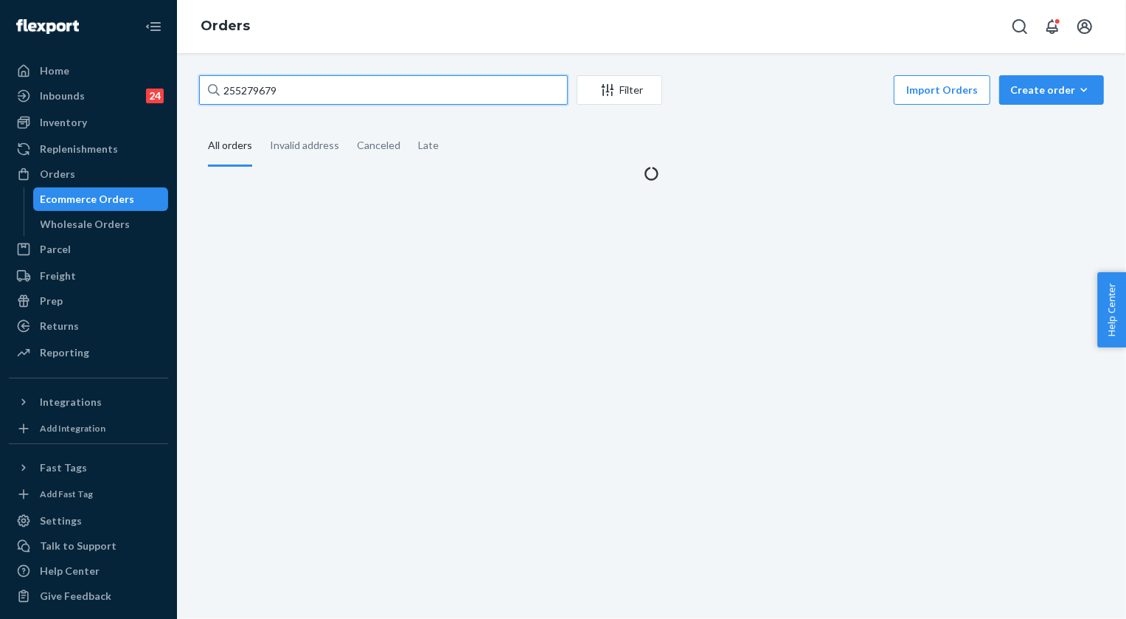
click at [354, 87] on input "255279679" at bounding box center [383, 89] width 369 height 29
paste input "151867"
type input "255151867"
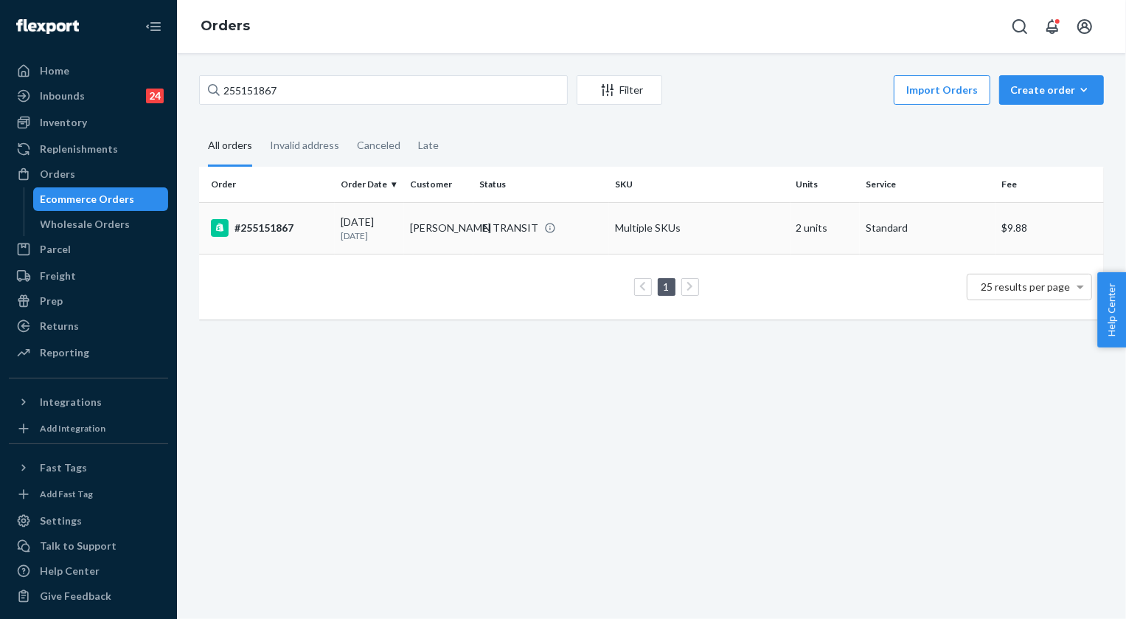
click at [522, 235] on div "IN TRANSIT" at bounding box center [508, 228] width 59 height 15
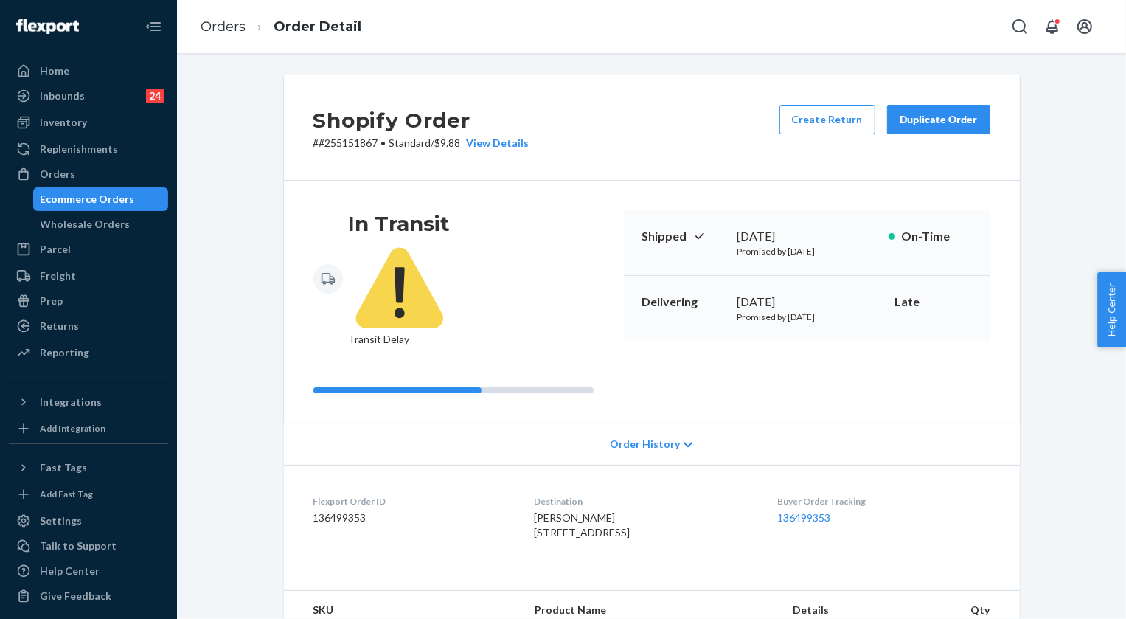
click at [227, 36] on li "Orders" at bounding box center [223, 27] width 45 height 19
click at [227, 35] on li "Orders" at bounding box center [223, 27] width 45 height 19
click at [214, 21] on link "Orders" at bounding box center [223, 26] width 45 height 16
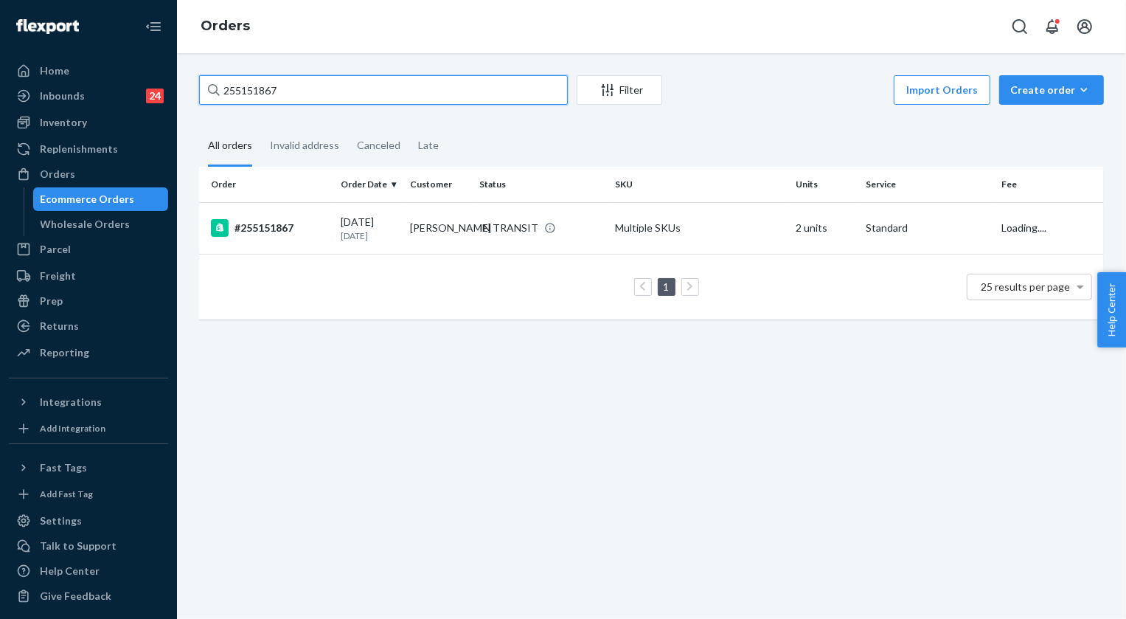
click at [306, 91] on input "255151867" at bounding box center [383, 89] width 369 height 29
click at [310, 91] on input "255151867" at bounding box center [383, 89] width 369 height 29
click at [245, 88] on input "255151867" at bounding box center [383, 89] width 369 height 29
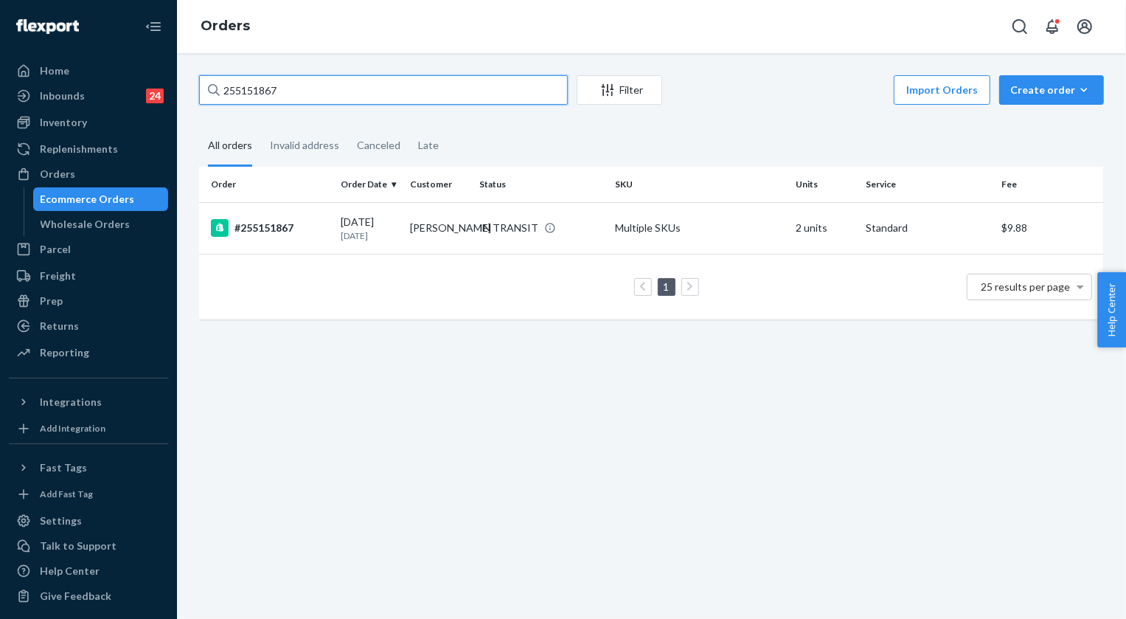
paste input "4441468"
type input "254441468"
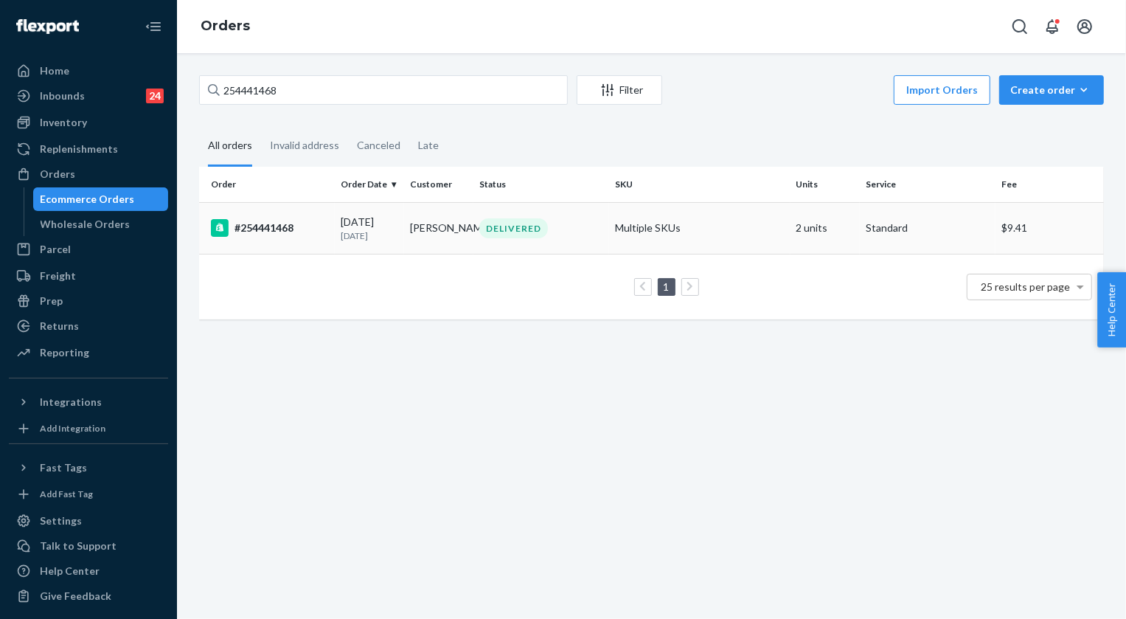
click at [513, 231] on div "DELIVERED" at bounding box center [513, 228] width 69 height 20
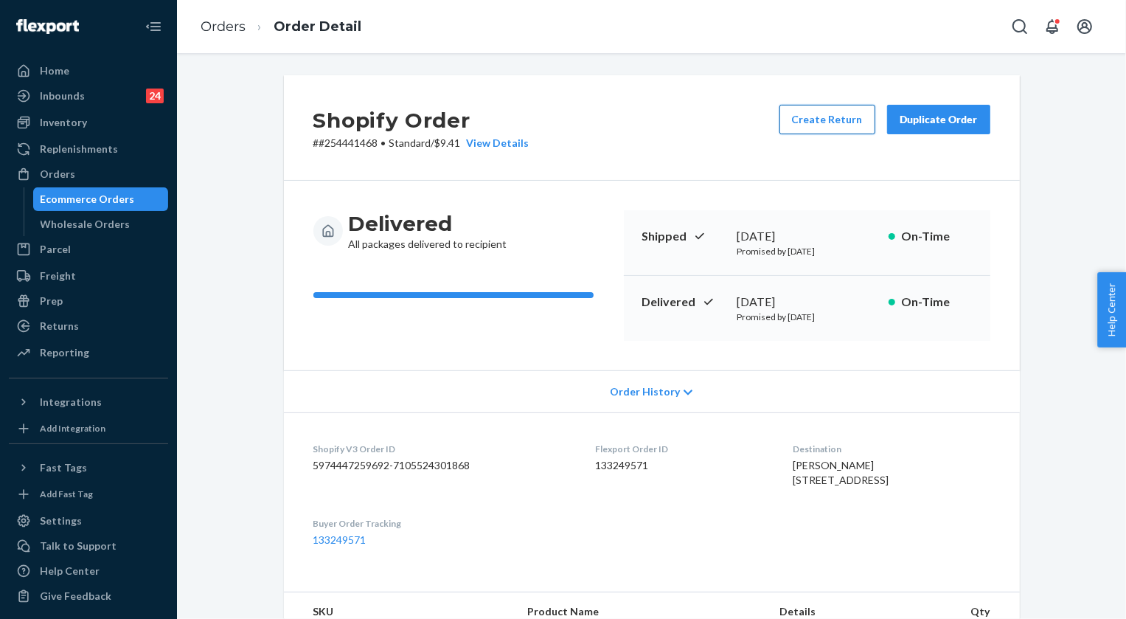
click at [823, 124] on button "Create Return" at bounding box center [828, 119] width 96 height 29
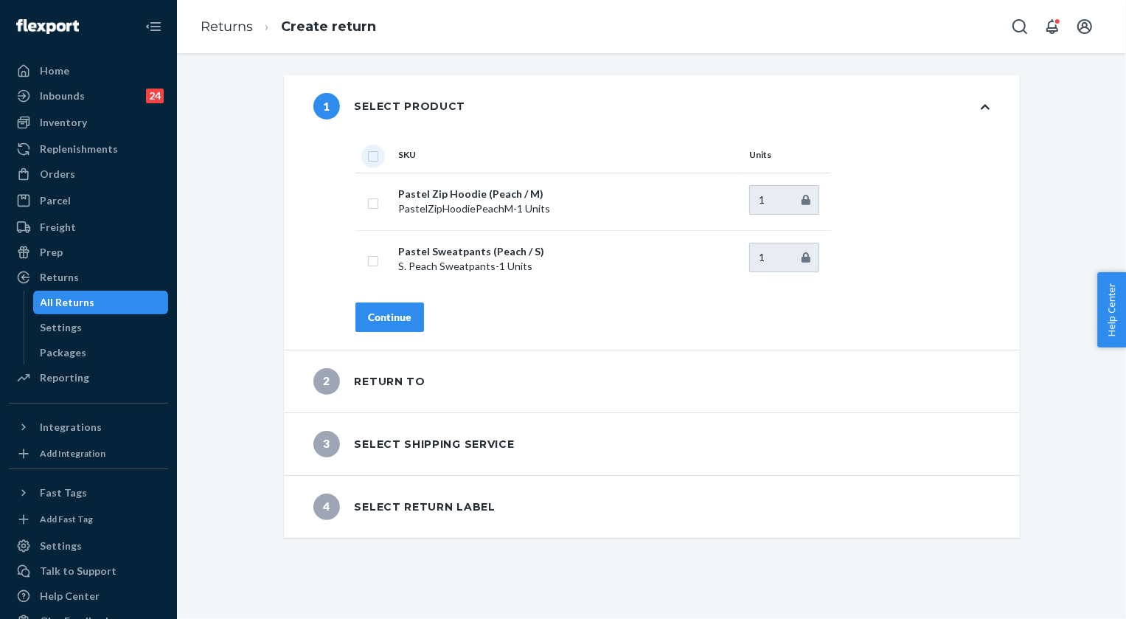
click at [369, 155] on input "checkbox" at bounding box center [373, 154] width 12 height 15
checkbox input "true"
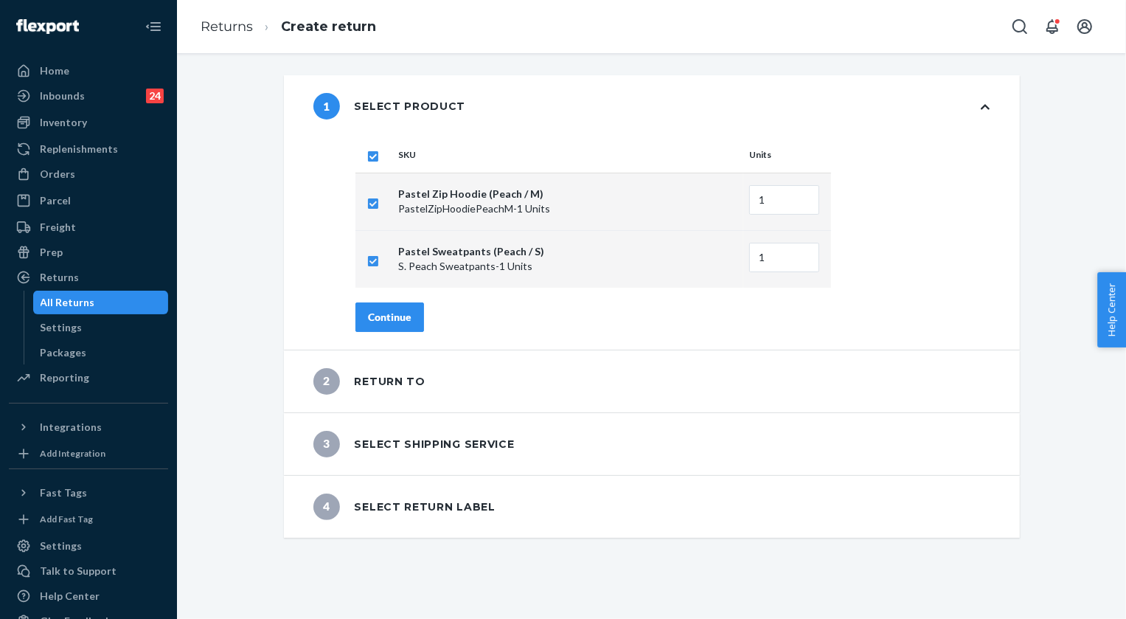
click at [397, 323] on div "Continue" at bounding box center [390, 317] width 44 height 15
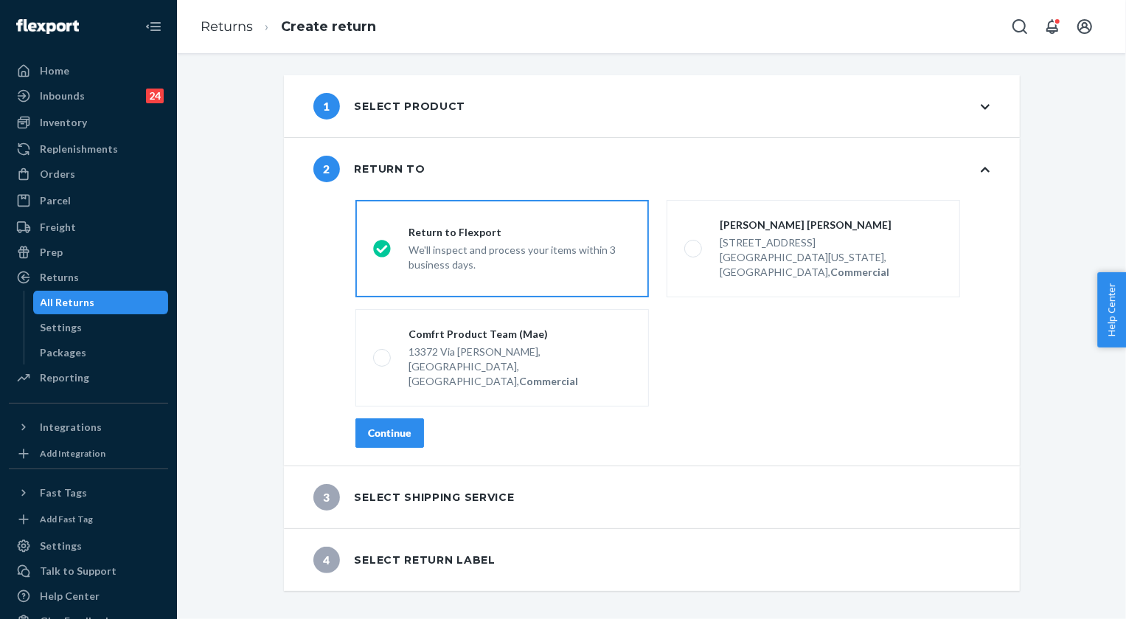
click at [375, 426] on div "Continue" at bounding box center [390, 433] width 44 height 15
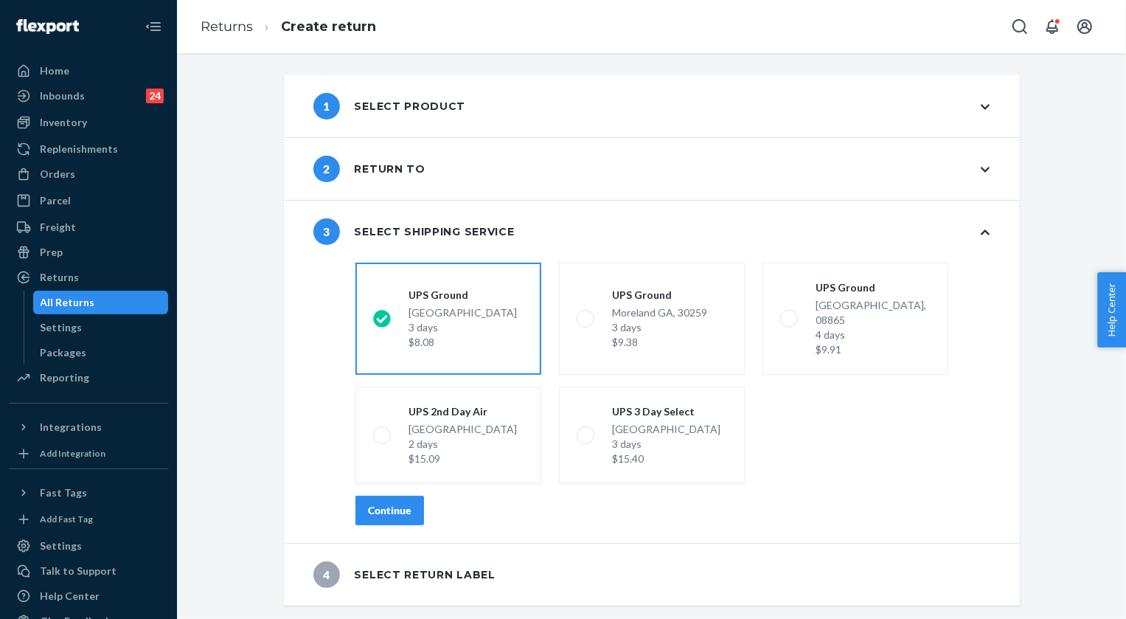
click at [375, 503] on div "Continue" at bounding box center [390, 510] width 44 height 15
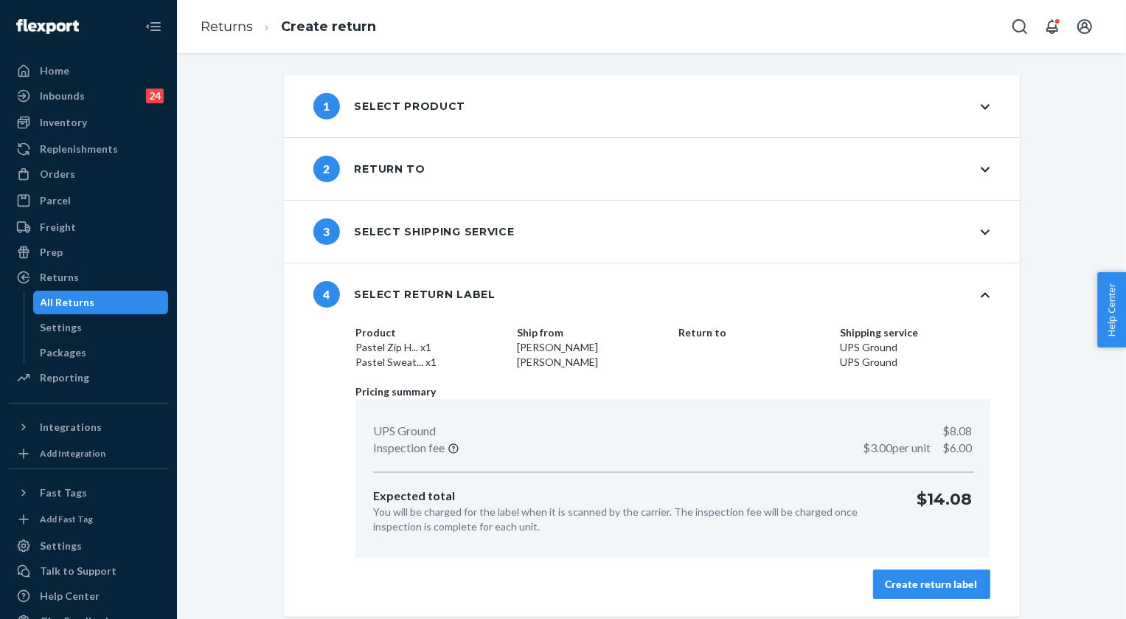
click at [937, 578] on div "Create return label" at bounding box center [932, 584] width 92 height 15
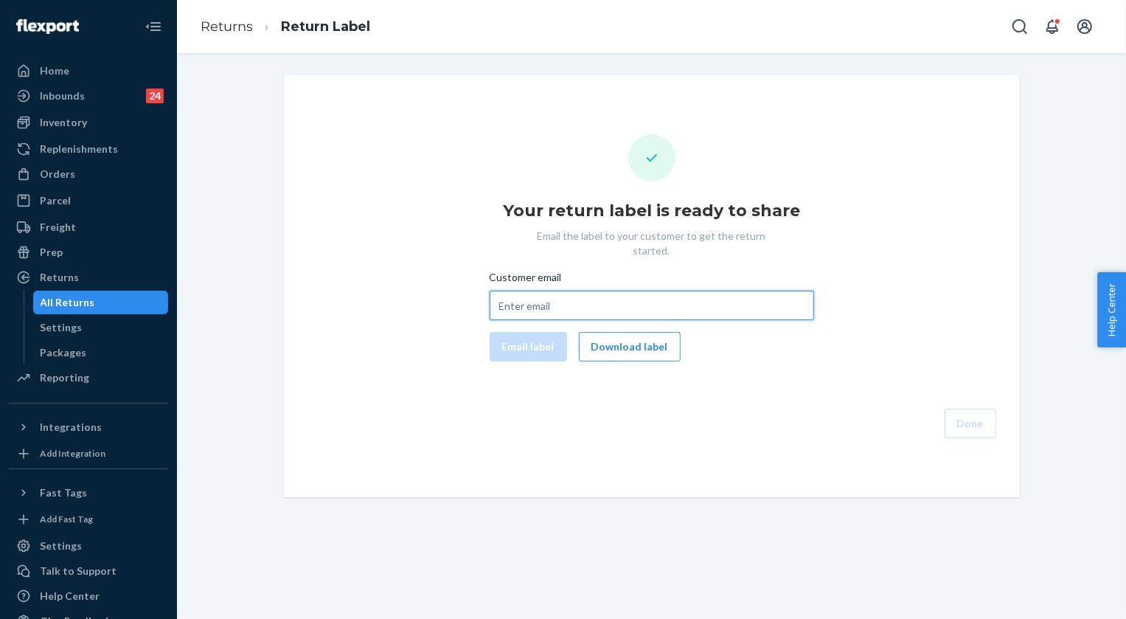
click at [608, 295] on input "Customer email" at bounding box center [652, 305] width 324 height 29
paste input "[EMAIL_ADDRESS][DOMAIN_NAME]"
type input "[EMAIL_ADDRESS][DOMAIN_NAME]"
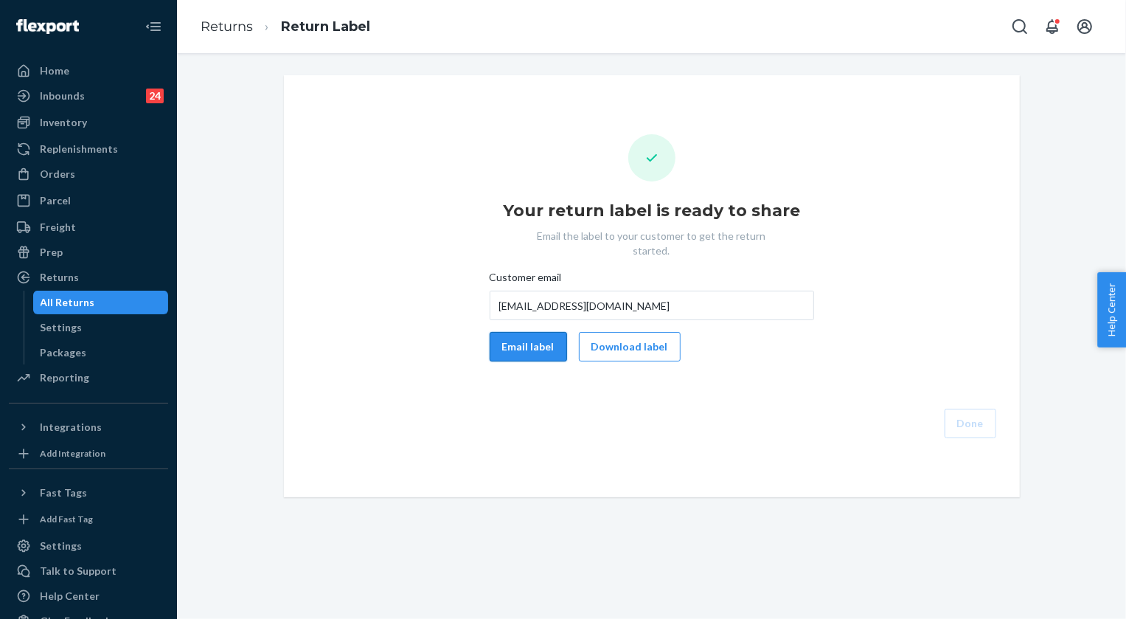
click at [510, 342] on button "Email label" at bounding box center [528, 346] width 77 height 29
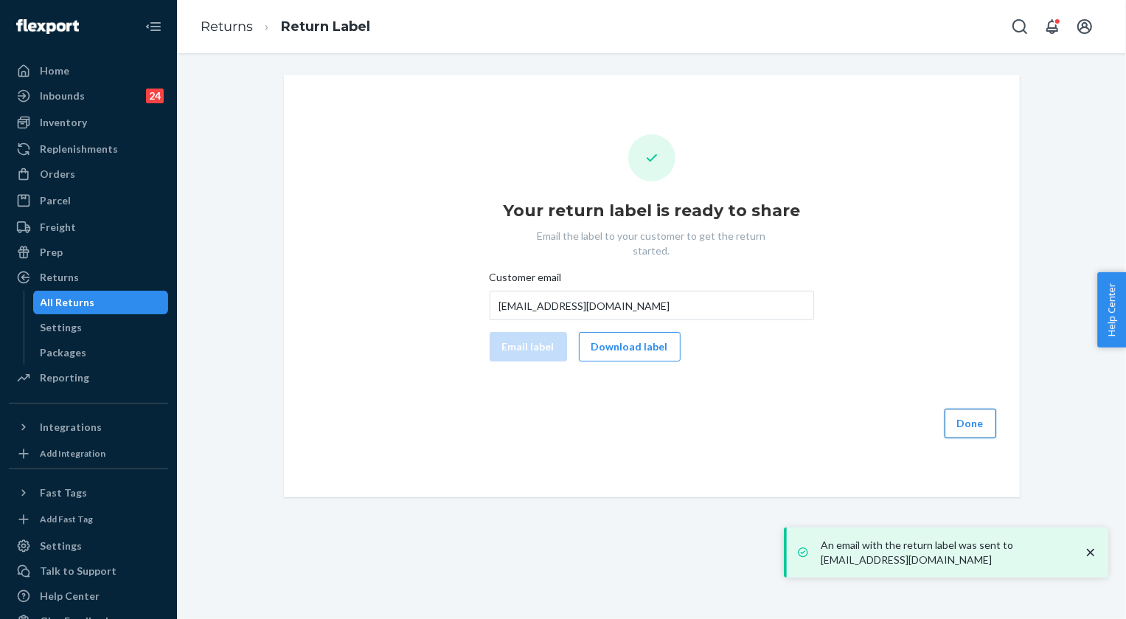
click at [982, 409] on button "Done" at bounding box center [971, 423] width 52 height 29
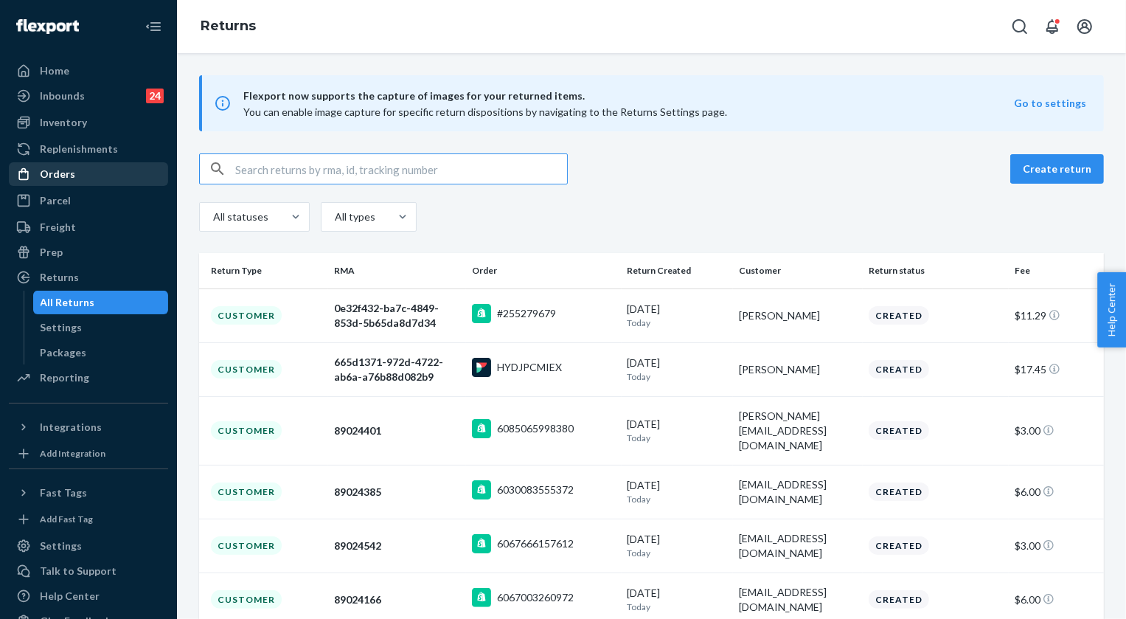
click at [63, 171] on div "Orders" at bounding box center [57, 174] width 35 height 15
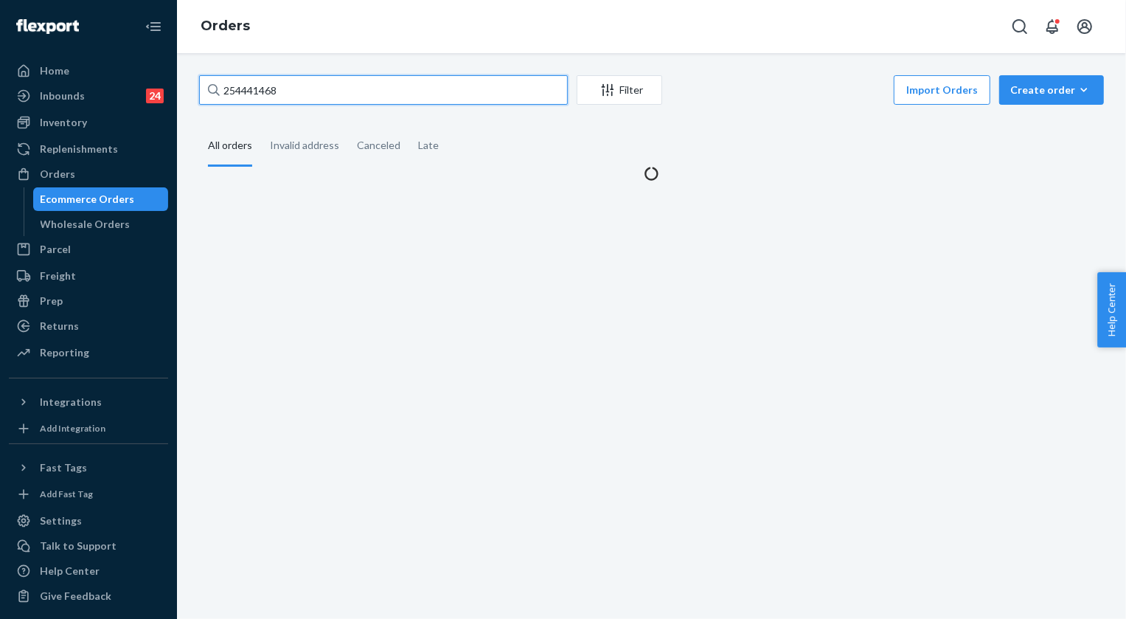
click at [288, 94] on input "254441468" at bounding box center [383, 89] width 369 height 29
paste input "3929879"
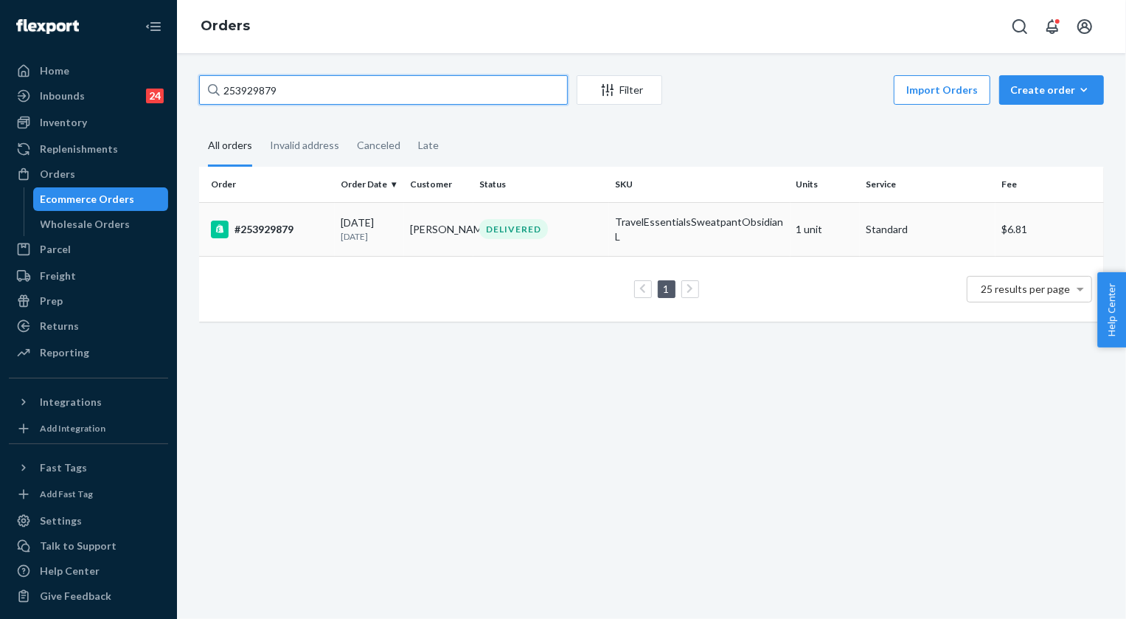
type input "253929879"
click at [499, 237] on div "DELIVERED" at bounding box center [513, 229] width 69 height 20
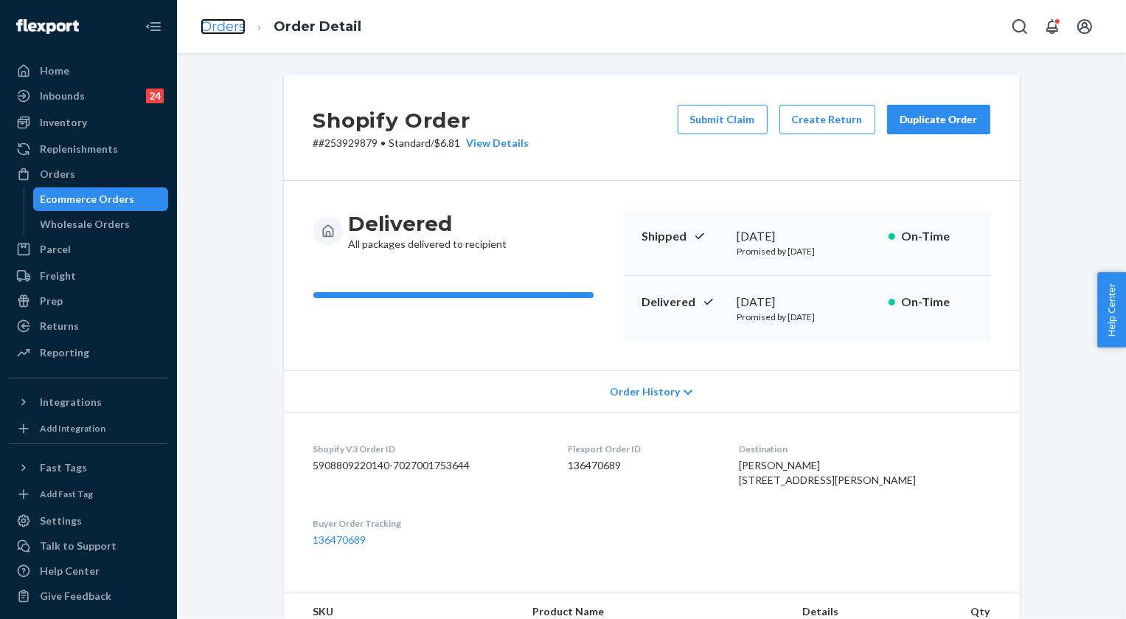
click at [215, 25] on link "Orders" at bounding box center [223, 26] width 45 height 16
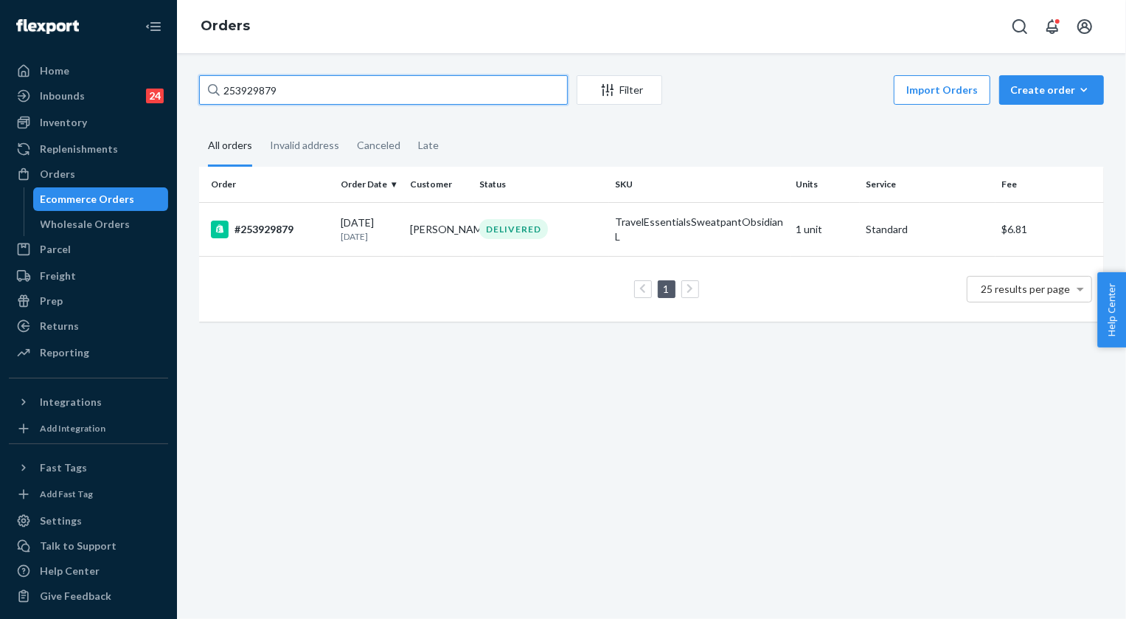
click at [291, 94] on input "253929879" at bounding box center [383, 89] width 369 height 29
paste input "5272663"
type input "255272663"
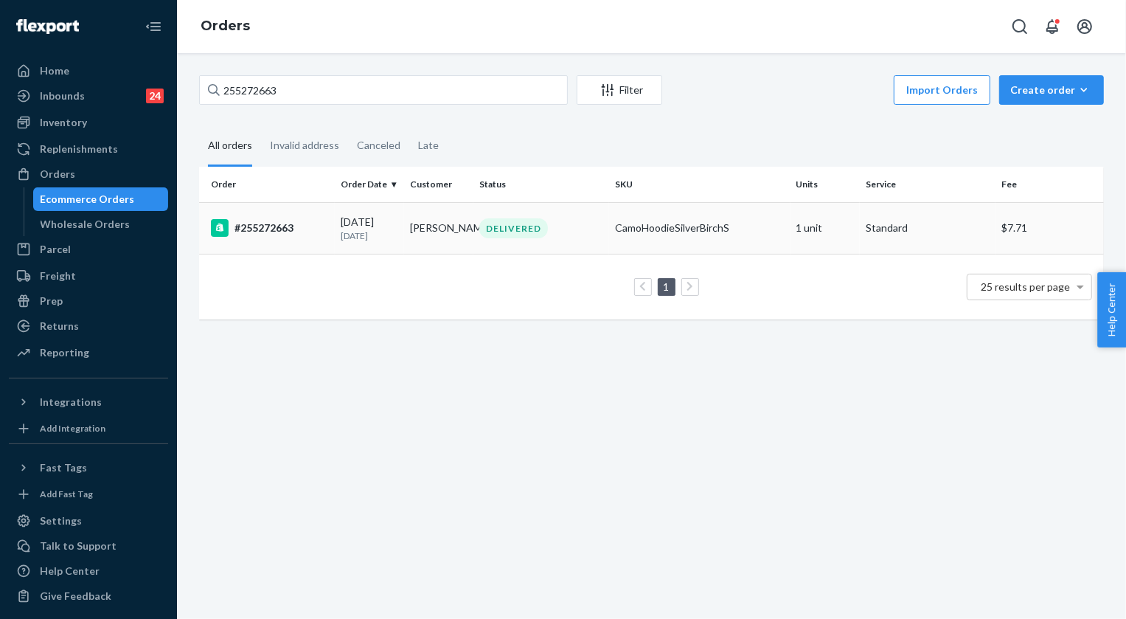
click at [465, 226] on td "[PERSON_NAME]" at bounding box center [438, 228] width 69 height 52
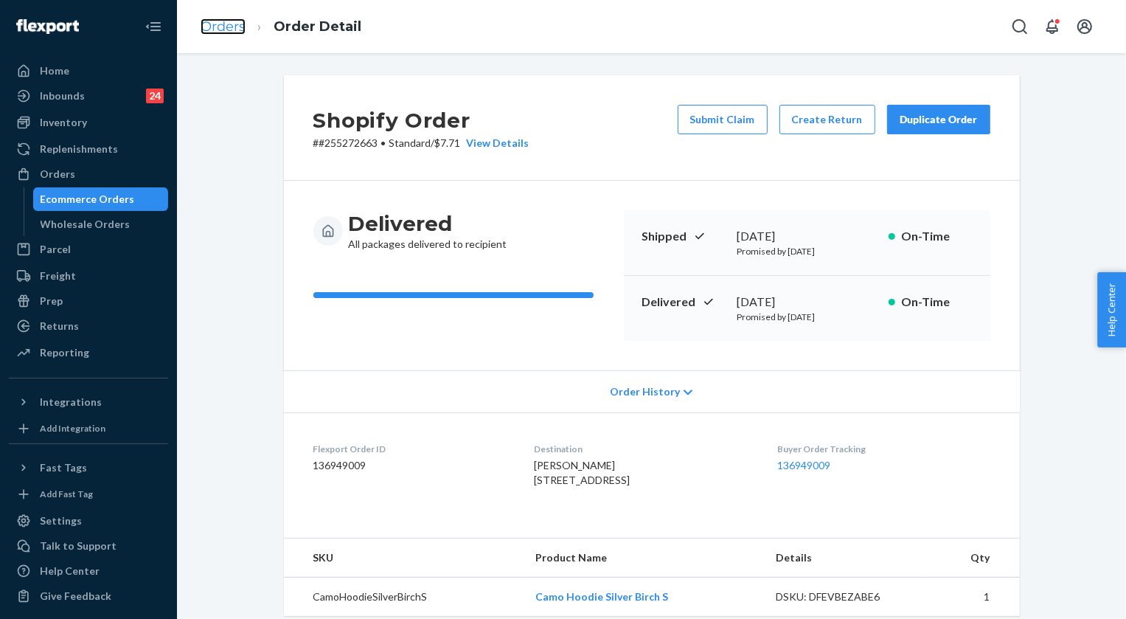
click at [219, 21] on link "Orders" at bounding box center [223, 26] width 45 height 16
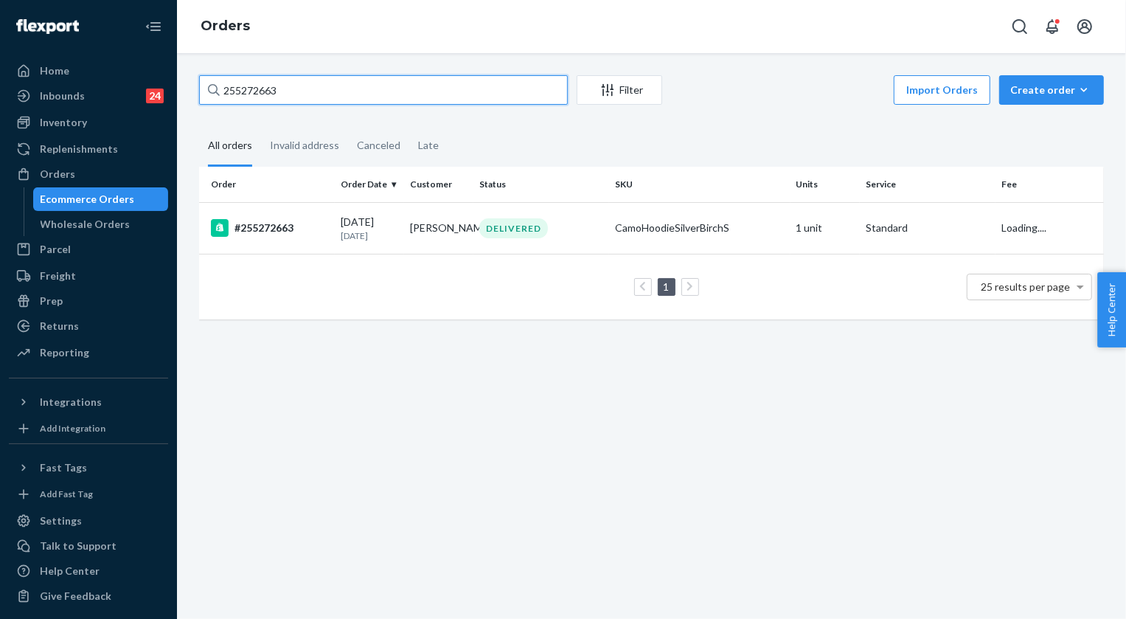
click at [316, 86] on input "255272663" at bounding box center [383, 89] width 369 height 29
click at [316, 87] on input "255272663" at bounding box center [383, 89] width 369 height 29
paste input "44401"
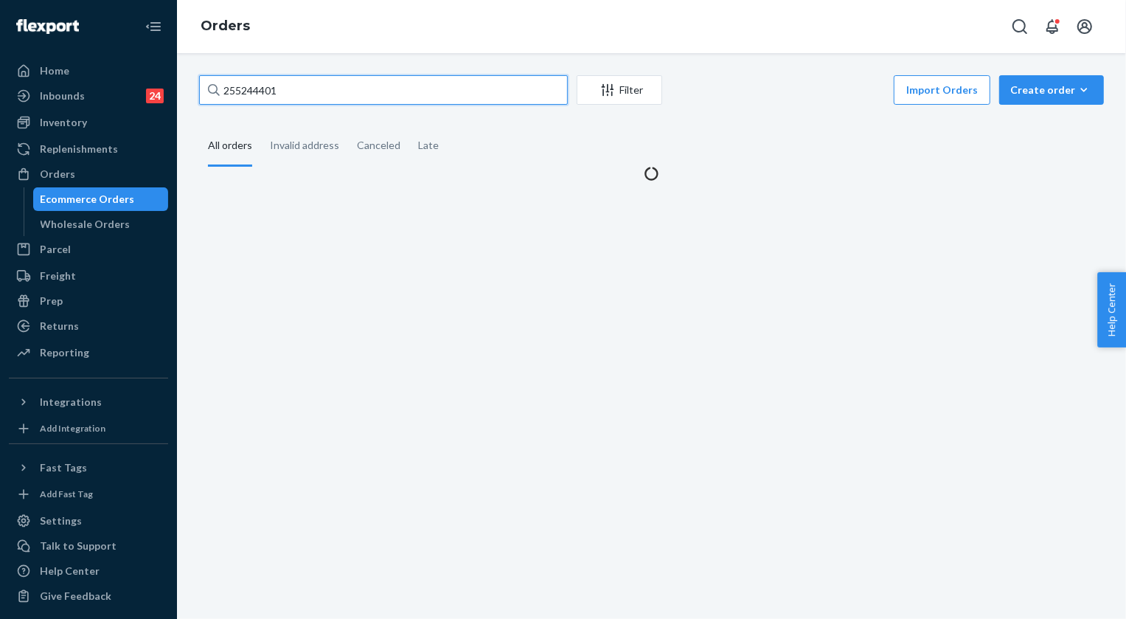
type input "255244401"
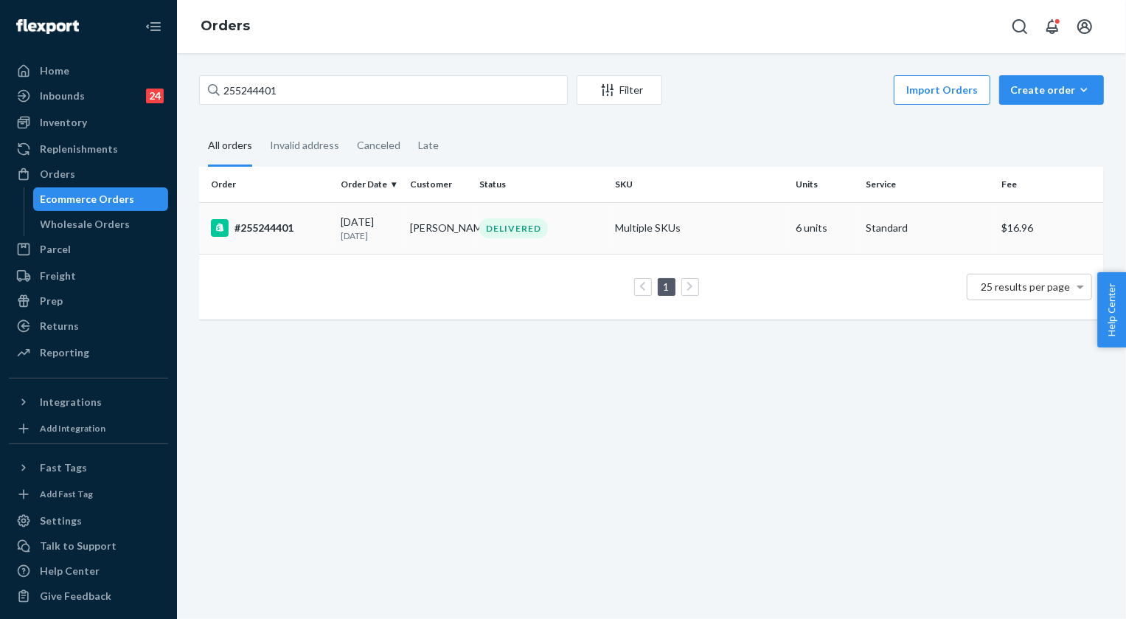
click at [548, 236] on div "DELIVERED" at bounding box center [541, 228] width 130 height 20
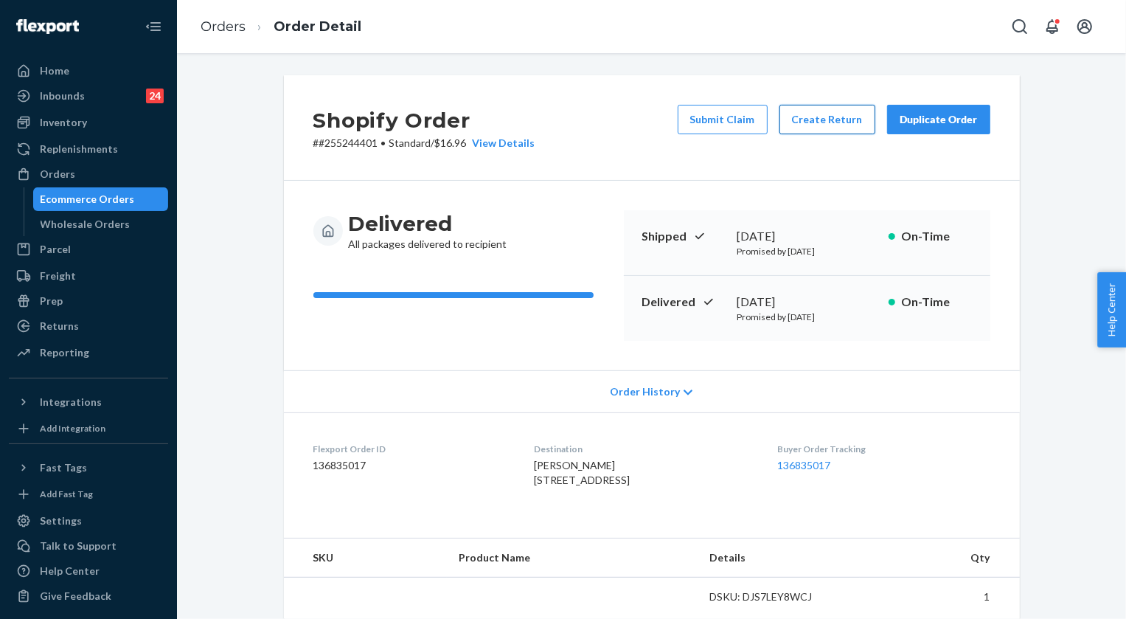
click at [828, 122] on button "Create Return" at bounding box center [828, 119] width 96 height 29
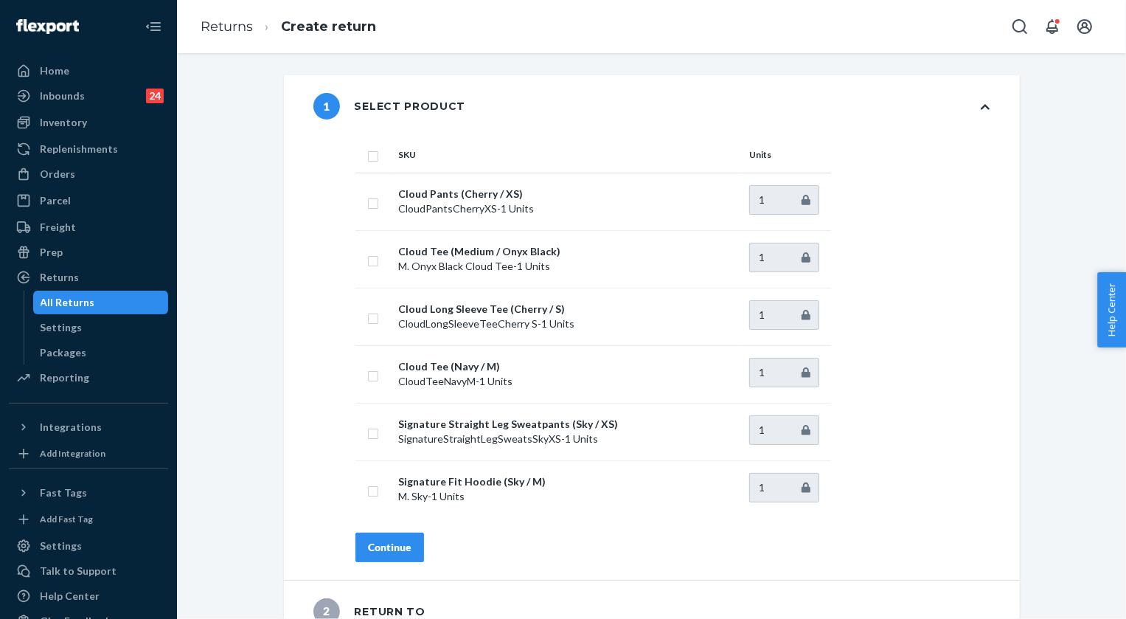
click at [394, 167] on th "SKU" at bounding box center [567, 154] width 351 height 35
click at [369, 433] on input "checkbox" at bounding box center [373, 431] width 12 height 15
checkbox input "true"
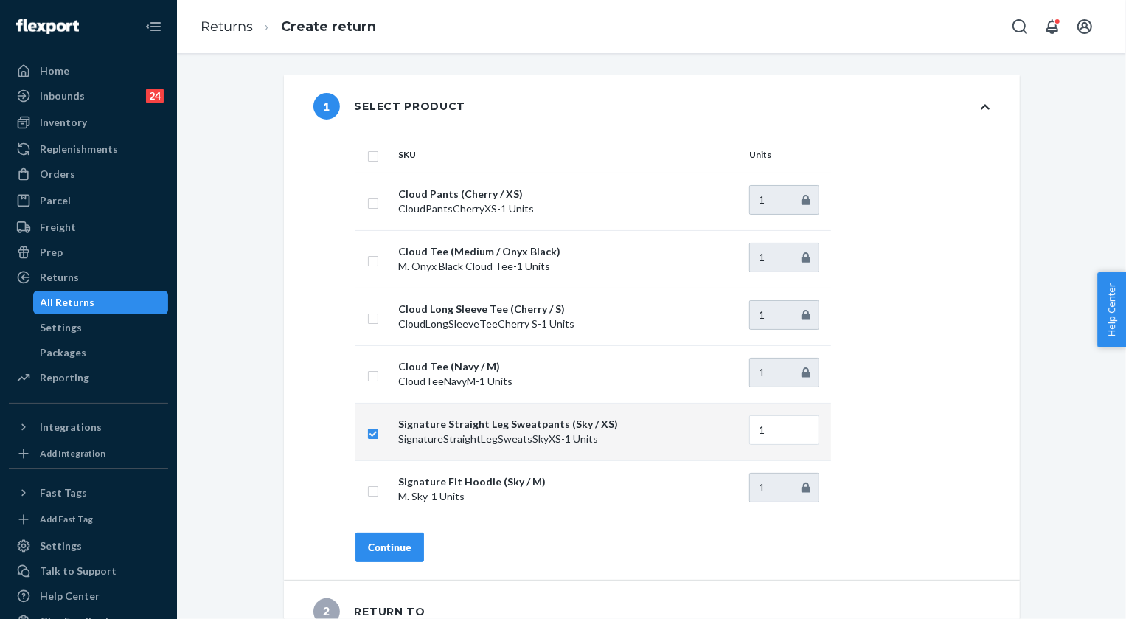
click at [413, 544] on button "Continue" at bounding box center [389, 546] width 69 height 29
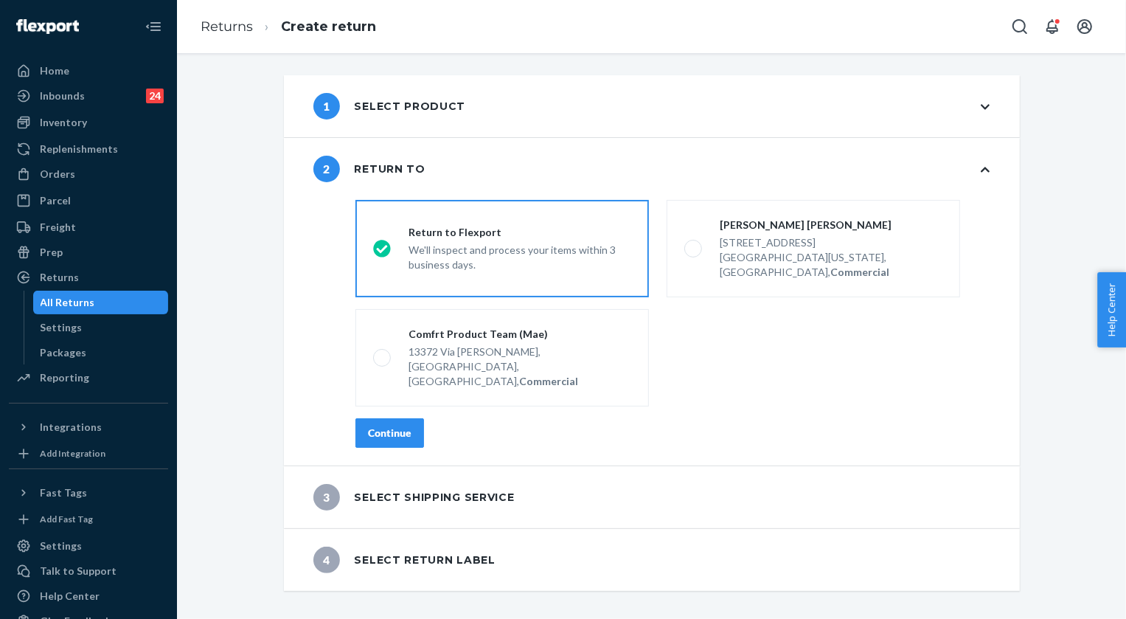
click at [377, 426] on div "Continue" at bounding box center [390, 433] width 44 height 15
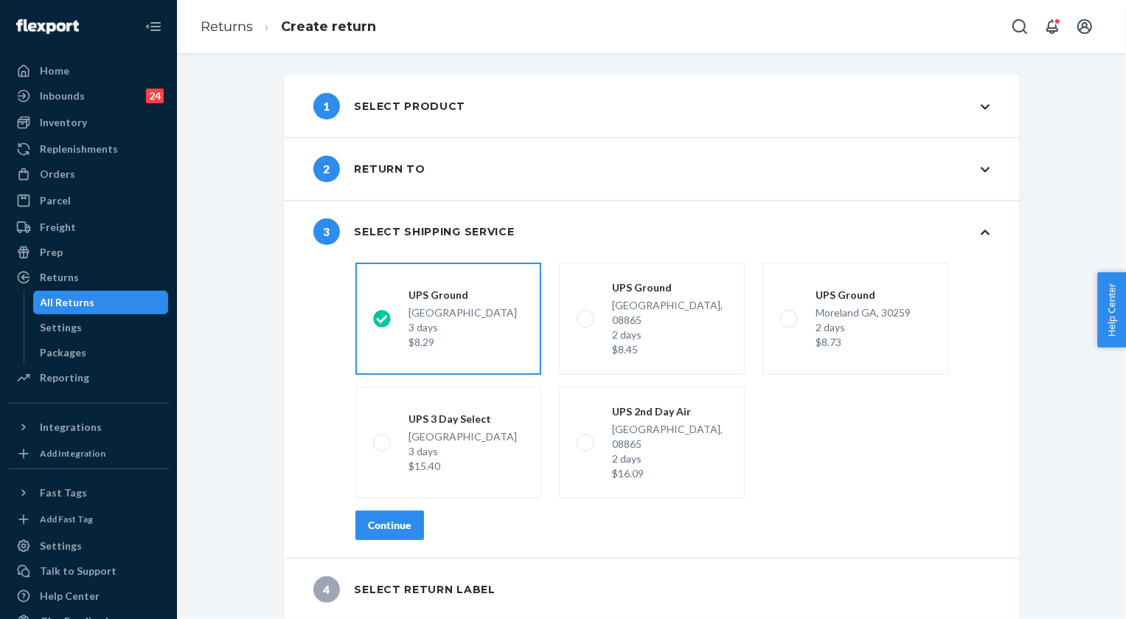
click at [405, 518] on div "Continue" at bounding box center [390, 525] width 44 height 15
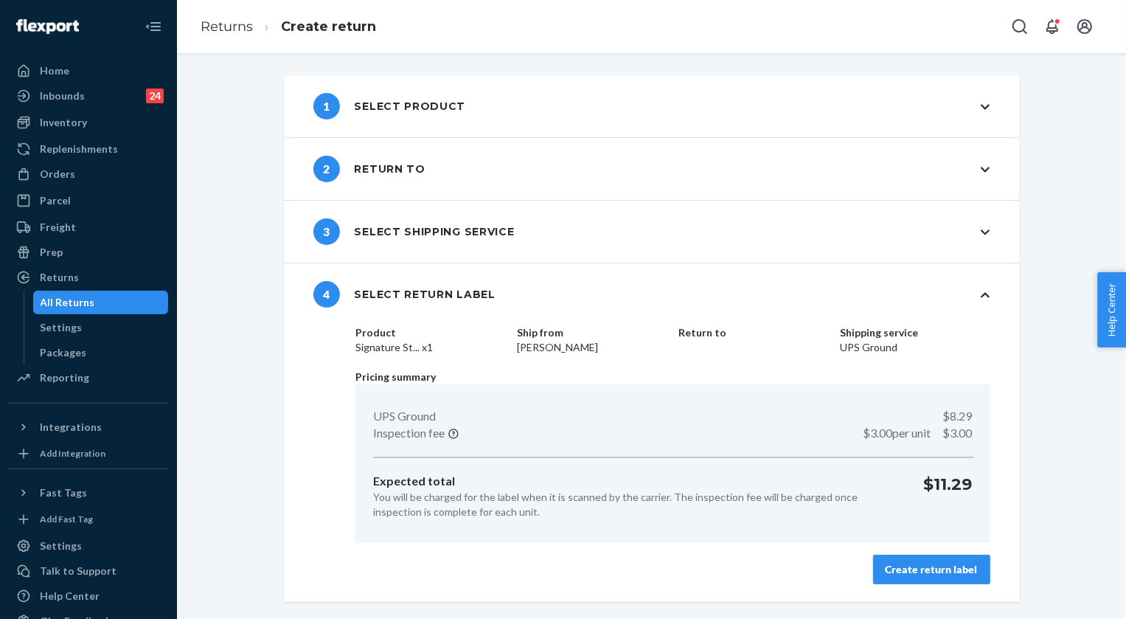
click at [942, 560] on button "Create return label" at bounding box center [931, 569] width 117 height 29
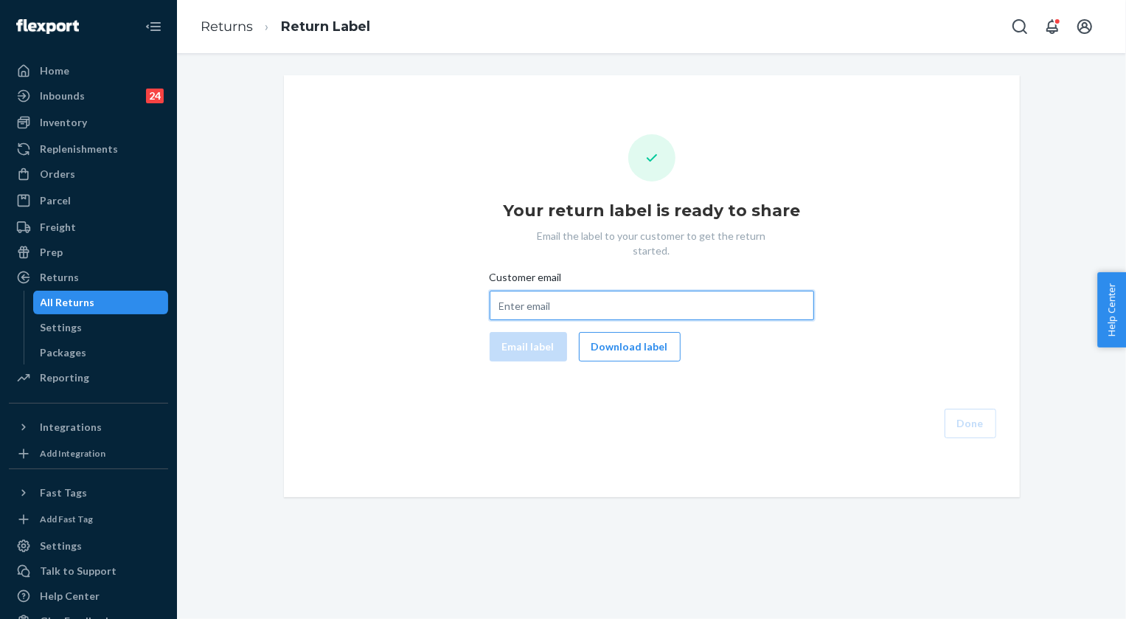
click at [574, 291] on input "Customer email" at bounding box center [652, 305] width 324 height 29
paste input "[EMAIL_ADDRESS][DOMAIN_NAME]"
type input "[EMAIL_ADDRESS][DOMAIN_NAME]"
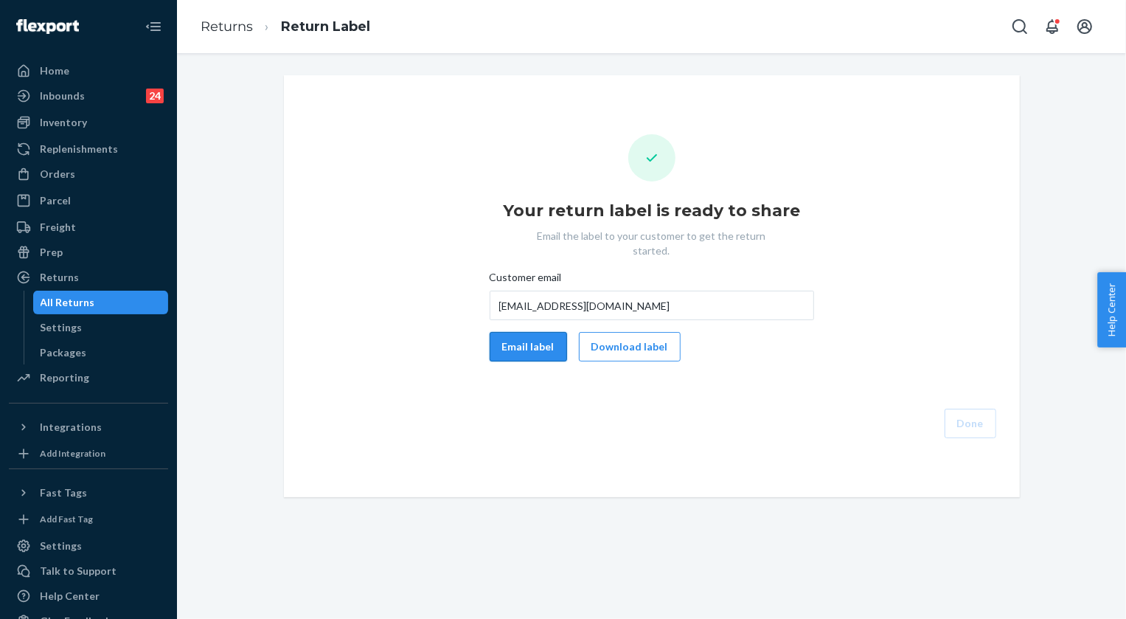
click at [518, 332] on button "Email label" at bounding box center [528, 346] width 77 height 29
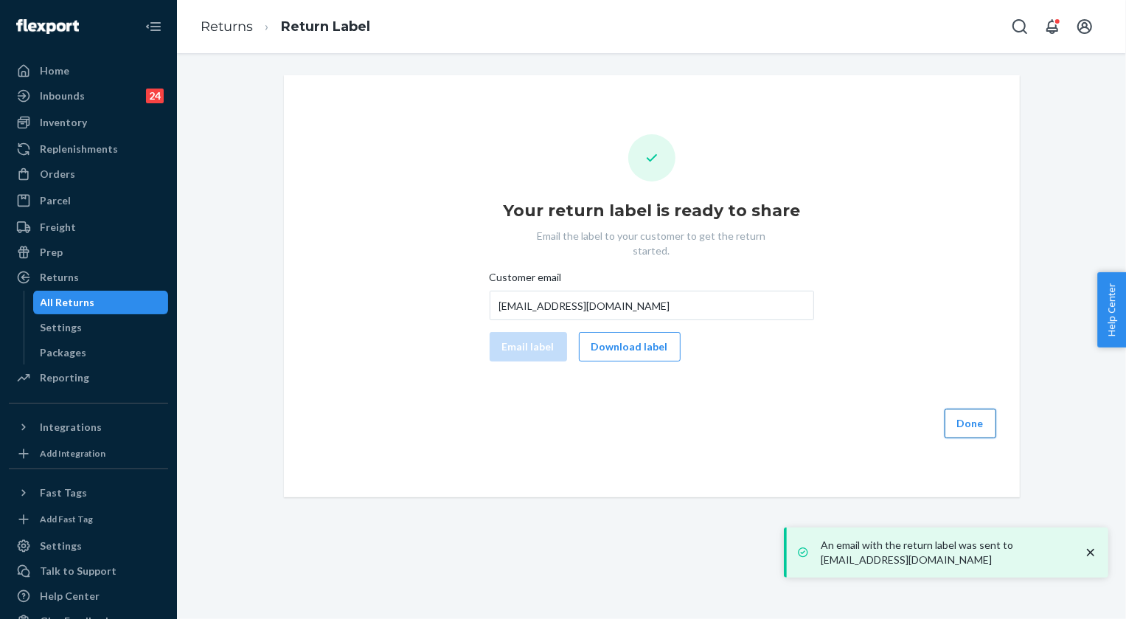
click at [968, 410] on button "Done" at bounding box center [971, 423] width 52 height 29
